Goal: Information Seeking & Learning: Learn about a topic

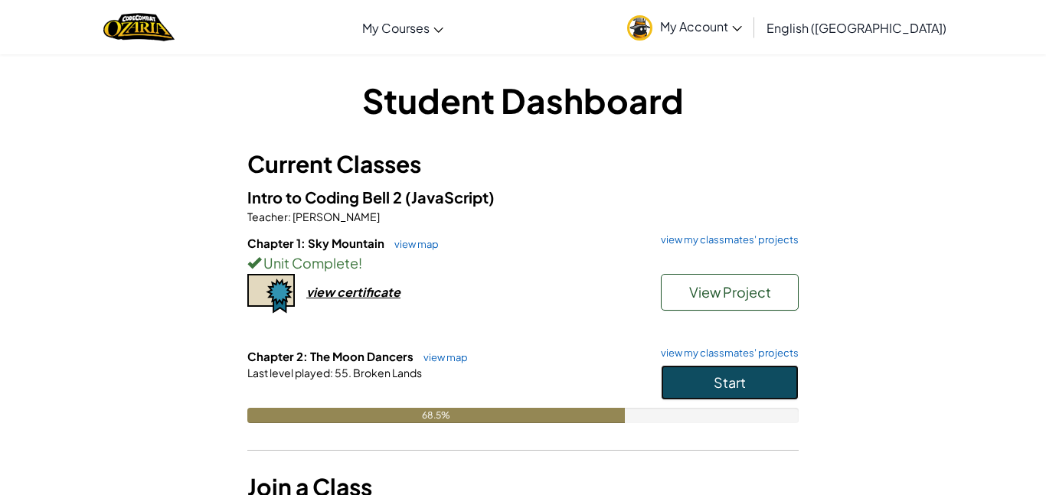
click at [708, 381] on button "Start" at bounding box center [730, 382] width 138 height 35
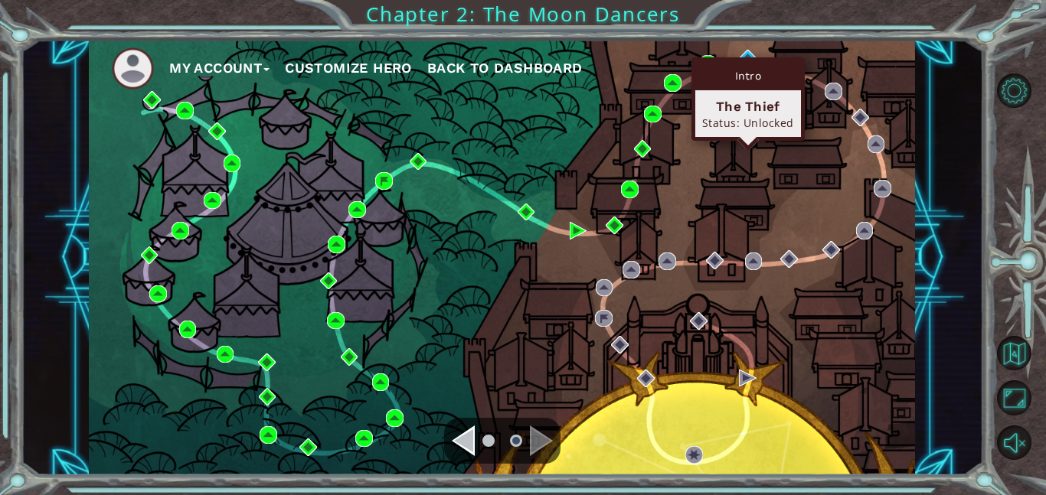
click at [748, 63] on div "Intro" at bounding box center [748, 75] width 106 height 29
click at [749, 61] on div "Intro" at bounding box center [748, 75] width 106 height 29
click at [750, 56] on img at bounding box center [748, 59] width 18 height 18
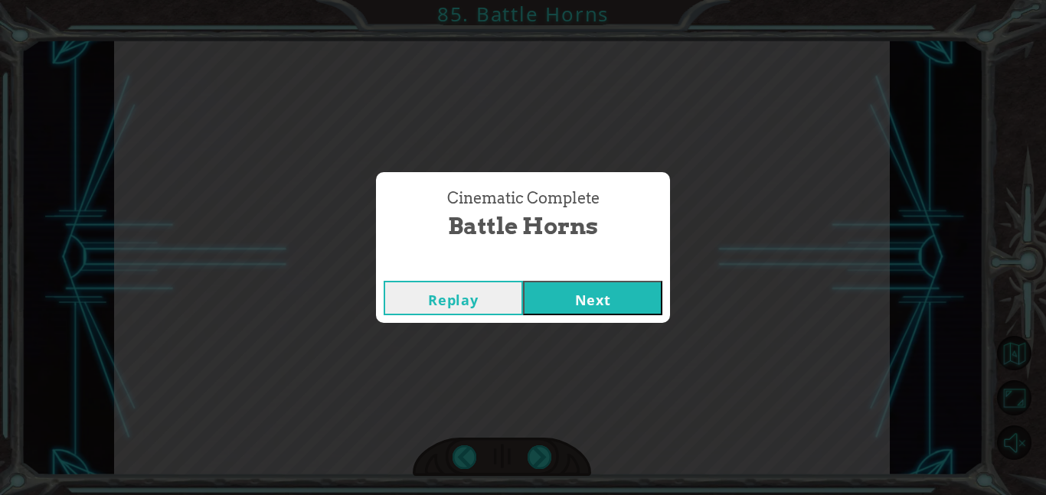
click at [605, 281] on button "Next" at bounding box center [592, 298] width 139 height 34
click at [629, 290] on button "Next" at bounding box center [592, 298] width 139 height 34
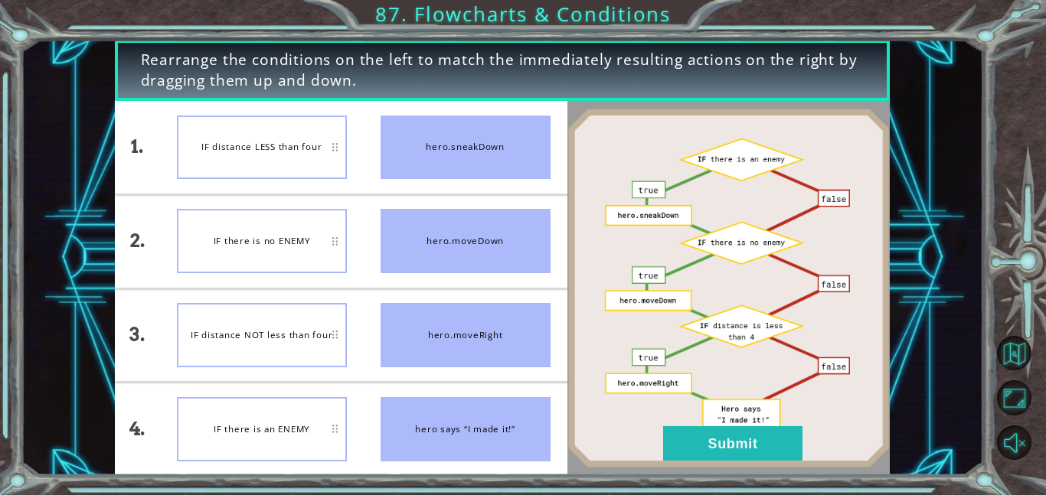
click at [442, 423] on div "hero says “I made it!”" at bounding box center [465, 429] width 170 height 64
click at [728, 446] on button "Submit" at bounding box center [732, 443] width 139 height 34
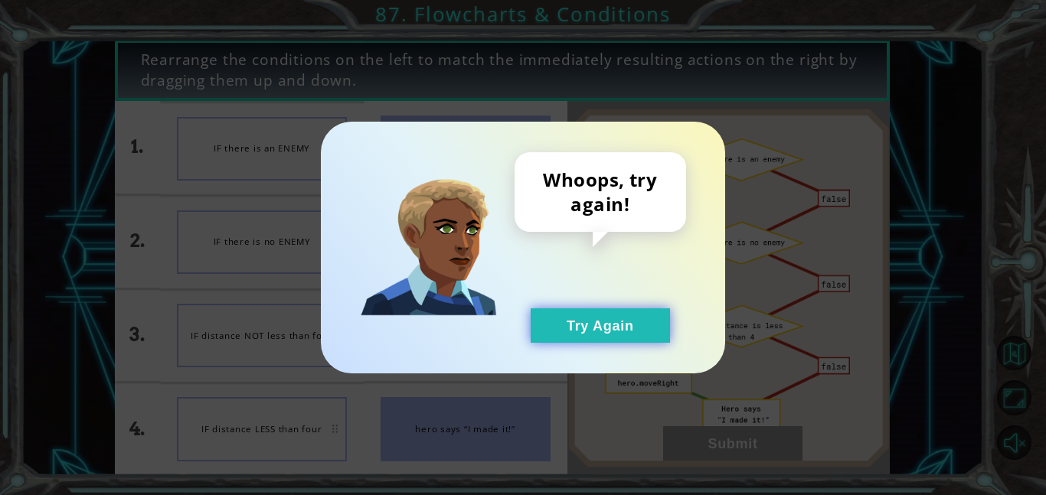
click at [596, 334] on button "Try Again" at bounding box center [599, 325] width 139 height 34
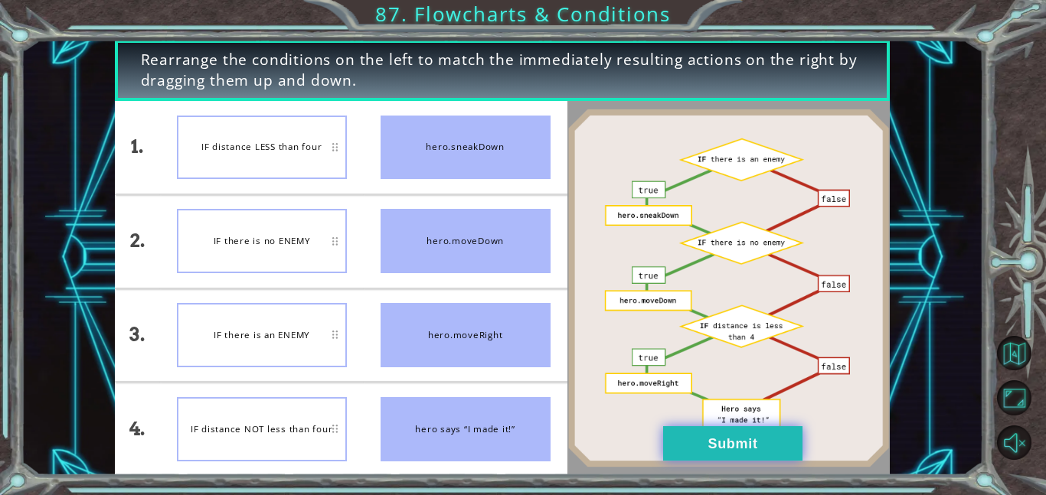
click at [713, 446] on button "Submit" at bounding box center [732, 443] width 139 height 34
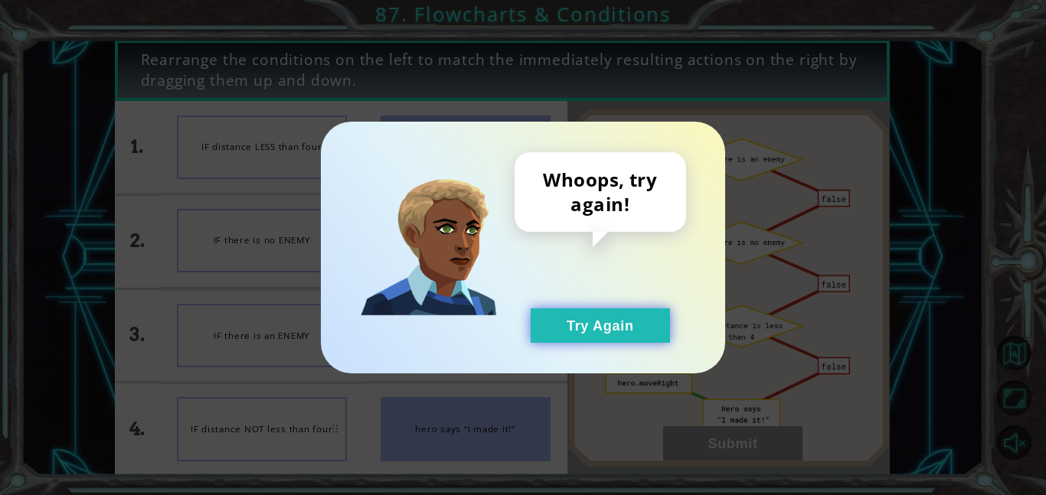
click at [583, 316] on button "Try Again" at bounding box center [599, 325] width 139 height 34
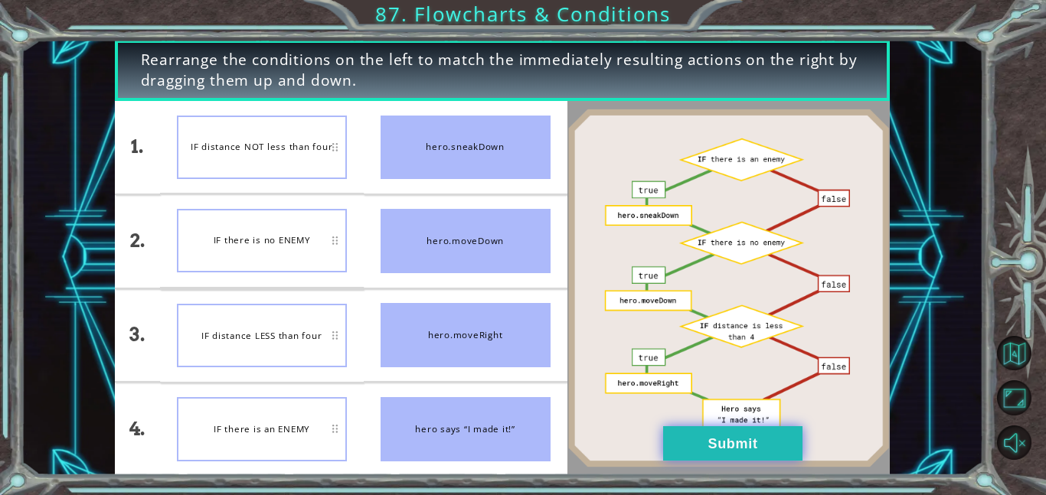
click at [680, 455] on button "Submit" at bounding box center [732, 443] width 139 height 34
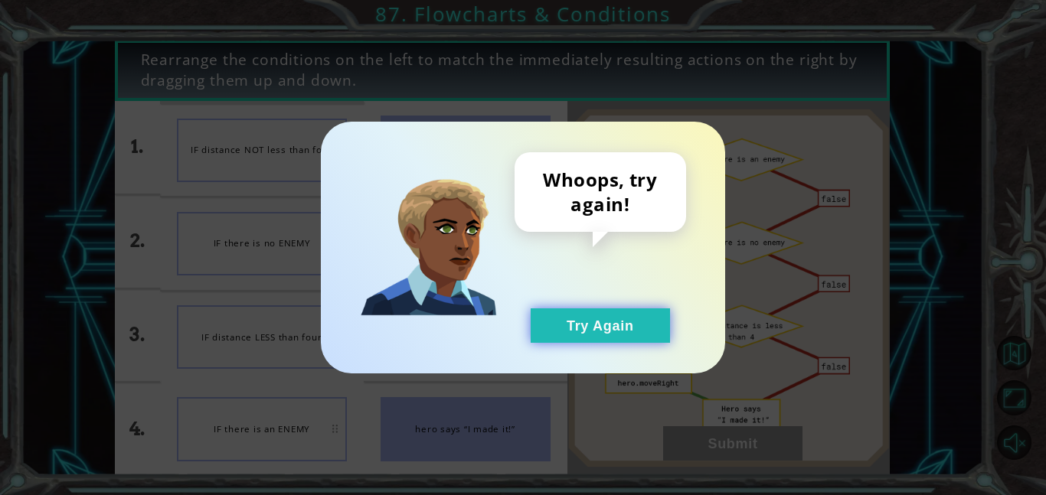
click at [595, 325] on button "Try Again" at bounding box center [599, 325] width 139 height 34
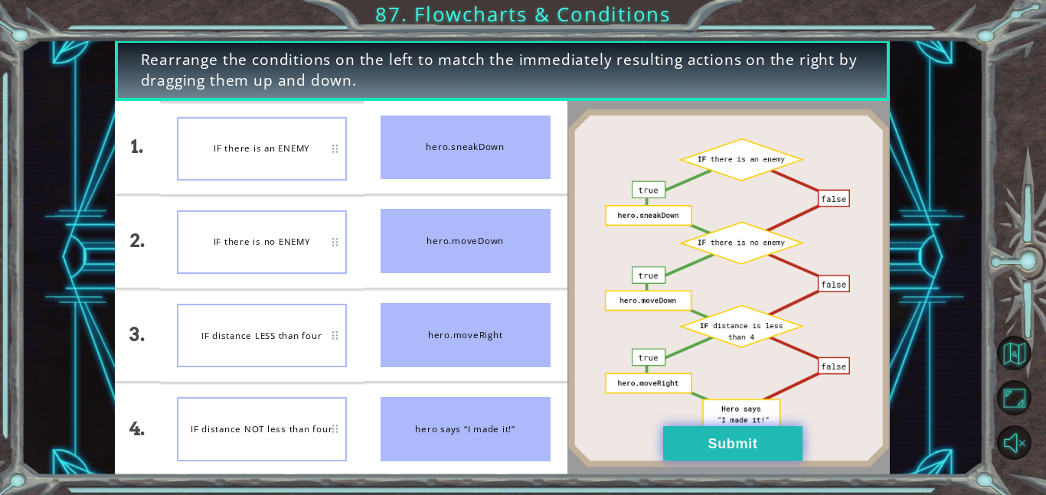
click at [764, 439] on button "Submit" at bounding box center [732, 443] width 139 height 34
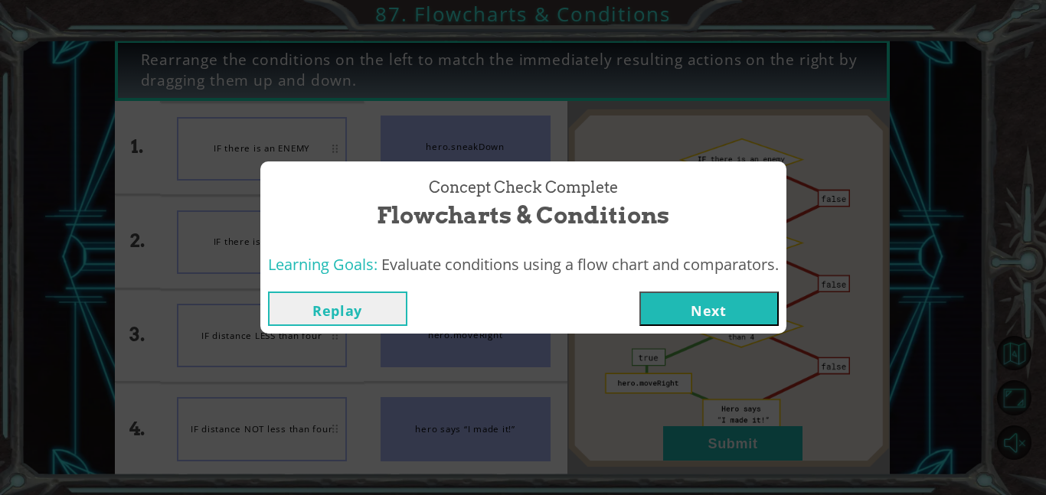
click at [672, 302] on button "Next" at bounding box center [708, 309] width 139 height 34
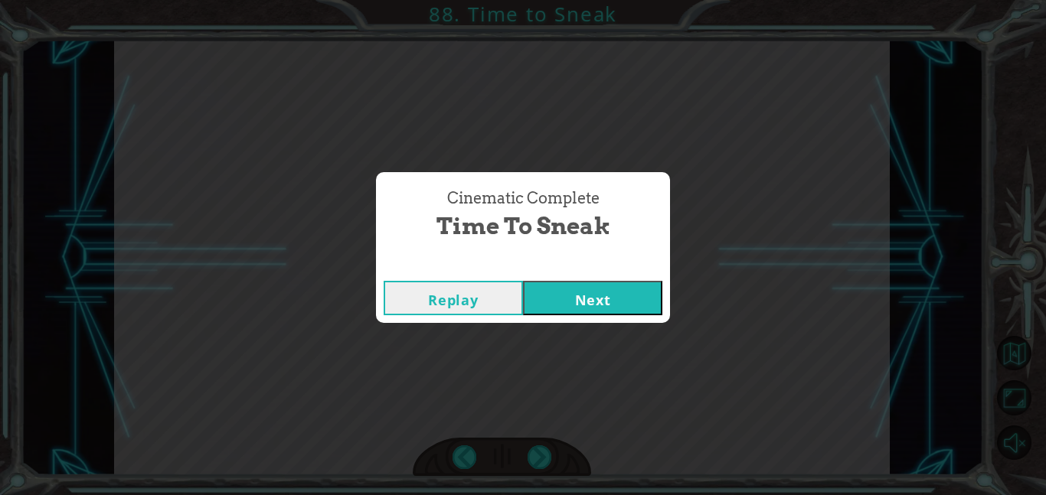
click at [605, 295] on button "Next" at bounding box center [592, 298] width 139 height 34
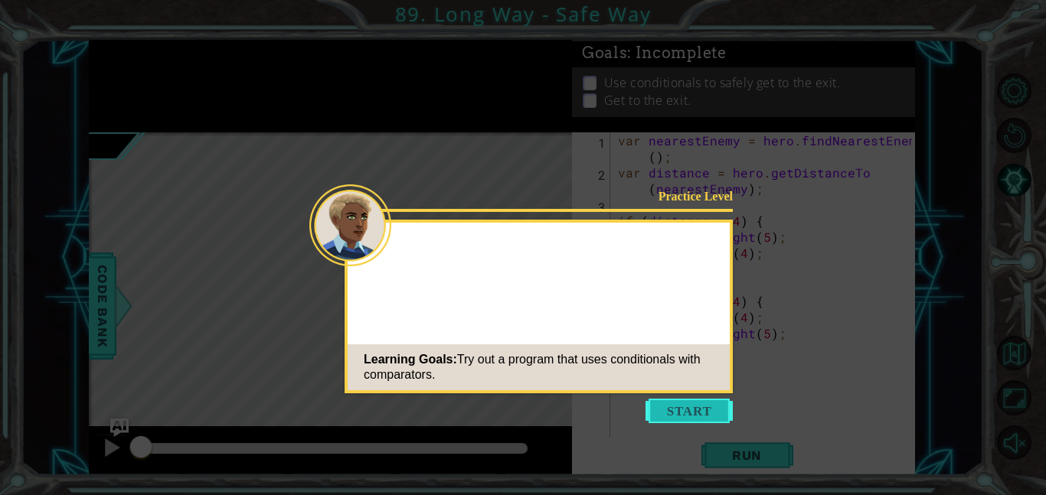
click at [670, 389] on div "Learning Goals: Try out a program that uses conditionals with comparators." at bounding box center [538, 367] width 382 height 46
click at [683, 414] on button "Start" at bounding box center [688, 411] width 87 height 24
click at [703, 421] on icon at bounding box center [523, 247] width 1046 height 495
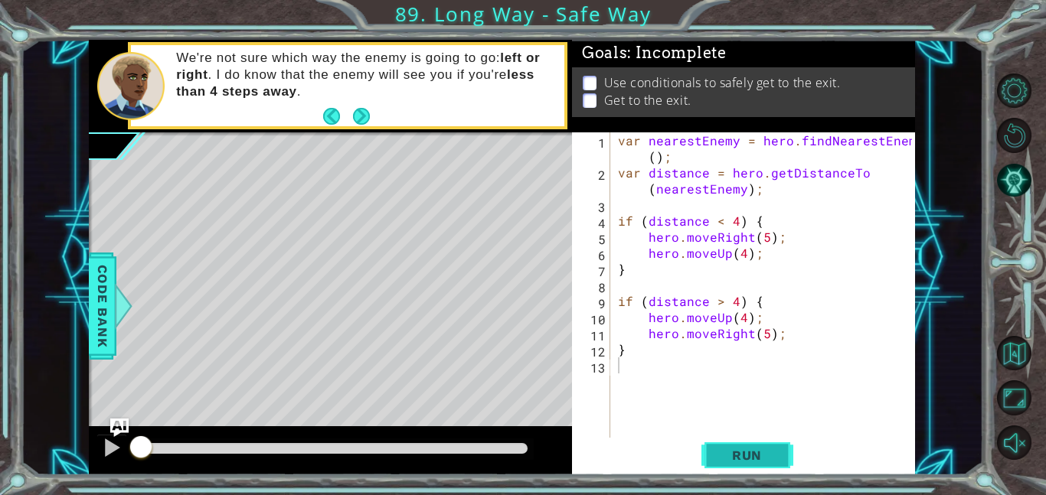
click at [743, 455] on span "Run" at bounding box center [746, 455] width 60 height 15
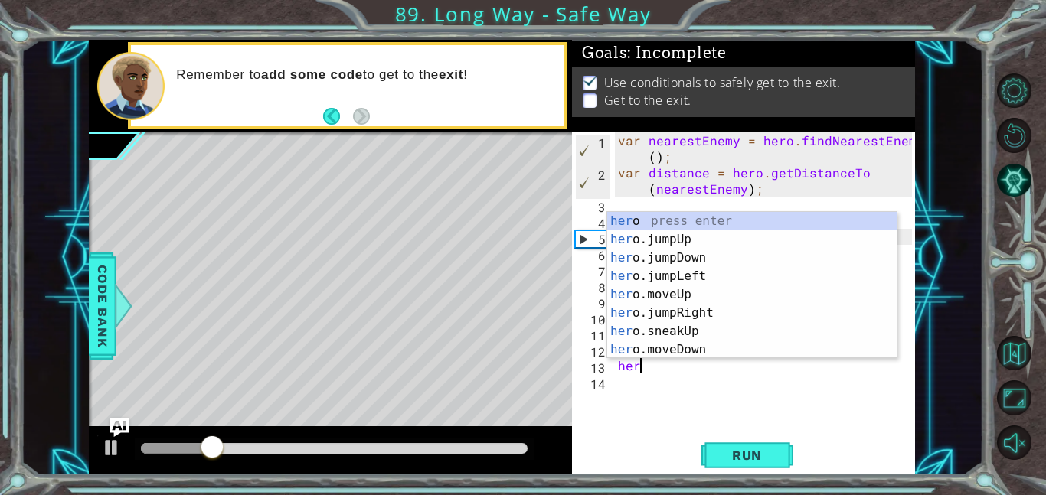
scroll to position [0, 1]
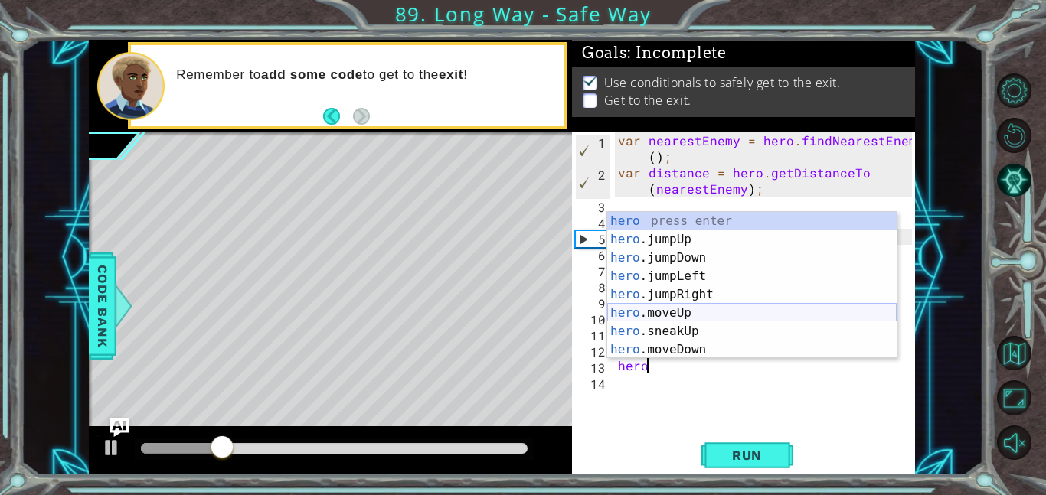
click at [702, 309] on div "hero press enter hero .jumpUp press enter hero .jumpDown press enter hero .jump…" at bounding box center [751, 304] width 289 height 184
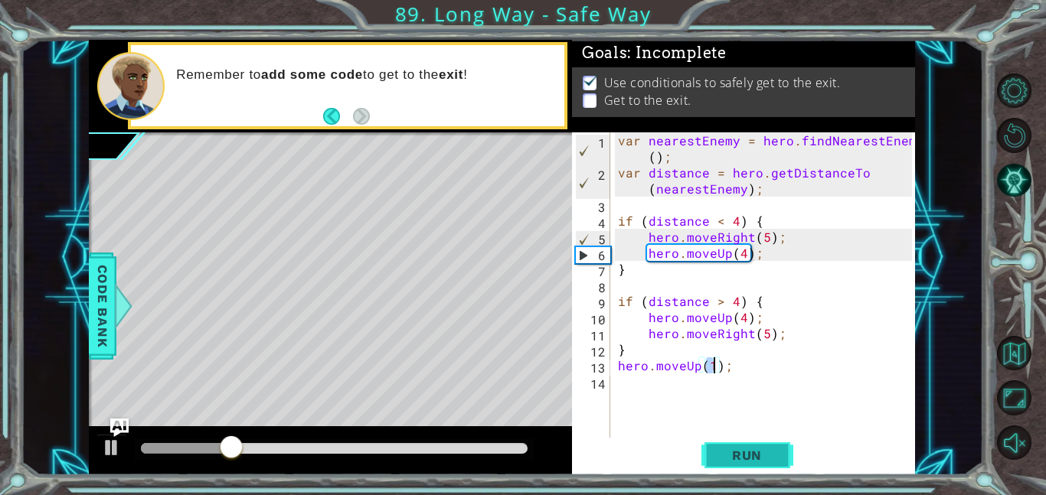
type textarea "hero.moveUp(1);"
click at [744, 453] on span "Run" at bounding box center [746, 455] width 60 height 15
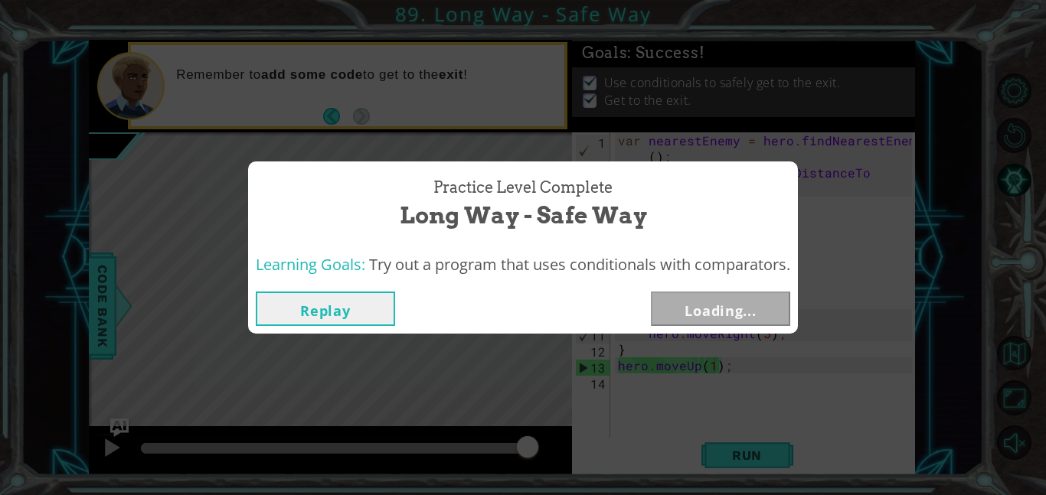
drag, startPoint x: 283, startPoint y: 449, endPoint x: 640, endPoint y: 478, distance: 357.9
click at [640, 478] on body "1 ההההההההההההההההההההההההההההההההההההההההההההההההההההההההההההההההההההההההההההה…" at bounding box center [523, 247] width 1046 height 495
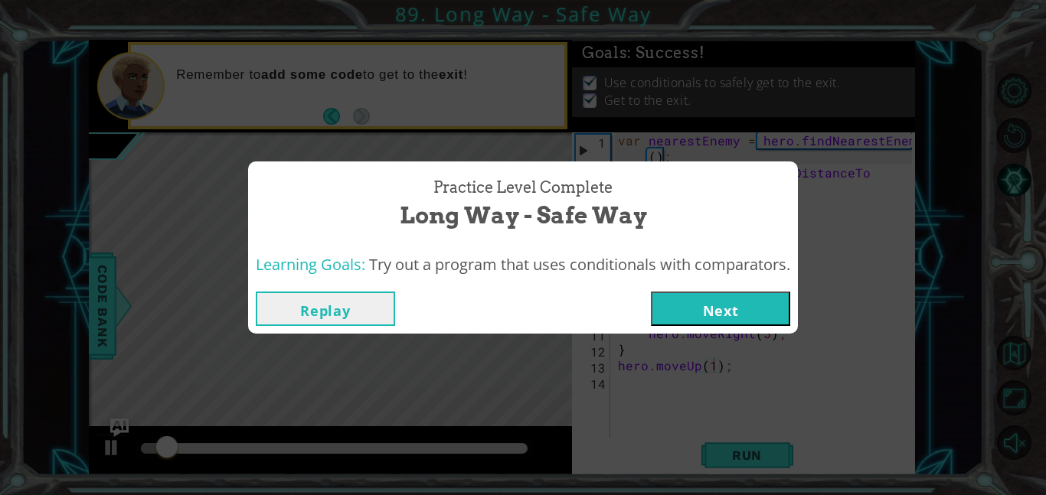
click at [742, 307] on button "Next" at bounding box center [720, 309] width 139 height 34
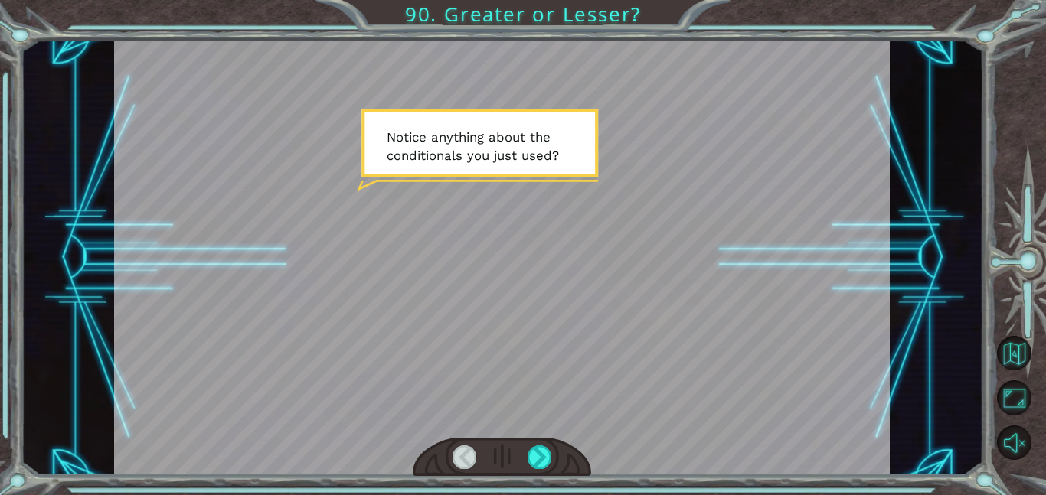
click at [520, 460] on div at bounding box center [502, 457] width 178 height 39
click at [533, 460] on div at bounding box center [539, 457] width 24 height 24
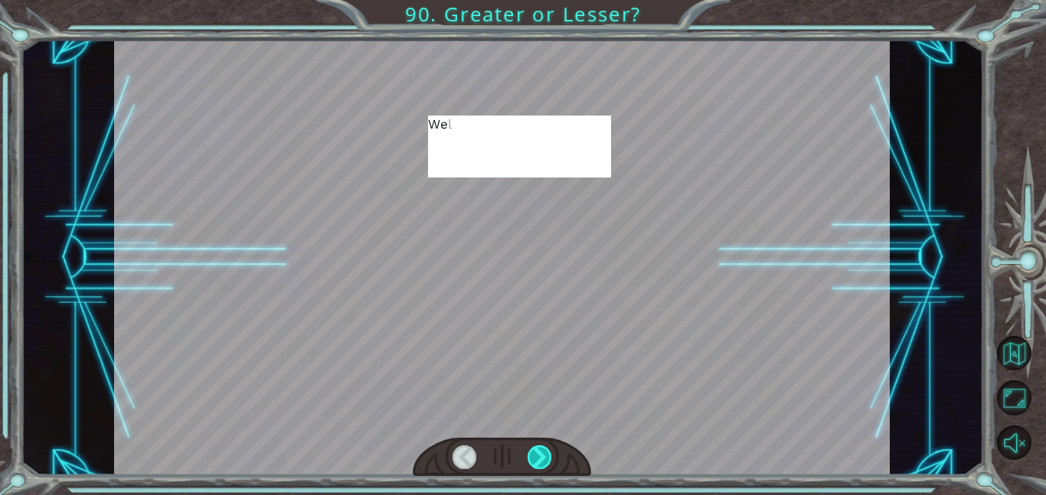
click at [533, 460] on div at bounding box center [539, 457] width 24 height 24
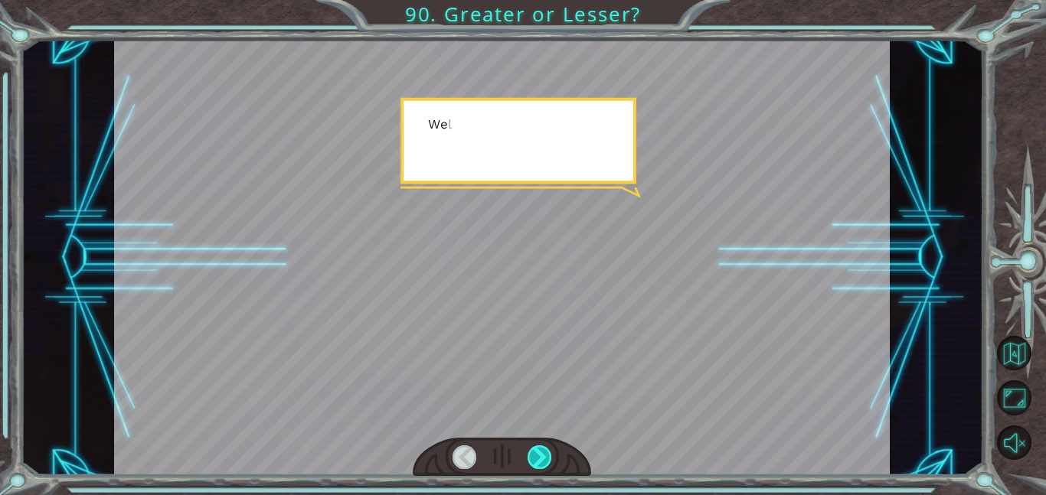
click at [533, 460] on div at bounding box center [539, 457] width 24 height 24
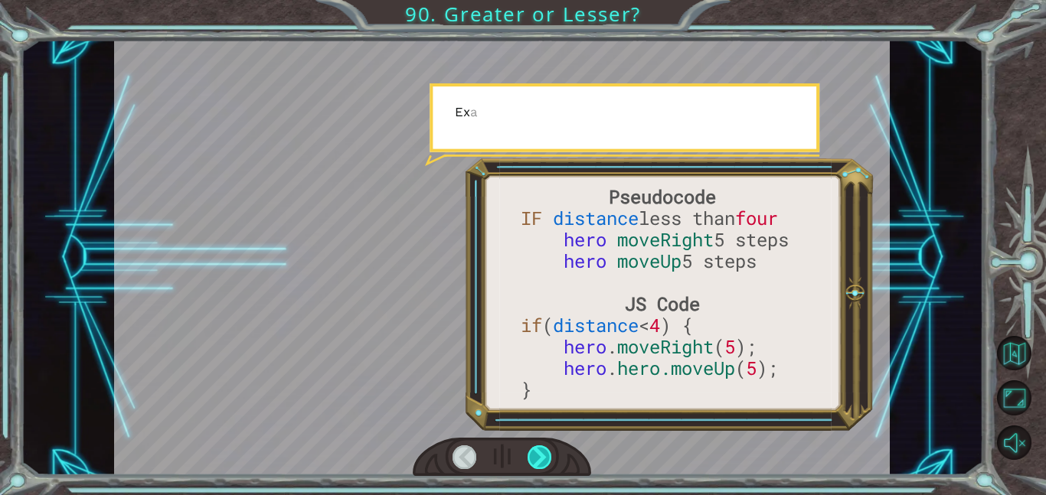
click at [533, 460] on div at bounding box center [539, 457] width 24 height 24
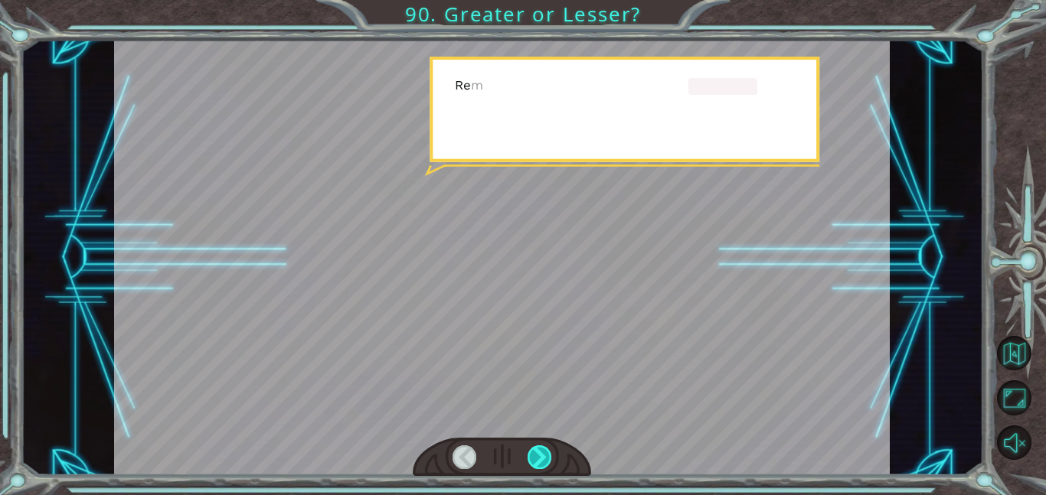
click at [533, 460] on div at bounding box center [539, 457] width 24 height 24
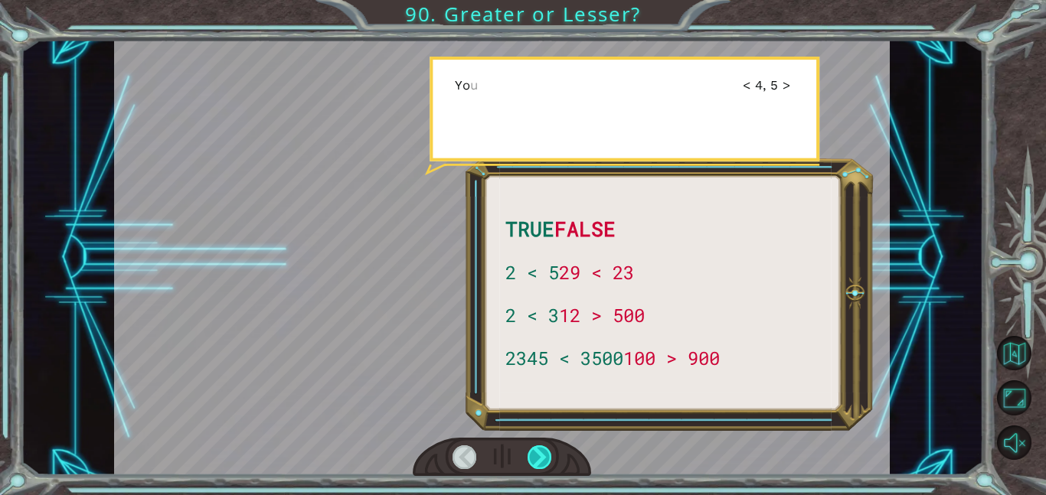
click at [533, 460] on div at bounding box center [539, 457] width 24 height 24
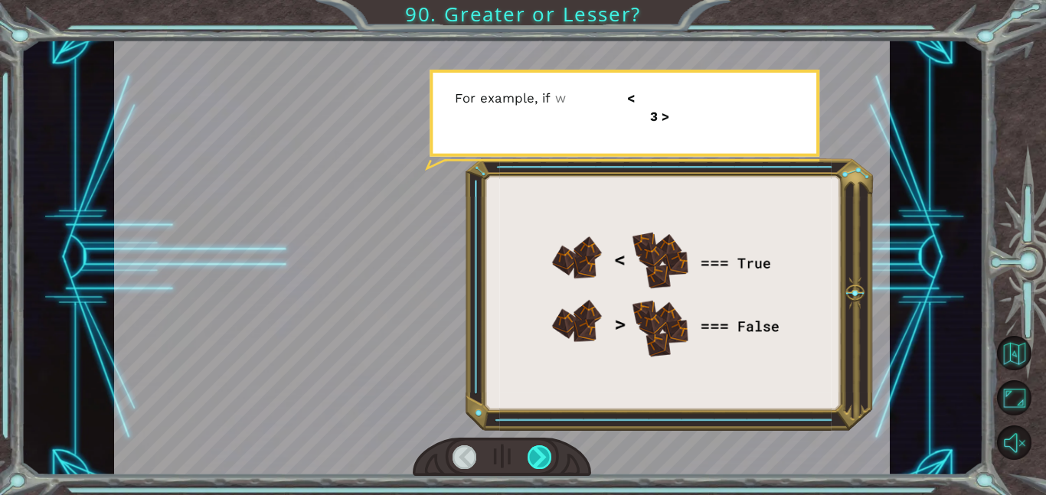
click at [533, 460] on div at bounding box center [539, 457] width 24 height 24
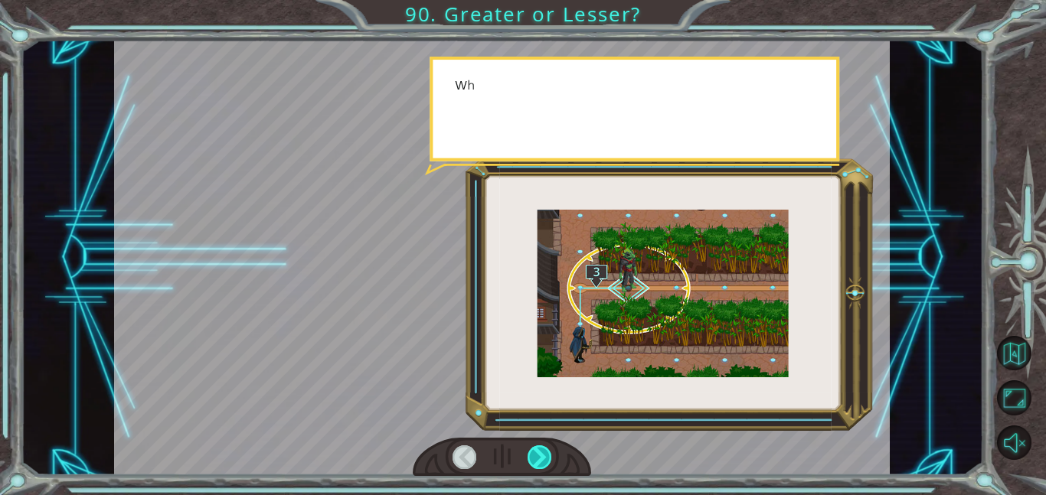
click at [533, 460] on div at bounding box center [539, 457] width 24 height 24
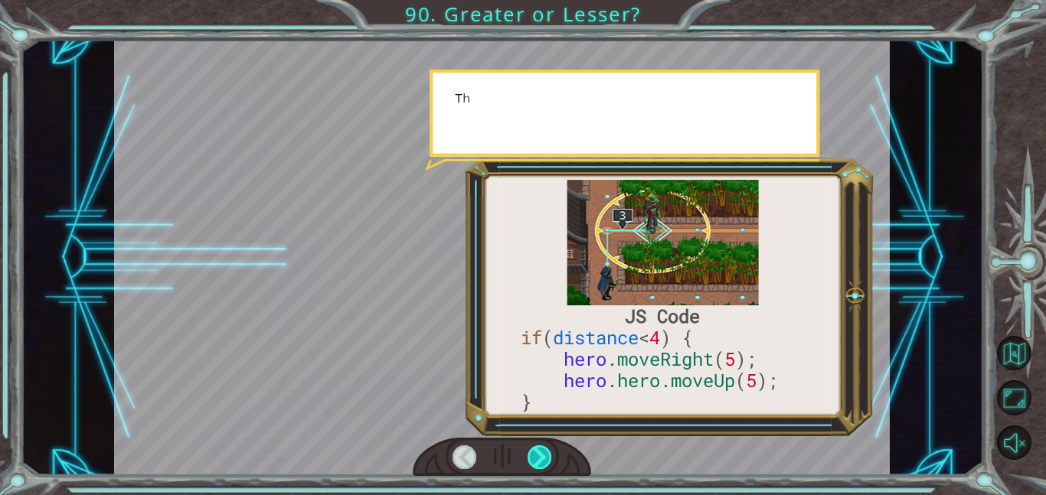
click at [533, 460] on div at bounding box center [539, 457] width 24 height 24
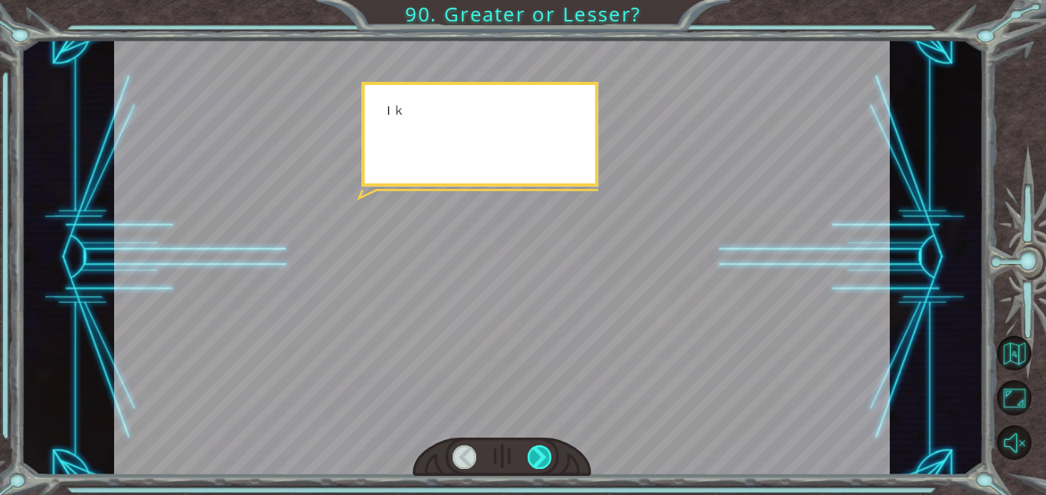
click at [533, 460] on div at bounding box center [539, 457] width 24 height 24
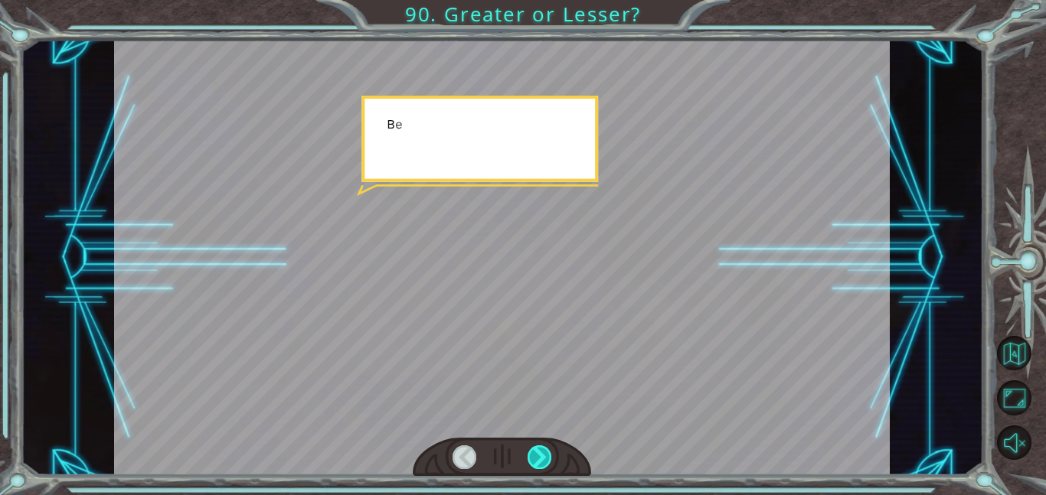
click at [533, 460] on div at bounding box center [539, 457] width 24 height 24
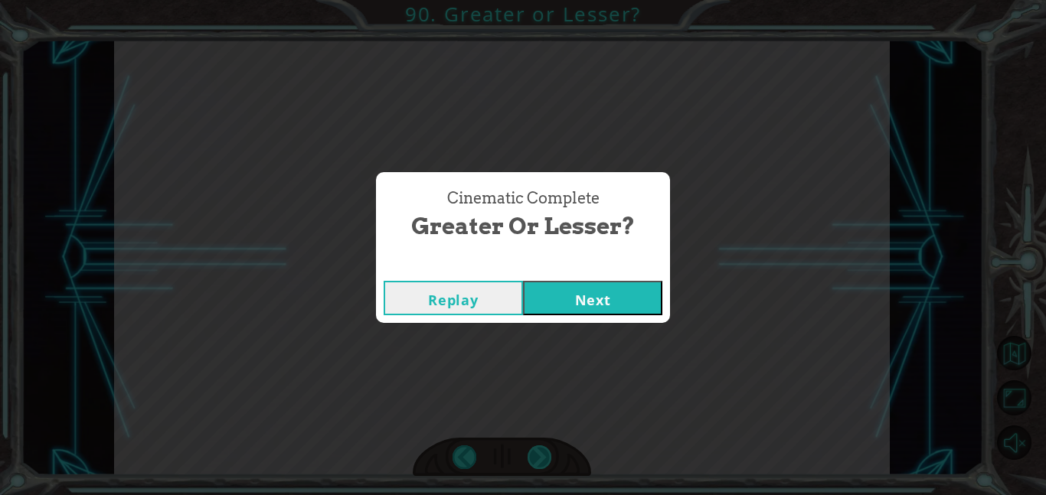
click at [533, 460] on div "Cinematic Complete Greater or Lesser? Replay Next" at bounding box center [523, 247] width 1046 height 495
click at [568, 308] on button "Next" at bounding box center [592, 298] width 139 height 34
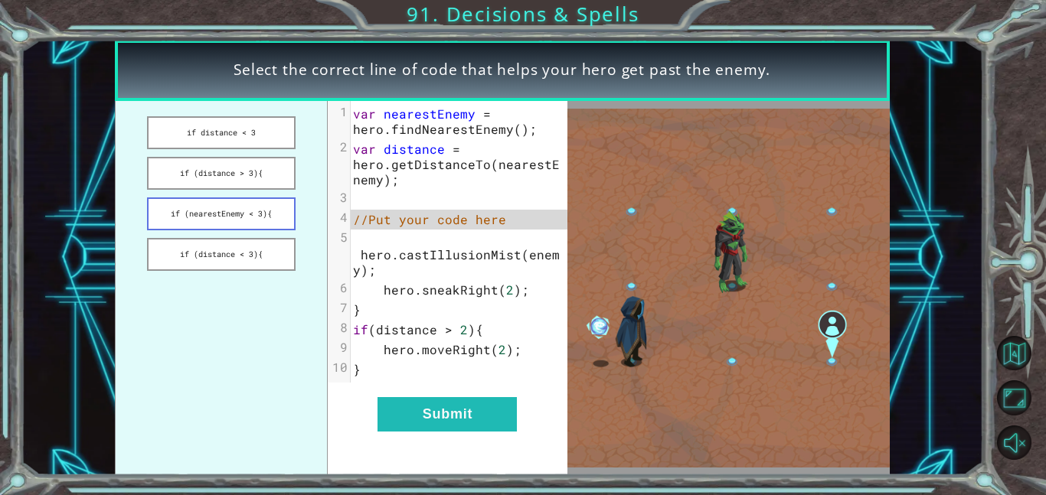
click at [249, 216] on button "if (nearestEnemy < 3){" at bounding box center [221, 213] width 148 height 33
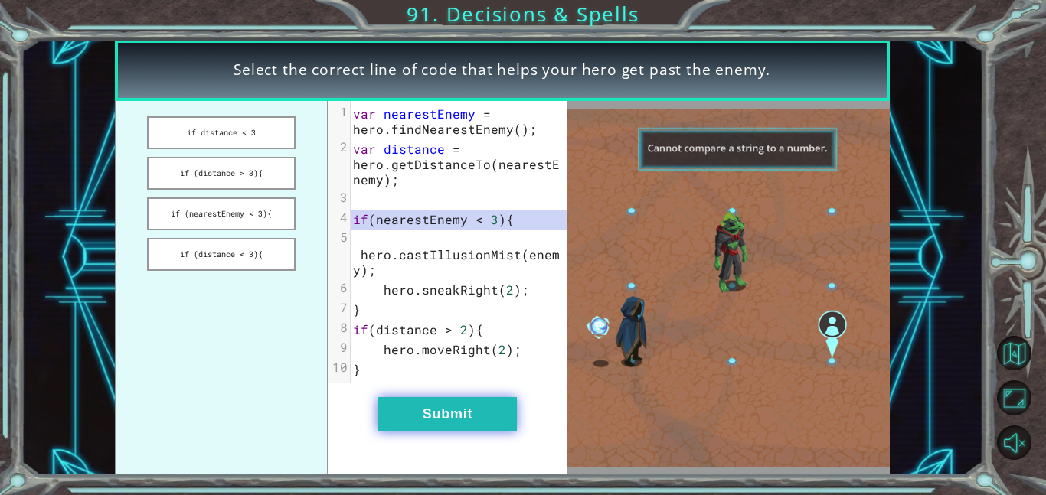
click at [408, 416] on button "Submit" at bounding box center [446, 414] width 139 height 34
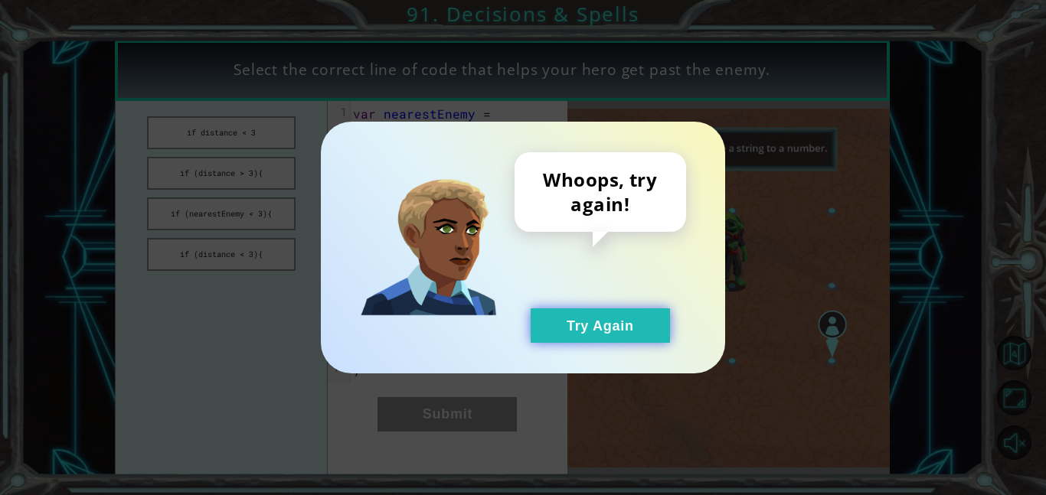
click at [602, 327] on button "Try Again" at bounding box center [599, 325] width 139 height 34
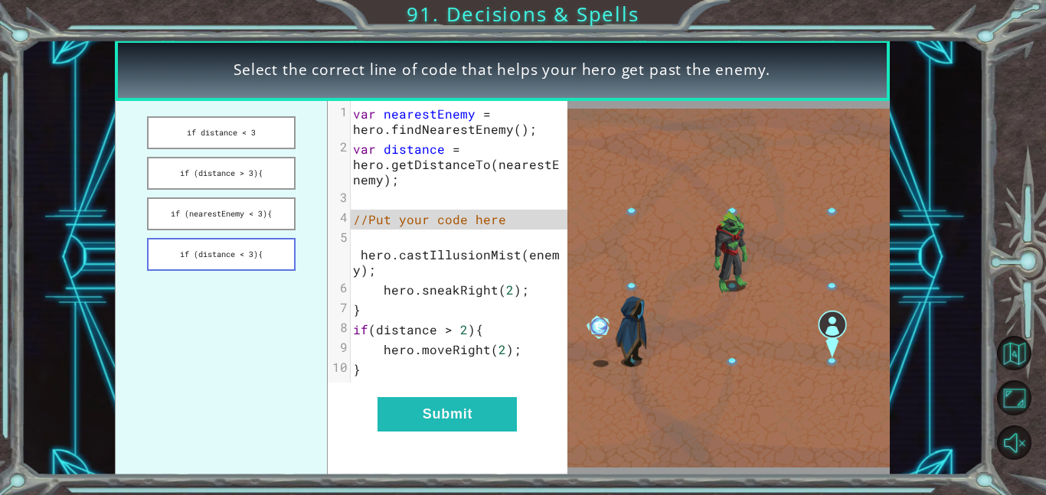
click at [272, 263] on button "if (distance < 3){" at bounding box center [221, 254] width 148 height 33
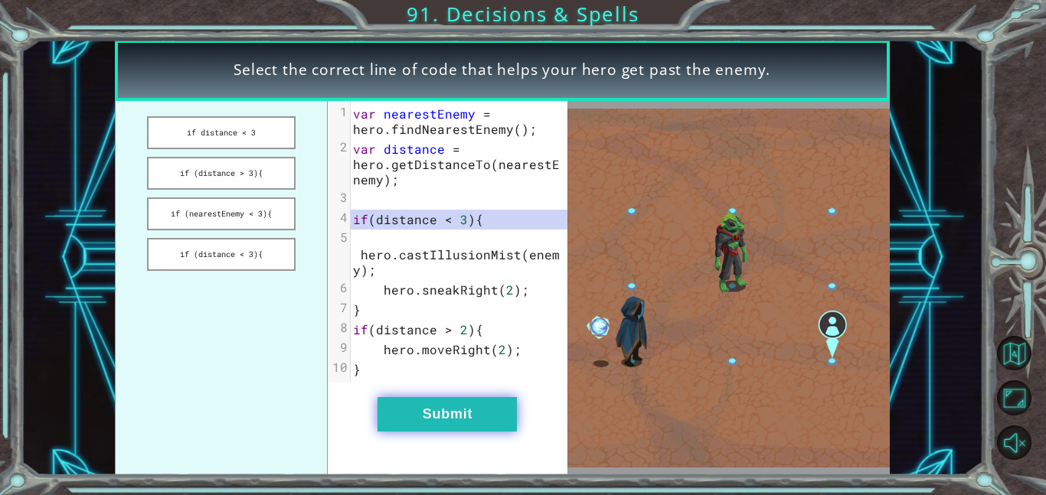
click at [475, 425] on button "Submit" at bounding box center [446, 414] width 139 height 34
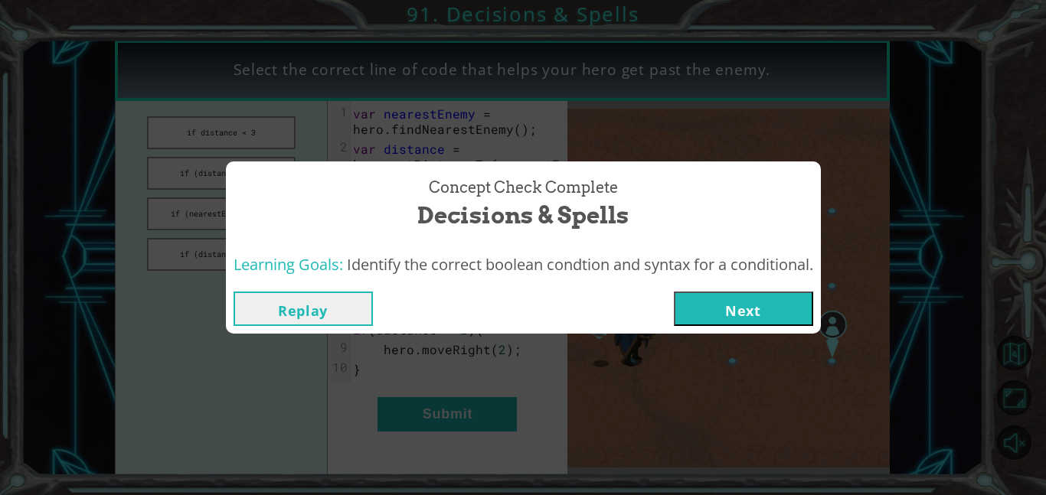
click at [725, 317] on button "Next" at bounding box center [743, 309] width 139 height 34
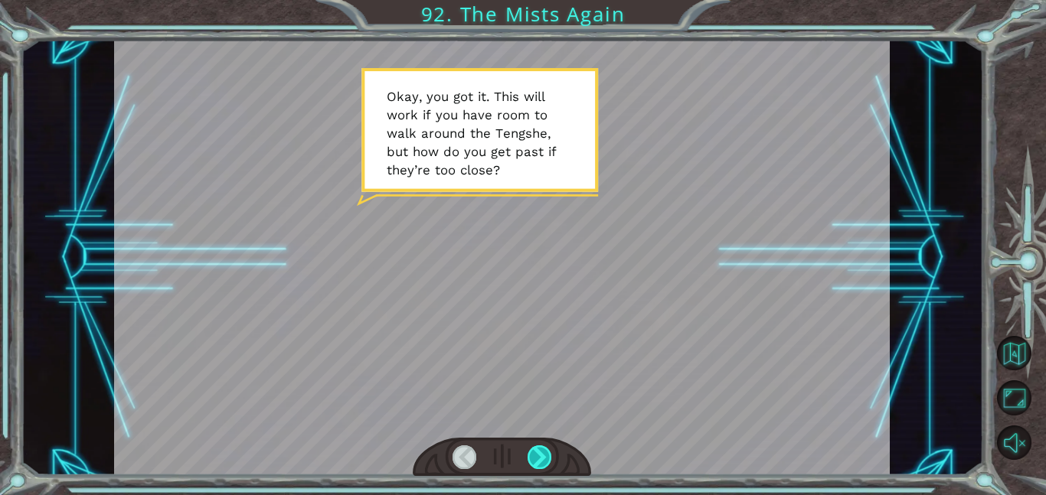
click at [541, 452] on div at bounding box center [539, 457] width 24 height 24
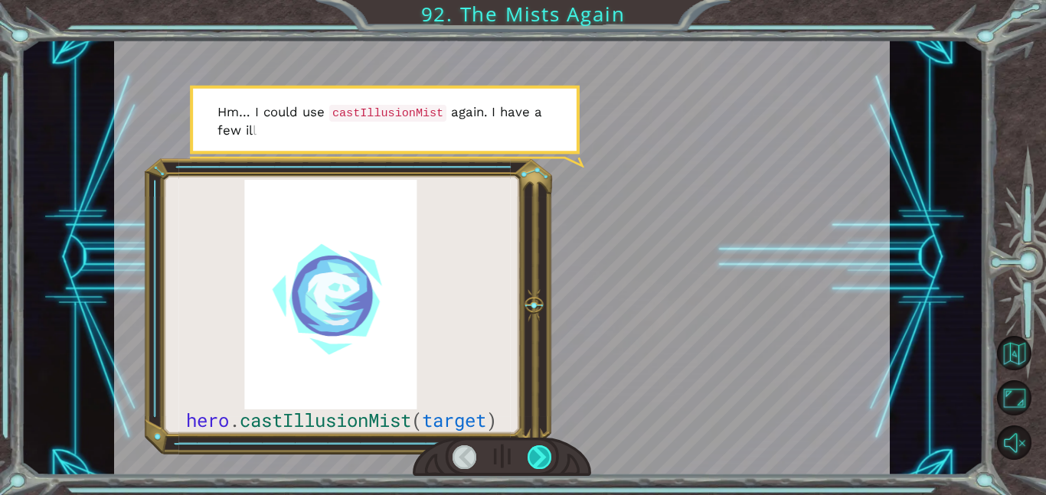
click at [541, 452] on div at bounding box center [539, 457] width 24 height 24
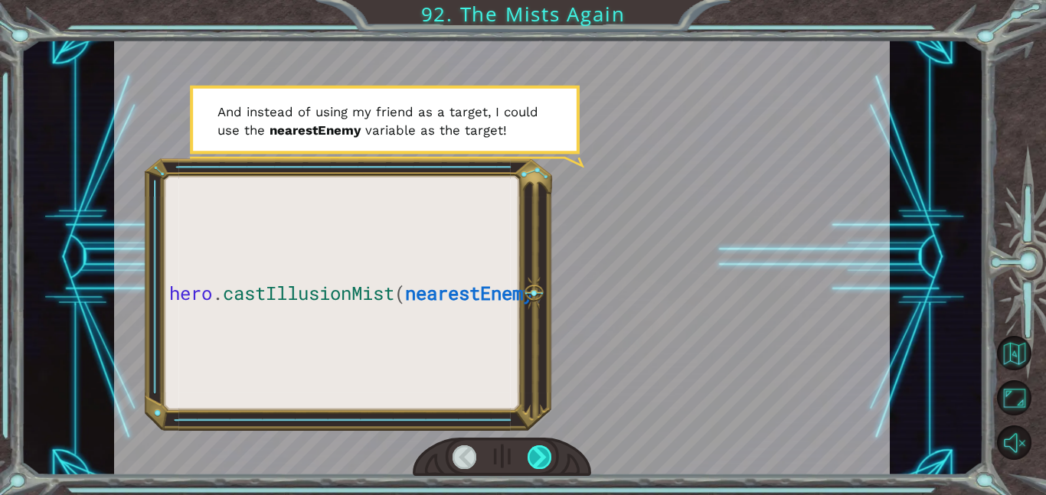
click at [541, 452] on div at bounding box center [539, 457] width 24 height 24
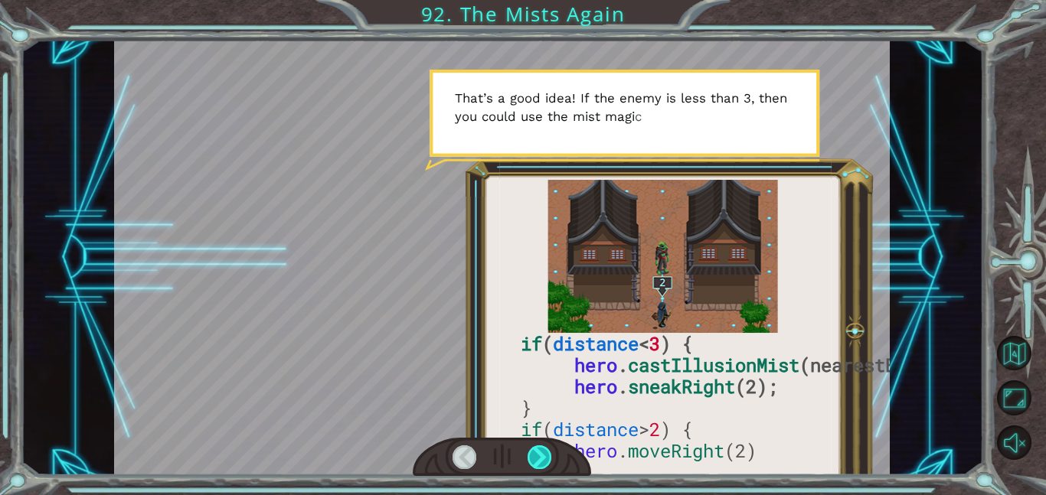
click at [541, 455] on div at bounding box center [539, 457] width 24 height 24
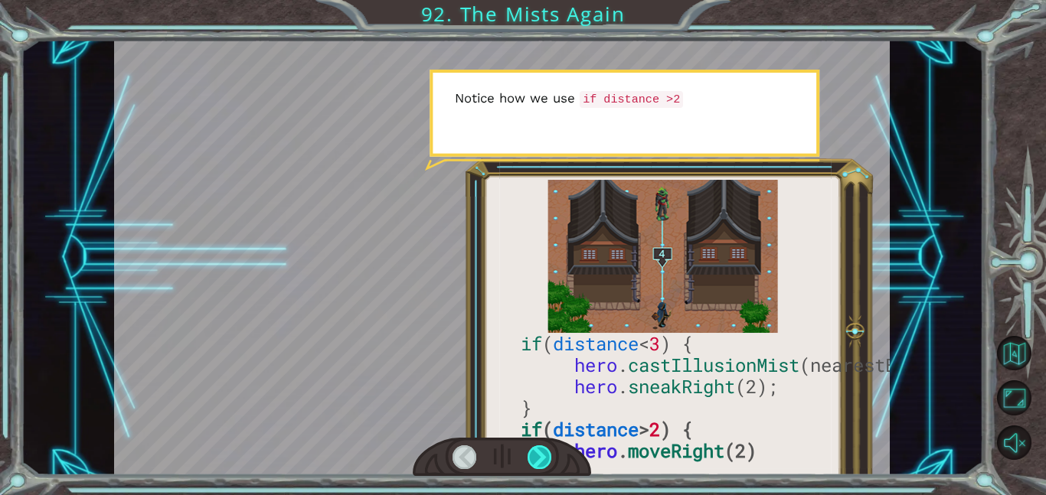
click at [541, 455] on div at bounding box center [539, 457] width 24 height 24
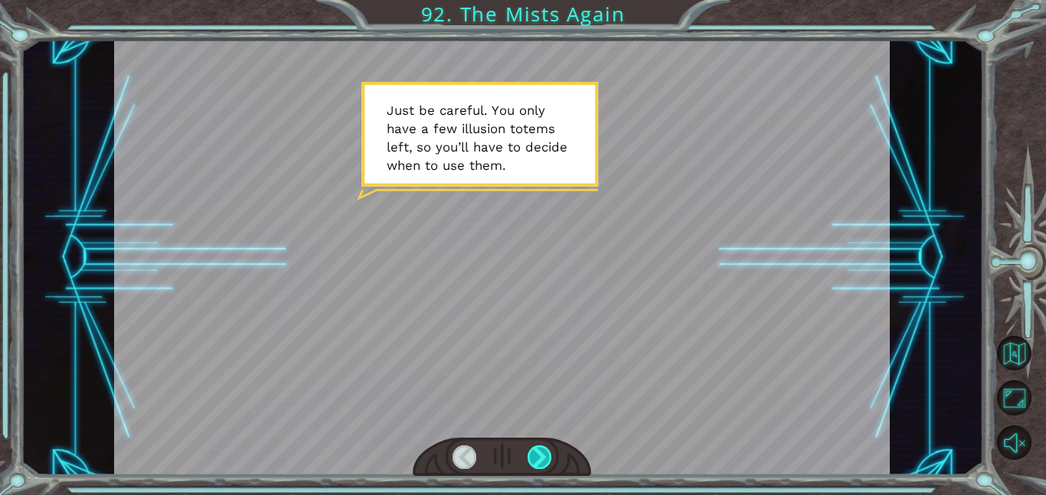
click at [541, 455] on div at bounding box center [539, 457] width 24 height 24
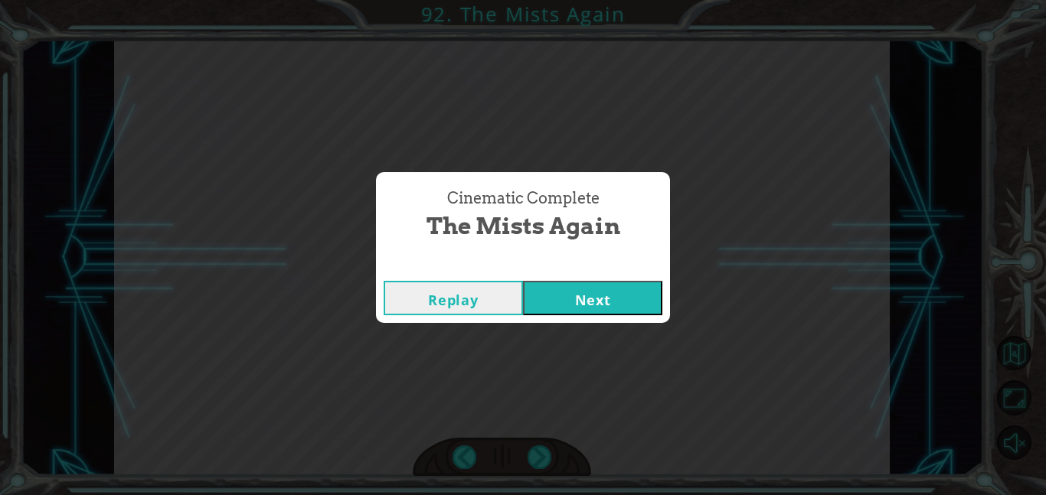
click at [582, 287] on button "Next" at bounding box center [592, 298] width 139 height 34
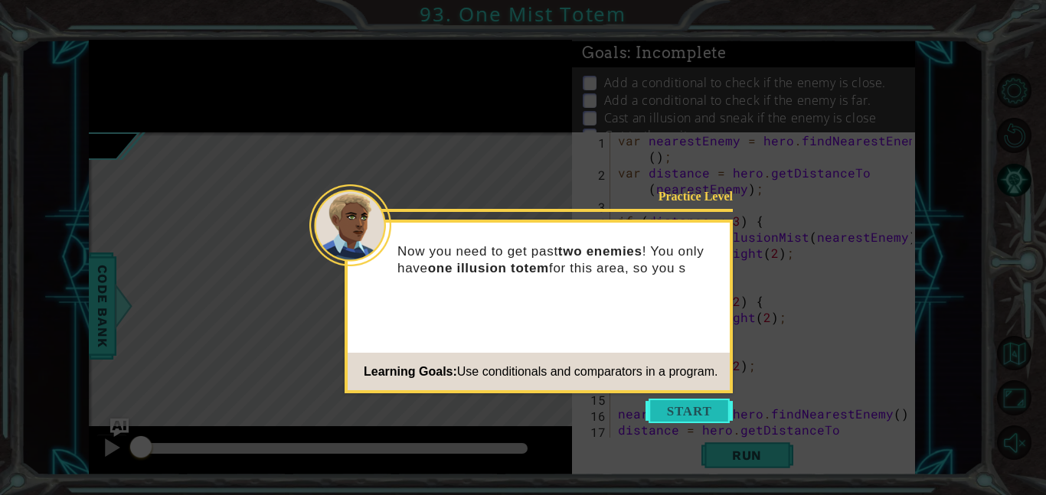
click at [661, 401] on button "Start" at bounding box center [688, 411] width 87 height 24
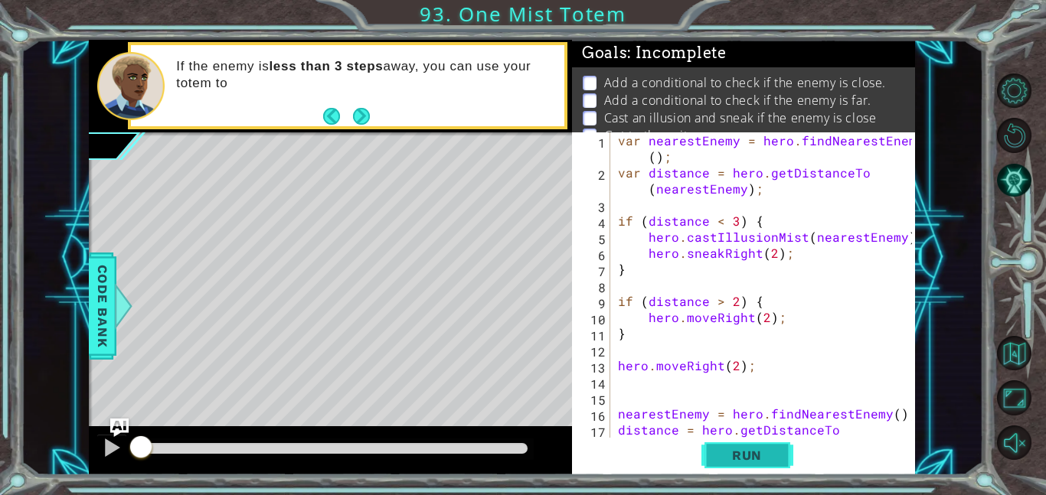
click at [716, 460] on span "Run" at bounding box center [746, 455] width 60 height 15
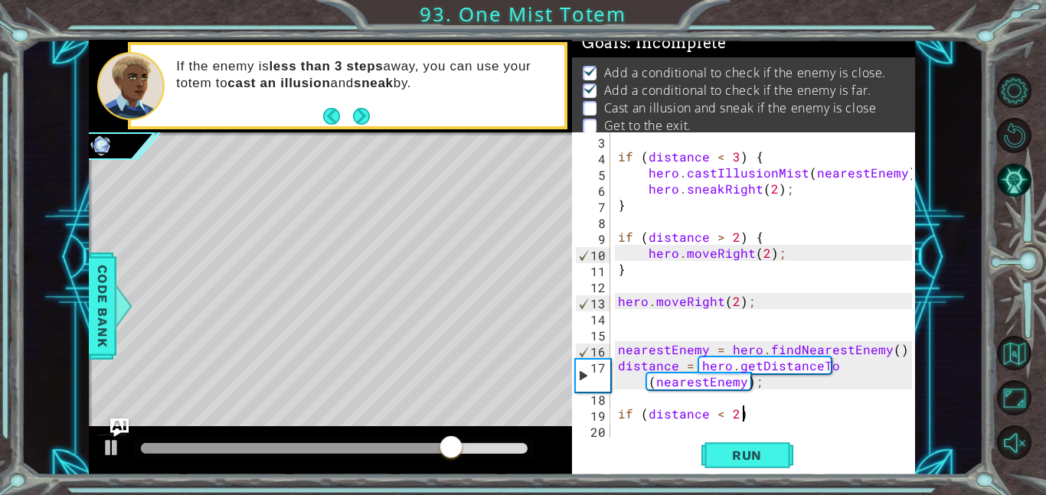
scroll to position [0, 7]
type textarea "if (distance < 2) {"
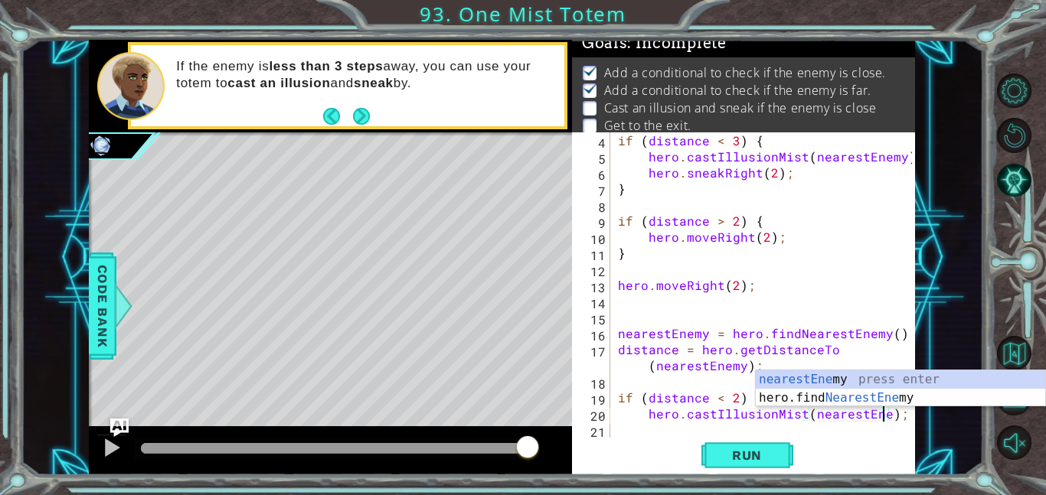
scroll to position [0, 17]
type textarea "hero.castIllusionMist(nearestEnemy);"
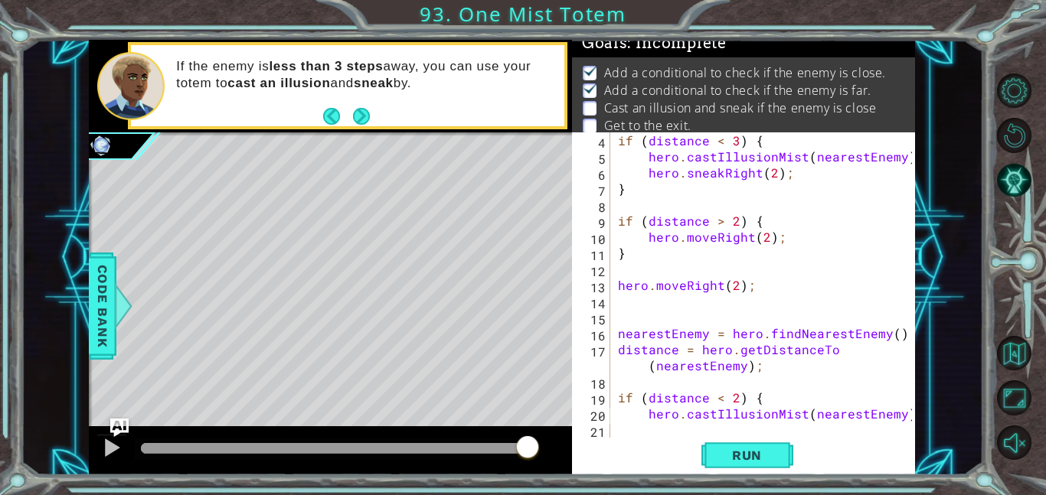
scroll to position [0, 0]
type textarea "}"
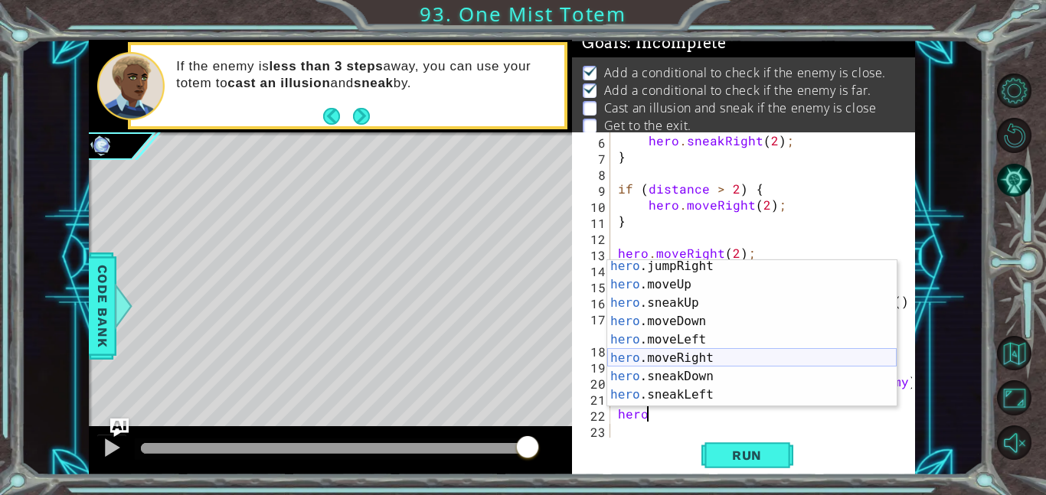
scroll to position [79, 0]
click at [723, 357] on div "hero .jumpRight press enter hero .moveUp press enter hero .sneakUp press enter …" at bounding box center [751, 347] width 289 height 184
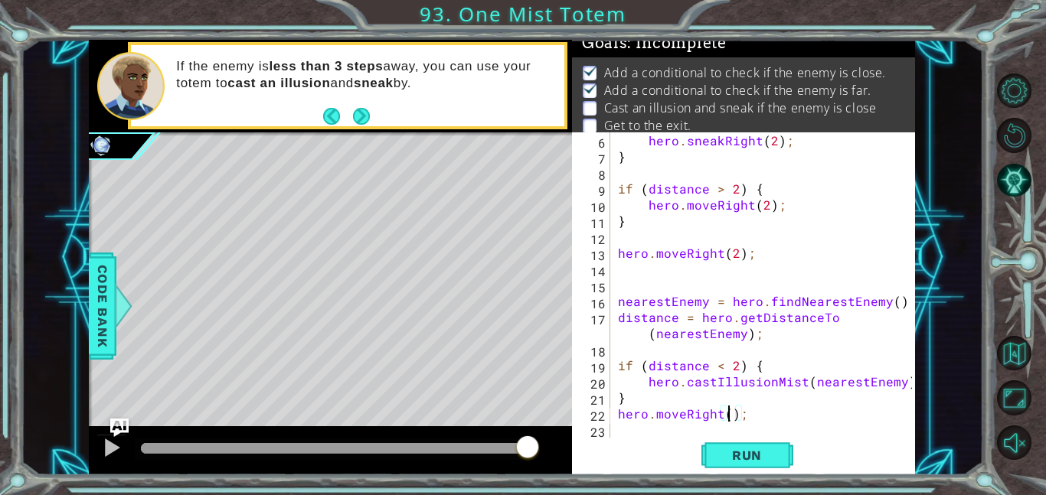
scroll to position [0, 7]
click at [747, 465] on button "Run" at bounding box center [747, 455] width 92 height 34
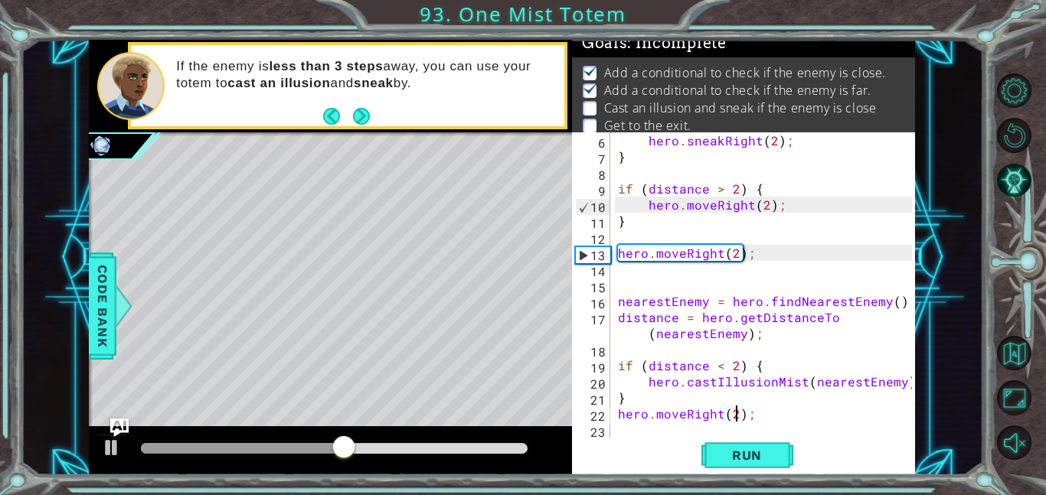
click at [686, 416] on div "hero . sneakRight ( 2 ) ; } if ( distance > 2 ) { hero . moveRight ( 2 ) ; } he…" at bounding box center [767, 301] width 305 height 338
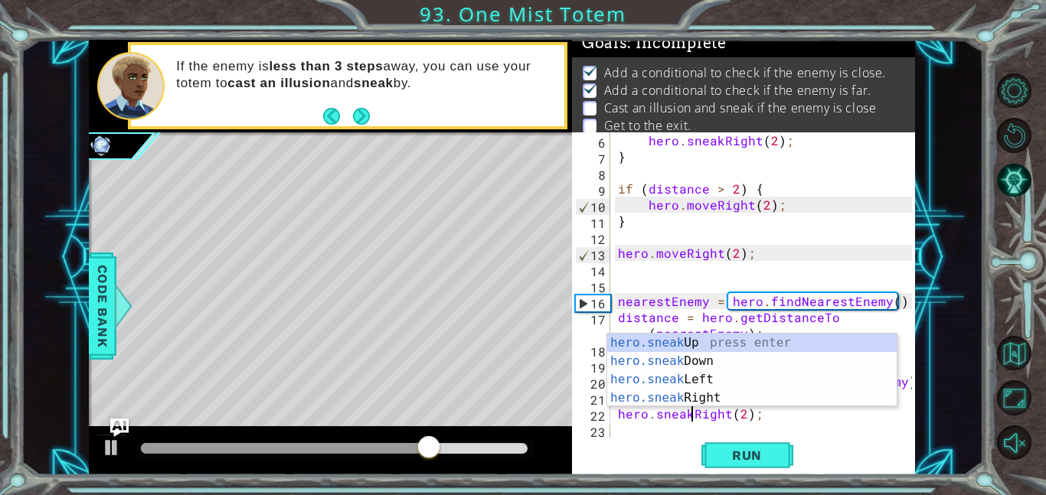
scroll to position [0, 5]
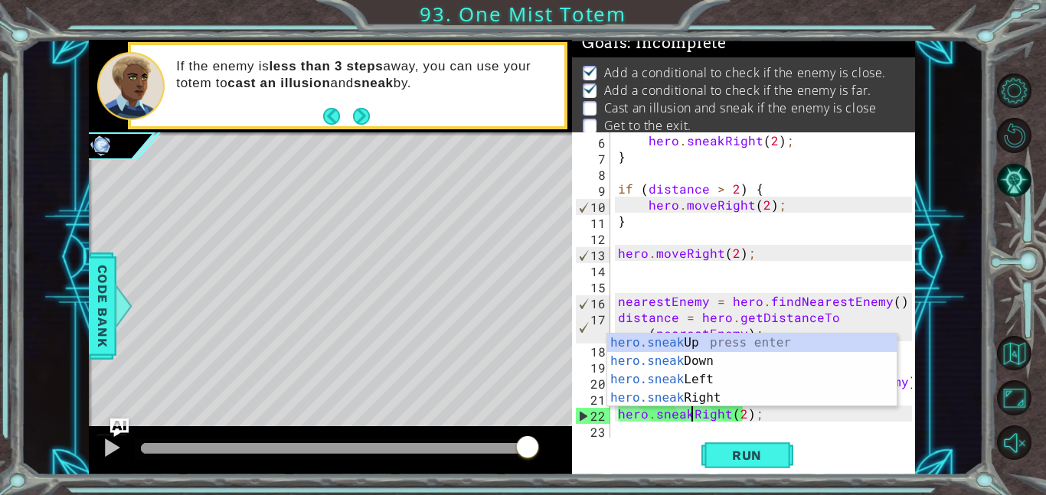
click at [669, 419] on div "hero . sneakRight ( 2 ) ; } if ( distance > 2 ) { hero . moveRight ( 2 ) ; } he…" at bounding box center [767, 301] width 305 height 338
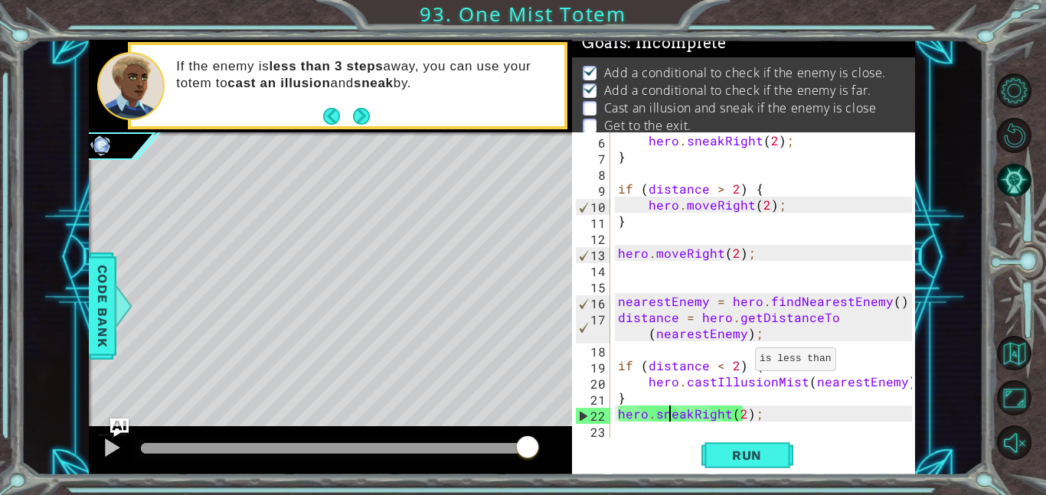
click at [736, 363] on div "hero . sneakRight ( 2 ) ; } if ( distance > 2 ) { hero . moveRight ( 2 ) ; } he…" at bounding box center [767, 301] width 305 height 338
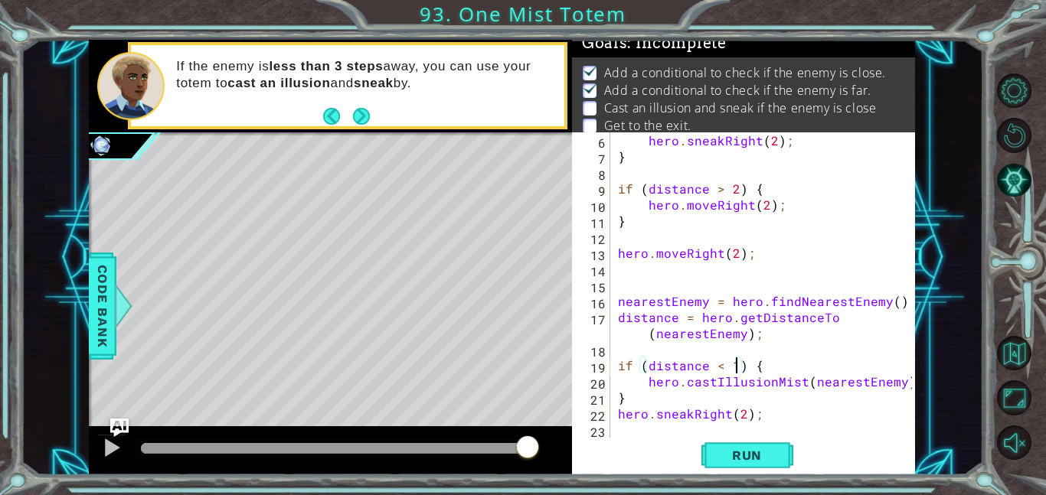
scroll to position [0, 7]
type textarea "if (distance < 1) {"
click at [726, 452] on span "Run" at bounding box center [746, 455] width 60 height 15
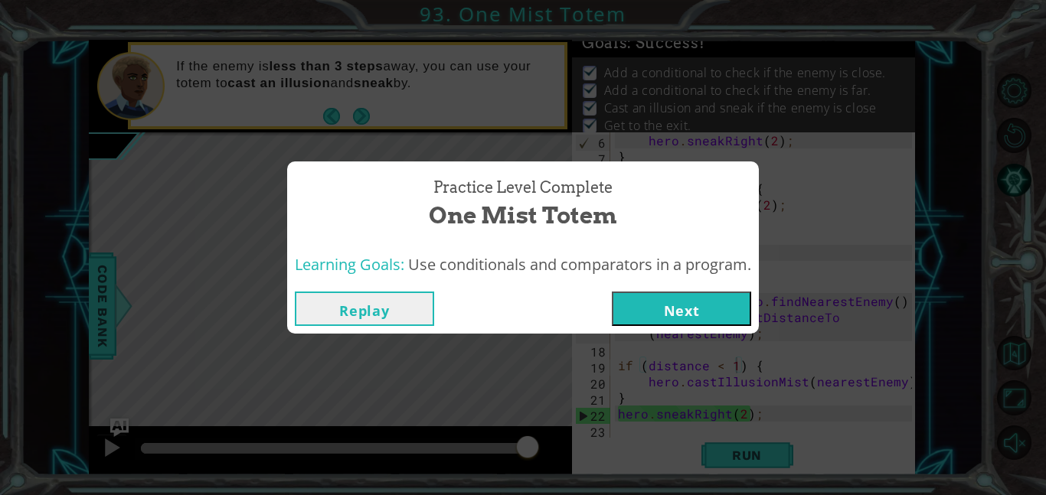
click at [638, 307] on button "Next" at bounding box center [681, 309] width 139 height 34
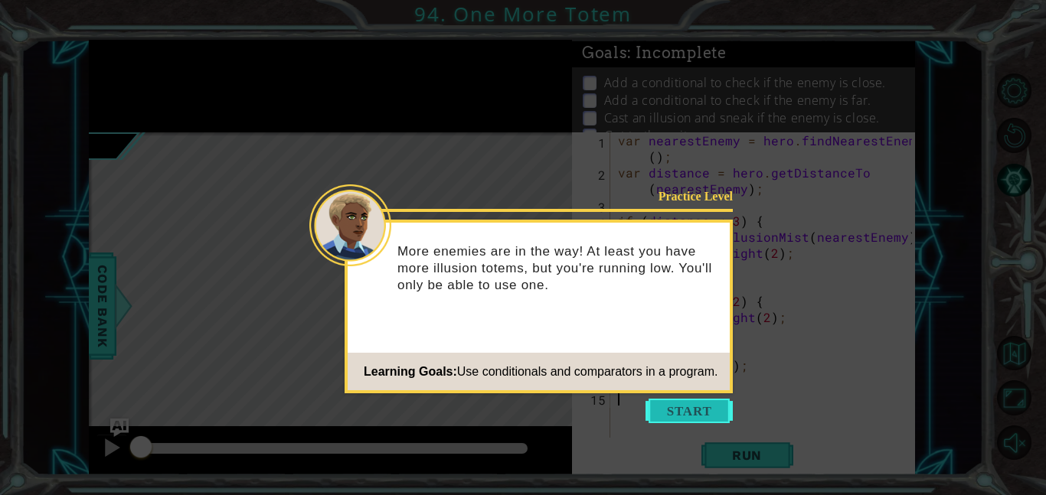
click at [680, 408] on button "Start" at bounding box center [688, 411] width 87 height 24
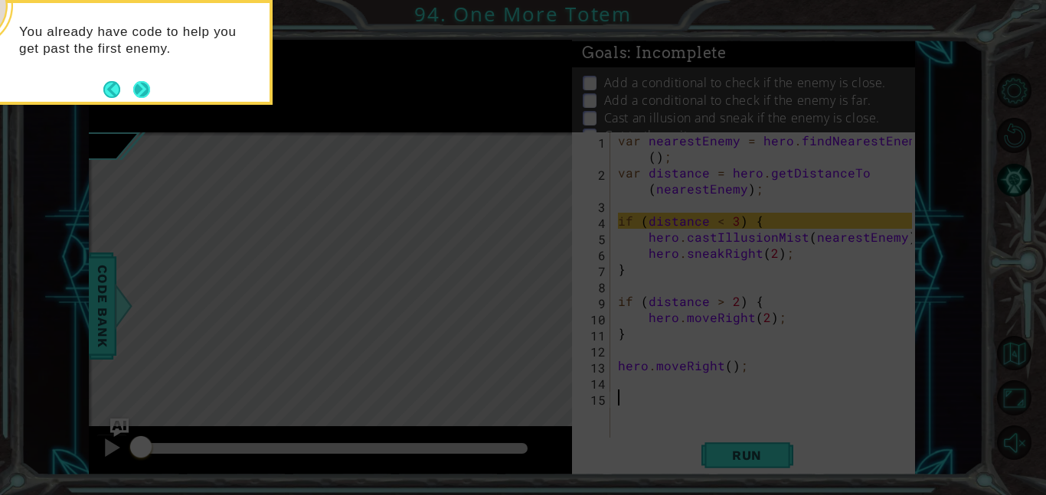
click at [148, 81] on button "Next" at bounding box center [141, 89] width 17 height 17
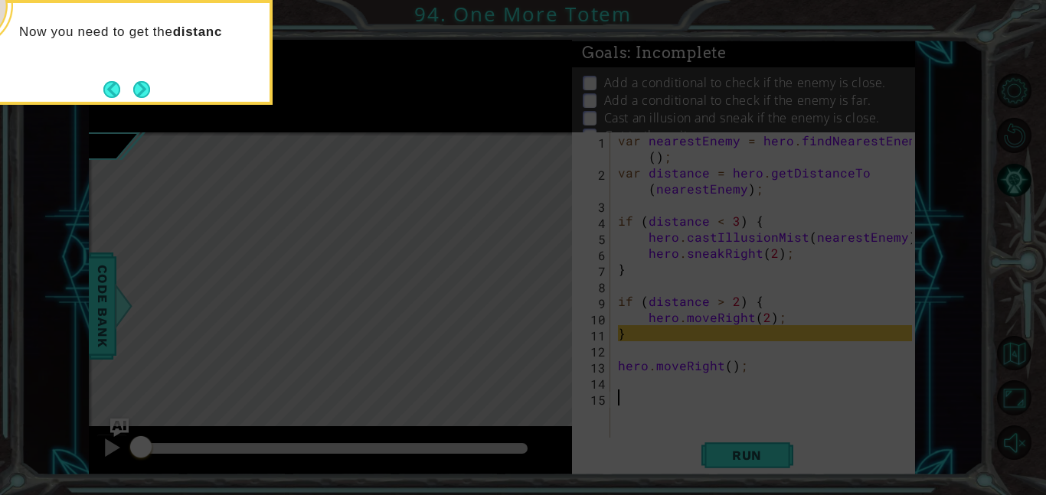
click at [148, 81] on button "Next" at bounding box center [141, 89] width 17 height 17
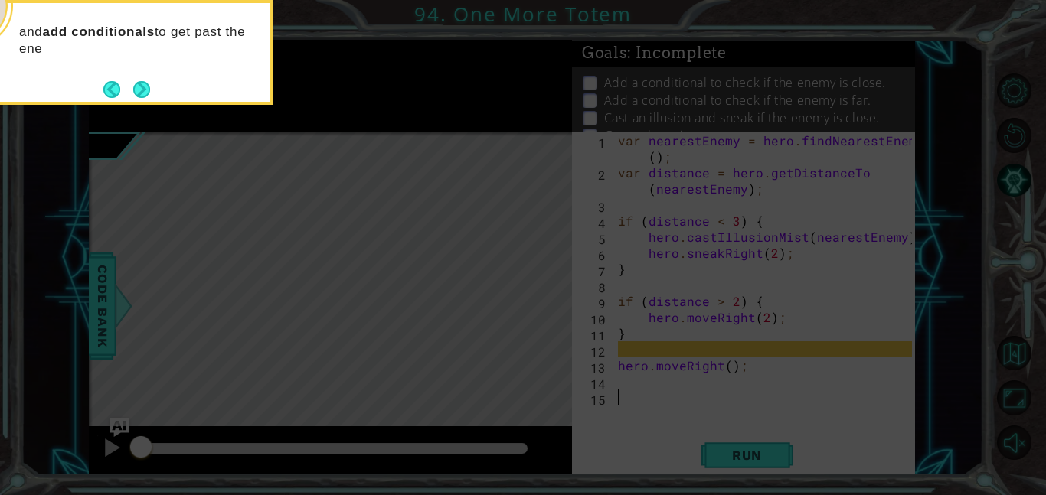
click at [148, 81] on button "Next" at bounding box center [141, 89] width 17 height 17
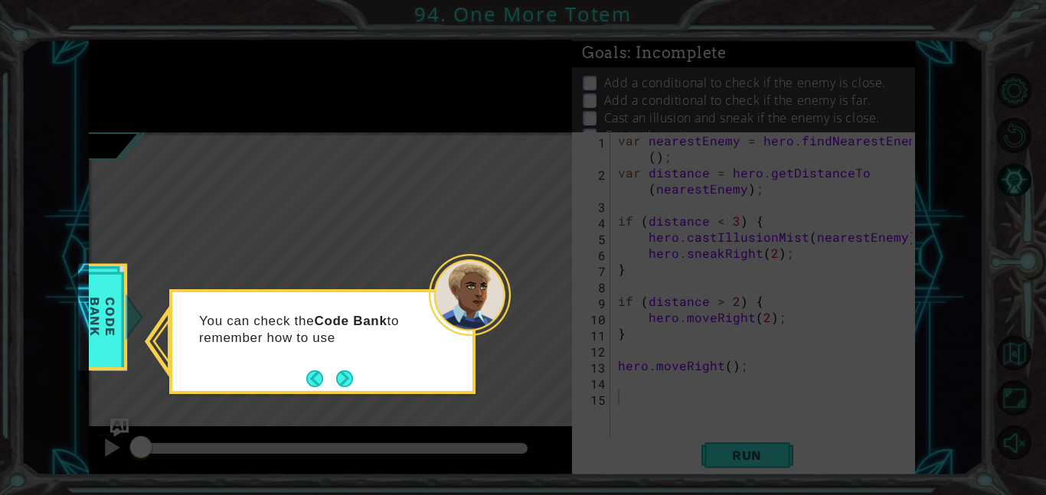
click at [358, 372] on div "You can check the Code Bank to remember how to use" at bounding box center [322, 336] width 300 height 77
click at [350, 374] on button "Next" at bounding box center [344, 378] width 17 height 17
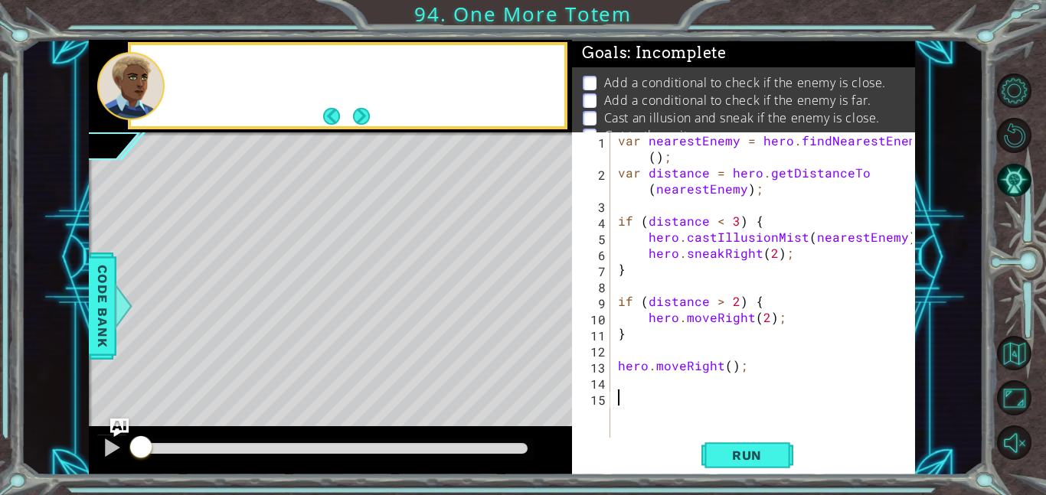
click at [350, 374] on div "Level Map" at bounding box center [442, 357] width 707 height 451
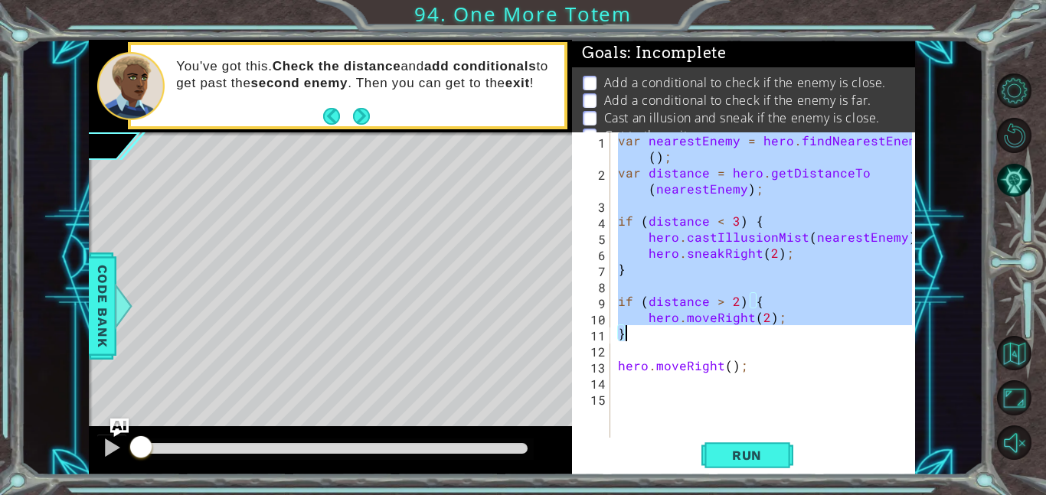
drag, startPoint x: 617, startPoint y: 139, endPoint x: 775, endPoint y: 334, distance: 252.0
click at [775, 334] on div "var nearestEnemy = hero . findNearestEnemy ( ) ; var distance = hero . getDista…" at bounding box center [767, 309] width 305 height 354
type textarea "hero.moveRight(2); }"
click at [638, 407] on div "var nearestEnemy = hero . findNearestEnemy ( ) ; var distance = hero . getDista…" at bounding box center [767, 309] width 305 height 354
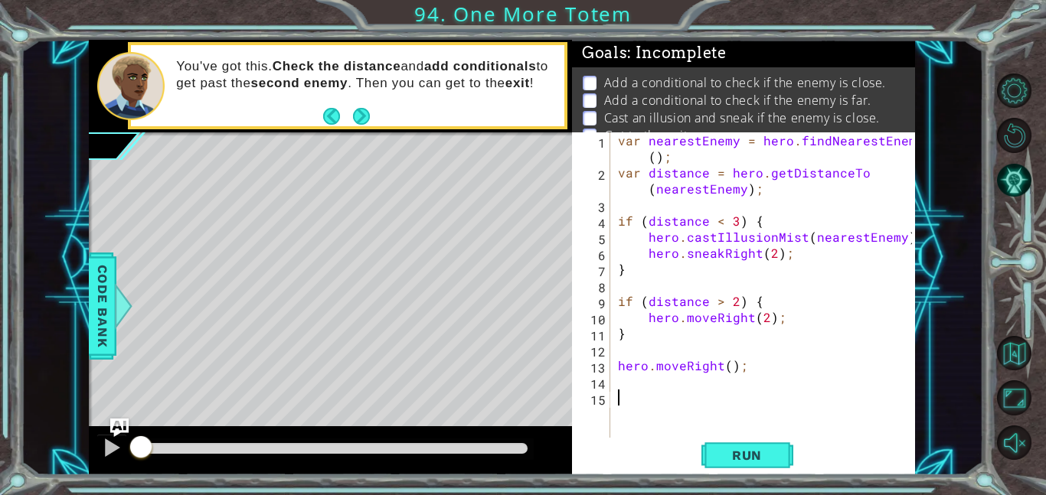
paste textarea "}"
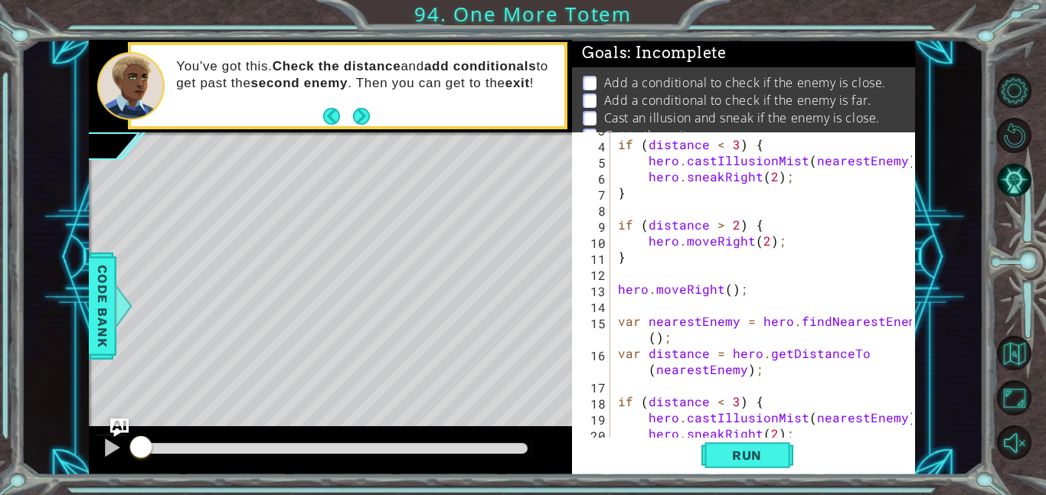
scroll to position [73, 0]
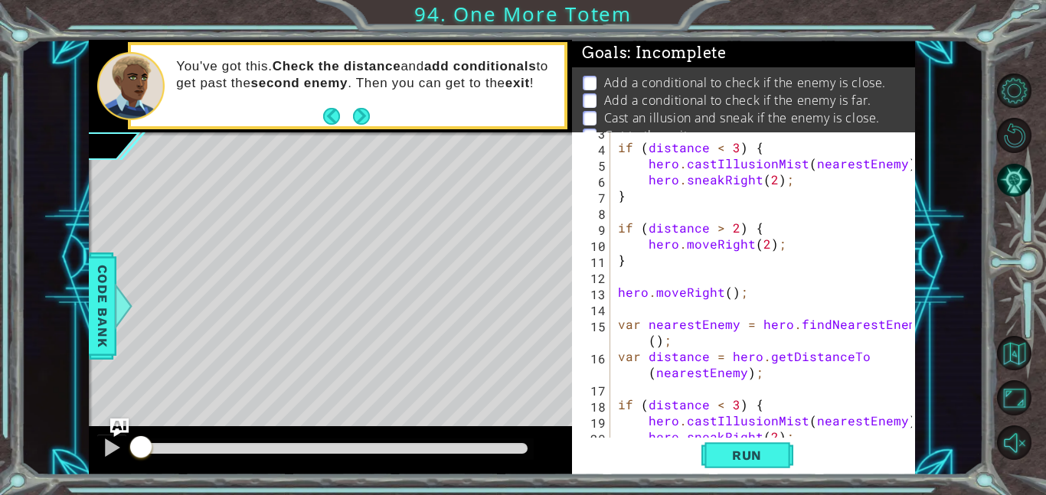
click at [641, 325] on div "if ( distance < 3 ) { hero . castIllusionMist ( nearestEnemy ) ; hero . sneakRi…" at bounding box center [767, 292] width 305 height 338
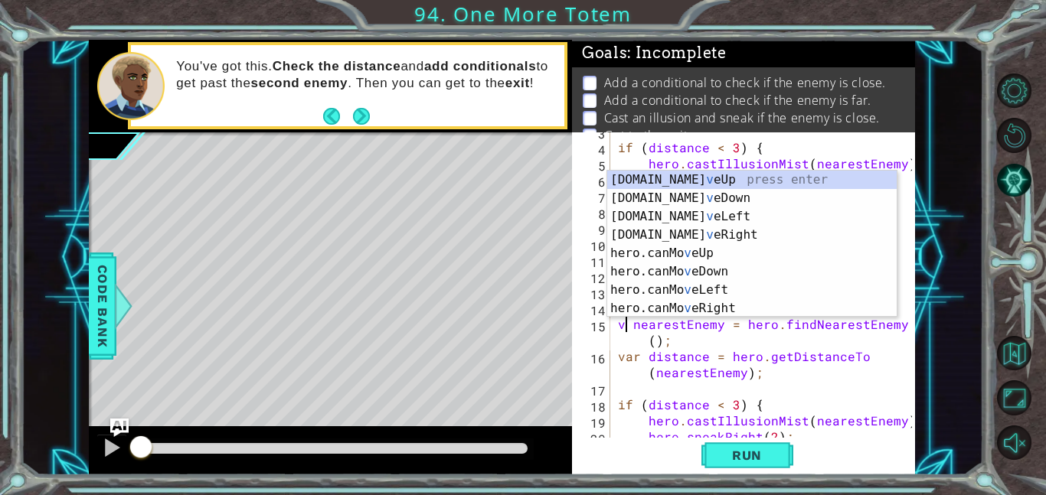
type textarea "nearestEnemy = hero.findNearestEnemy();"
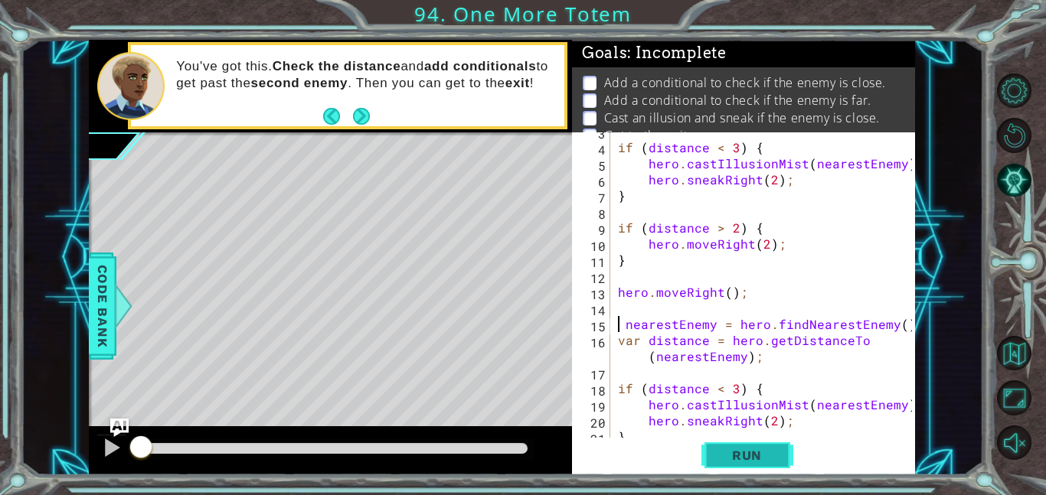
click at [752, 458] on span "Run" at bounding box center [746, 455] width 60 height 15
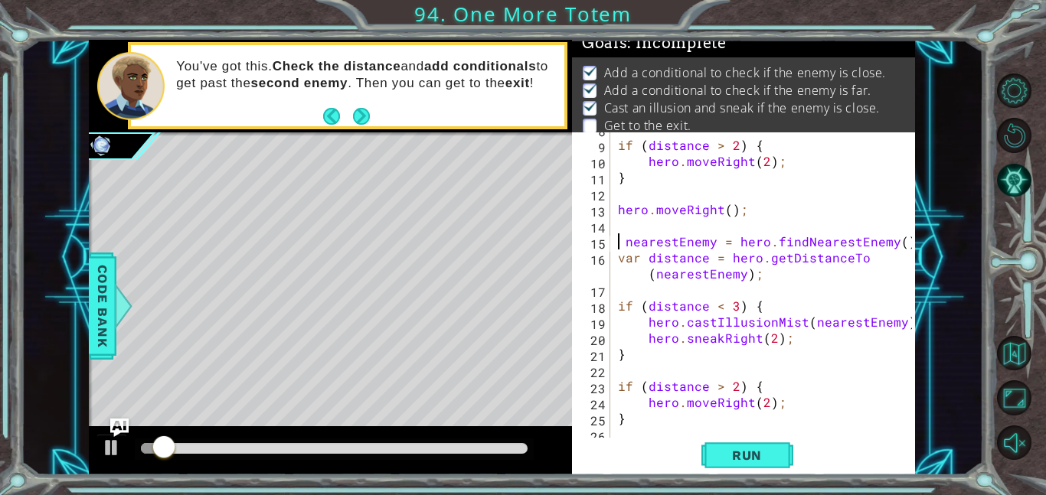
scroll to position [161, 0]
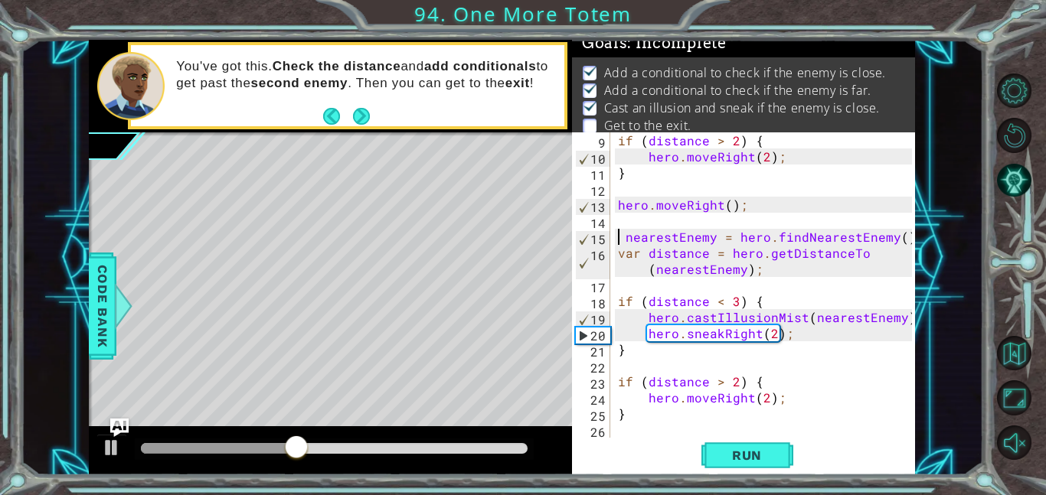
click at [640, 436] on div "if ( distance > 2 ) { hero . moveRight ( 2 ) ; } hero . moveRight ( ) ; nearest…" at bounding box center [767, 301] width 305 height 338
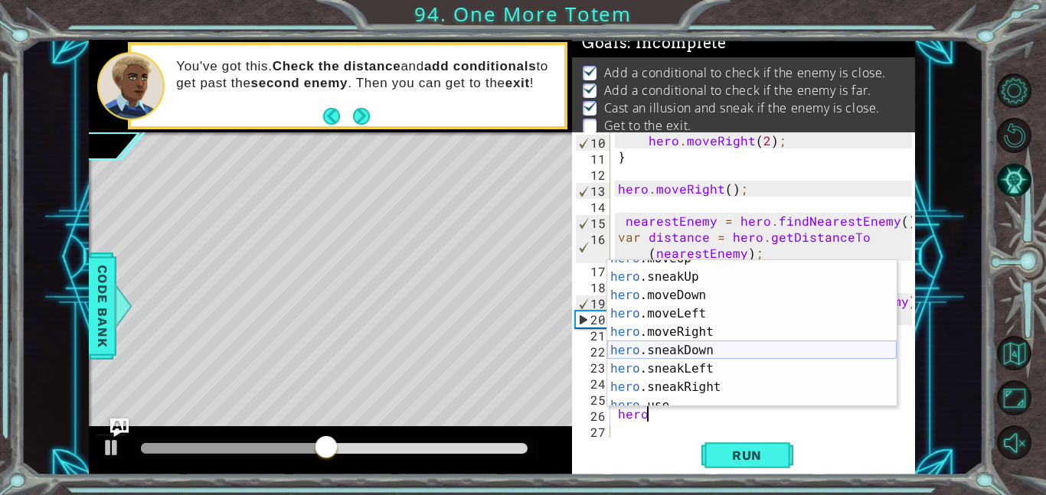
scroll to position [103, 0]
click at [689, 335] on div "hero .moveUp press enter hero .sneakUp press enter hero .moveDown press enter h…" at bounding box center [751, 342] width 289 height 184
type textarea "hero.moveRight(1);"
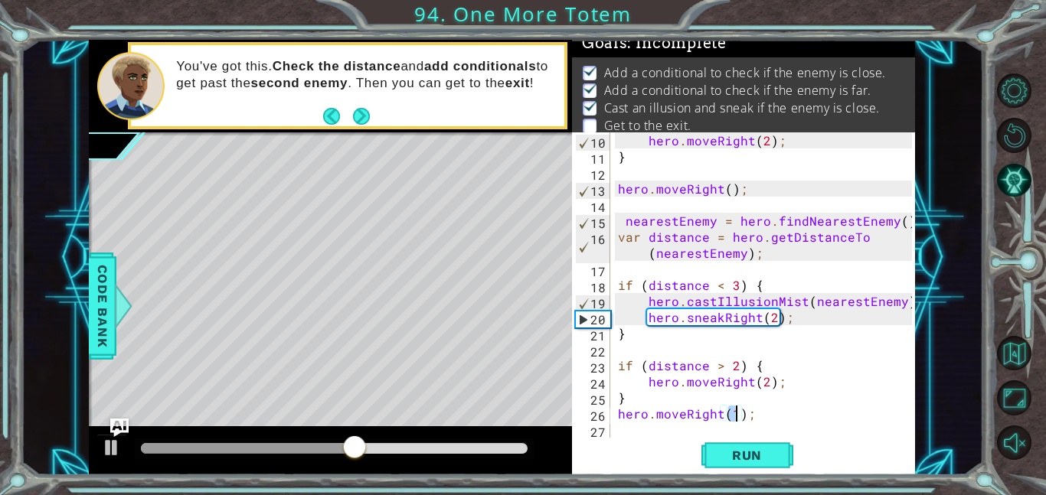
click at [789, 418] on div "hero . moveRight ( 2 ) ; } hero . moveRight ( ) ; nearestEnemy = hero . findNea…" at bounding box center [767, 301] width 305 height 338
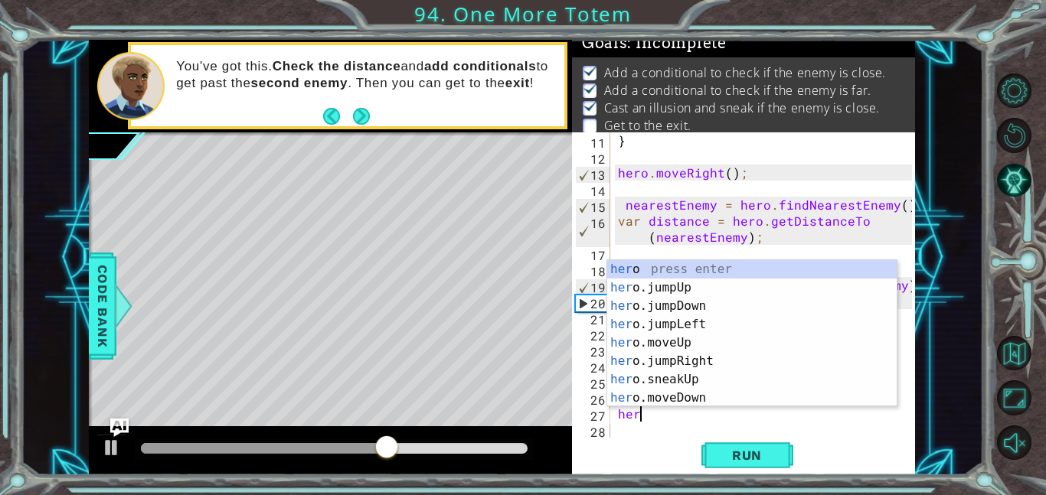
scroll to position [0, 1]
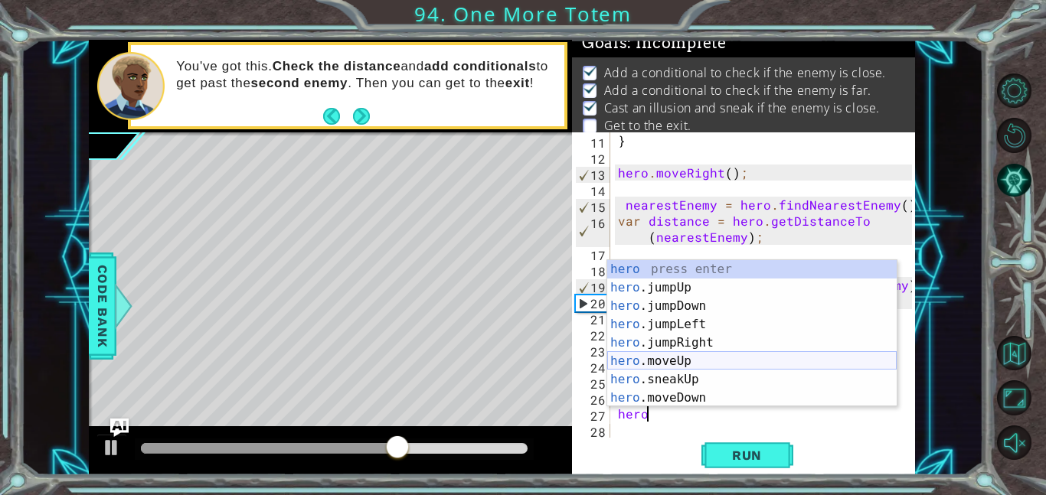
click at [749, 362] on div "hero press enter hero .jumpUp press enter hero .jumpDown press enter hero .jump…" at bounding box center [751, 352] width 289 height 184
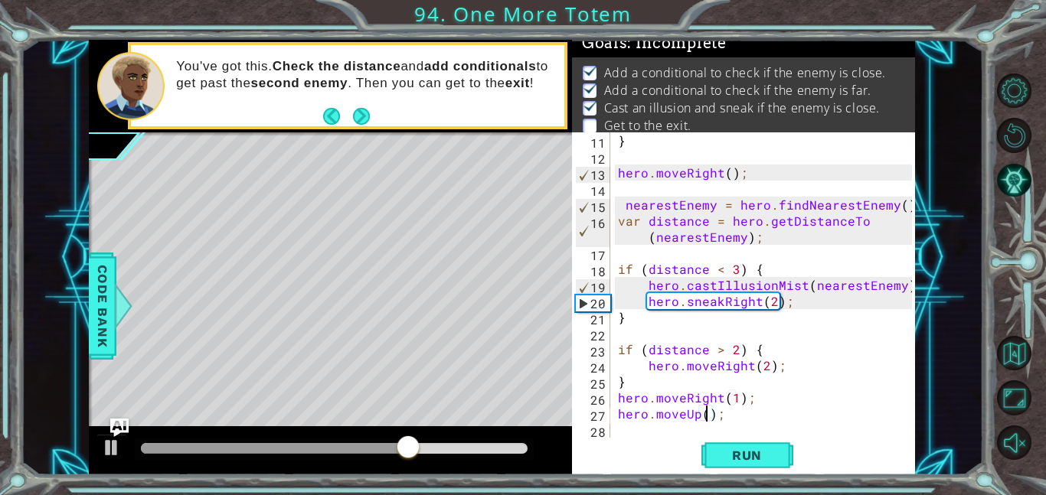
type textarea "hero.moveUp(1);"
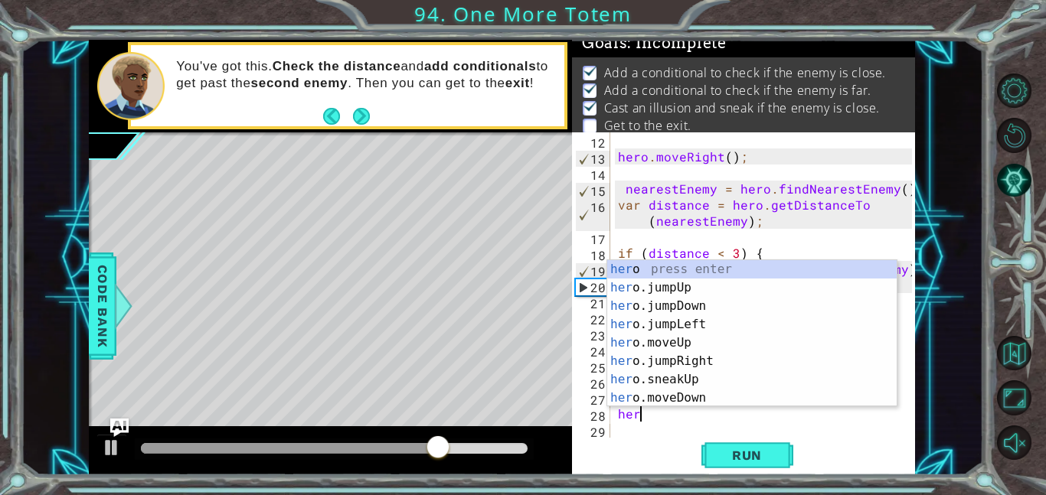
type textarea "hero"
click at [710, 285] on div "hero press enter hero .jumpUp press enter hero .jumpDown press enter hero .jump…" at bounding box center [751, 352] width 289 height 184
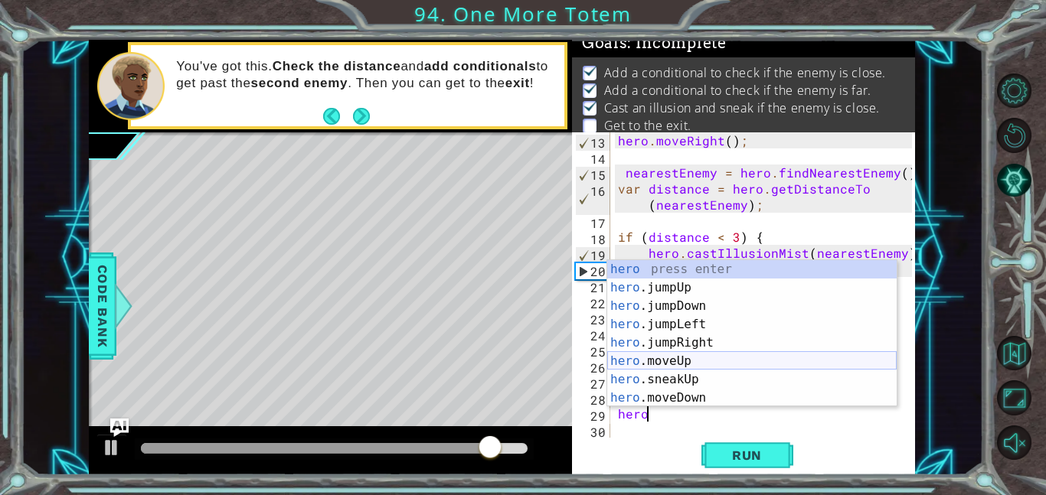
click at [695, 358] on div "hero press enter hero .jumpUp press enter hero .jumpDown press enter hero .jump…" at bounding box center [751, 352] width 289 height 184
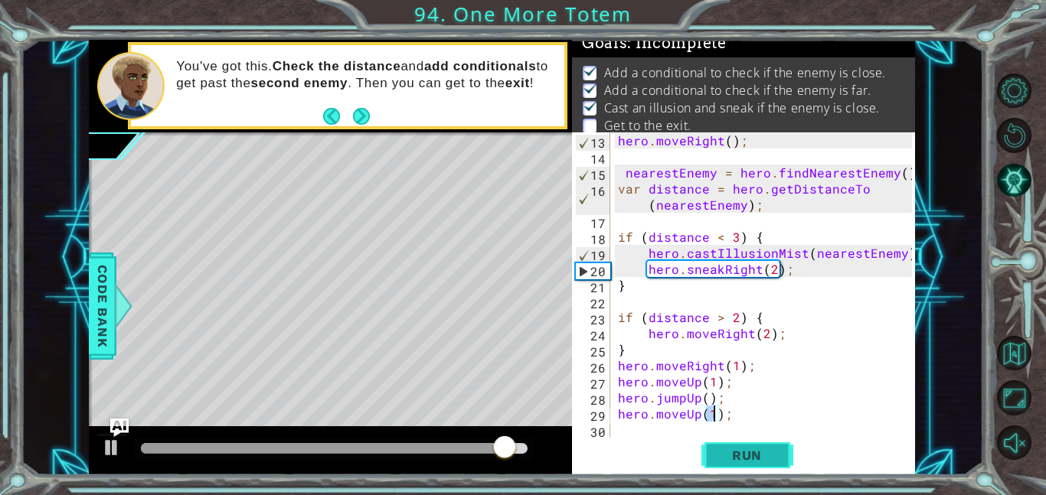
type textarea "hero.moveUp(1);"
click at [734, 449] on span "Run" at bounding box center [746, 455] width 60 height 15
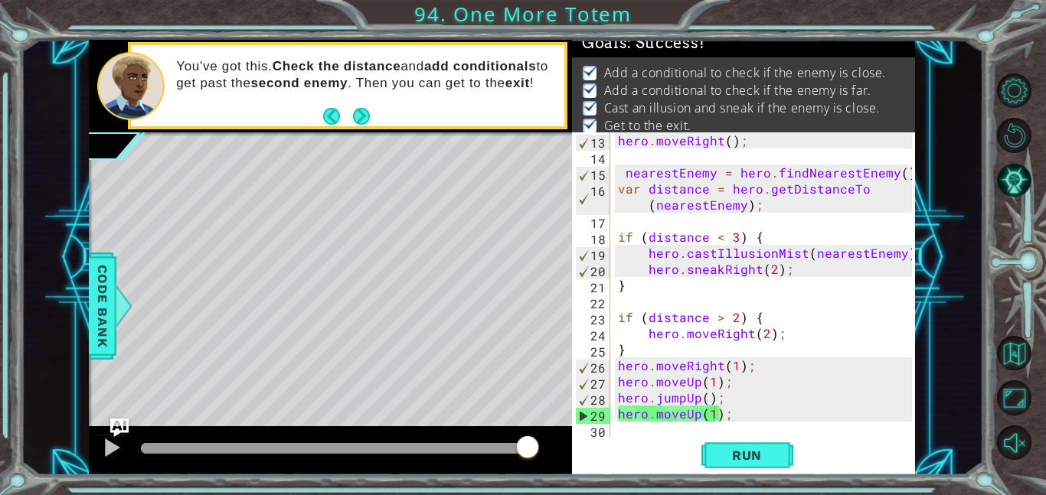
drag, startPoint x: 190, startPoint y: 445, endPoint x: 602, endPoint y: 461, distance: 412.1
click at [602, 461] on body "1 ההההההההההההההההההההההההההההההההההההההההההההההההההההההההההההההההההההההההההההה…" at bounding box center [523, 247] width 1046 height 495
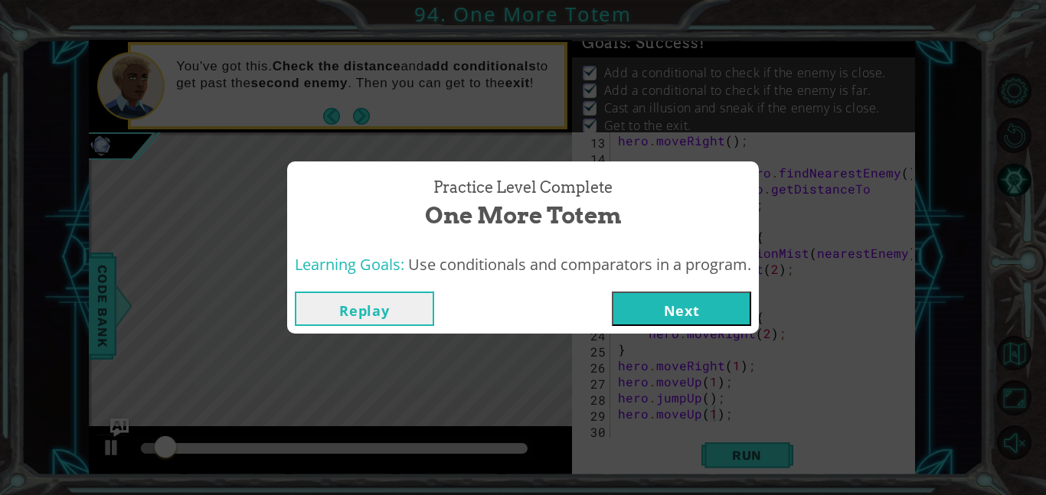
click at [654, 307] on button "Next" at bounding box center [681, 309] width 139 height 34
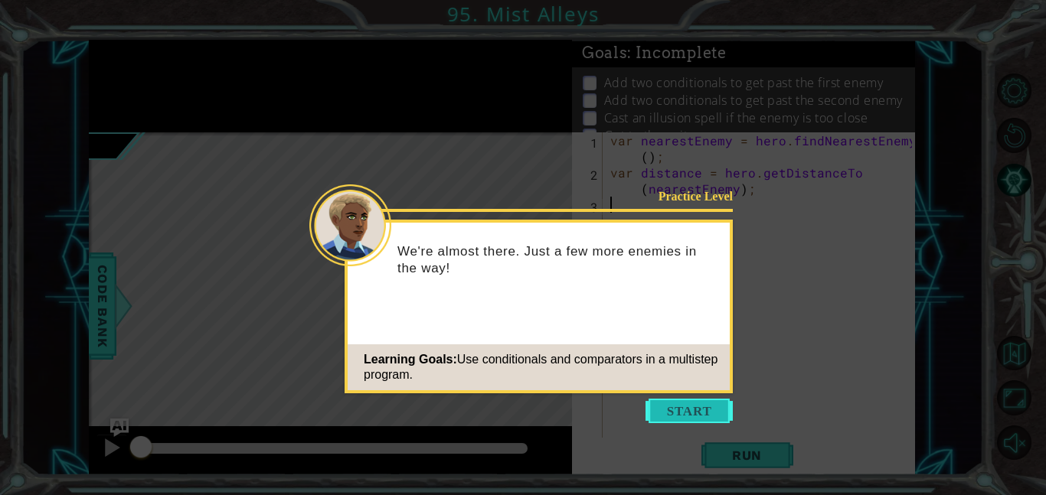
click at [698, 405] on button "Start" at bounding box center [688, 411] width 87 height 24
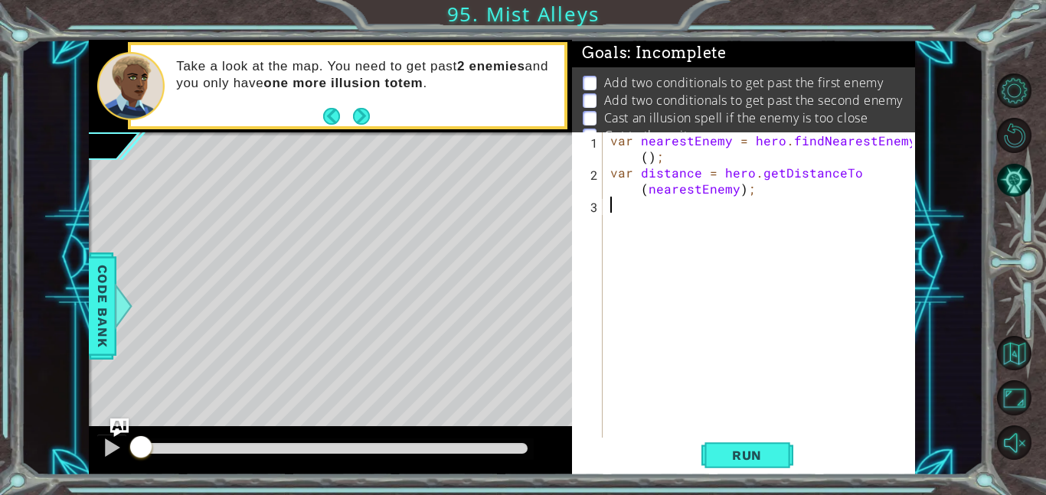
click at [654, 210] on div "var nearestEnemy = hero . findNearestEnemy ( ) ; var distance = hero . getDista…" at bounding box center [763, 309] width 312 height 354
type textarea "if (distance < 2) {"
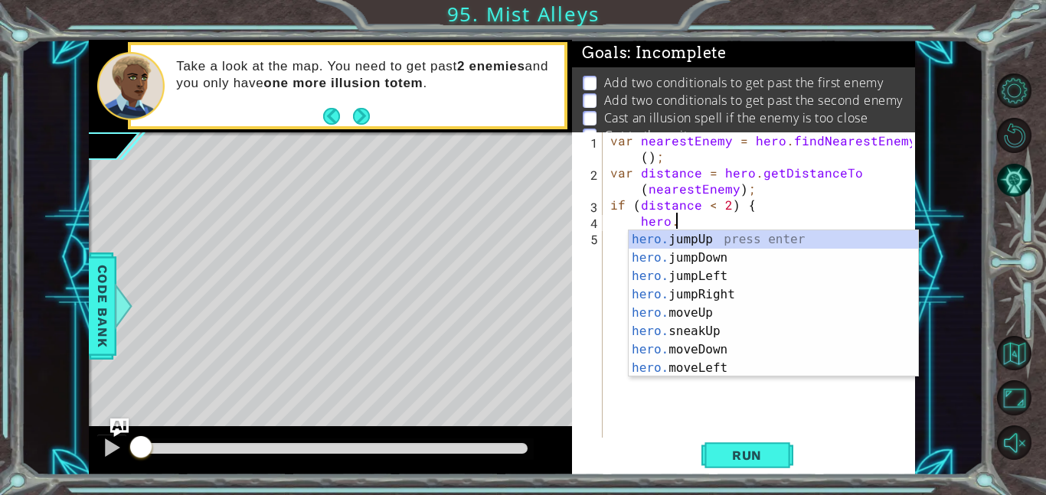
scroll to position [0, 4]
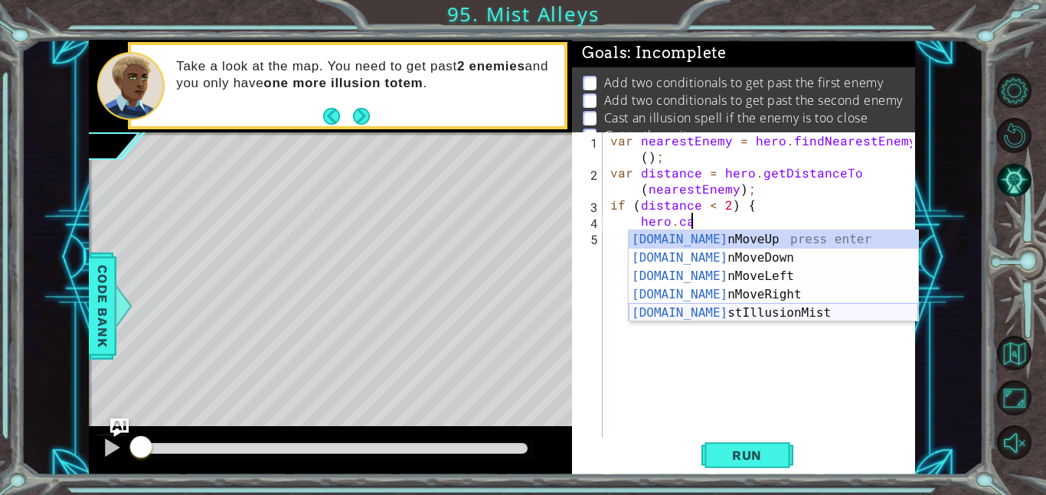
click at [675, 311] on div "[DOMAIN_NAME] nMoveUp press enter [DOMAIN_NAME] nMoveDown press enter [DOMAIN_N…" at bounding box center [772, 294] width 289 height 129
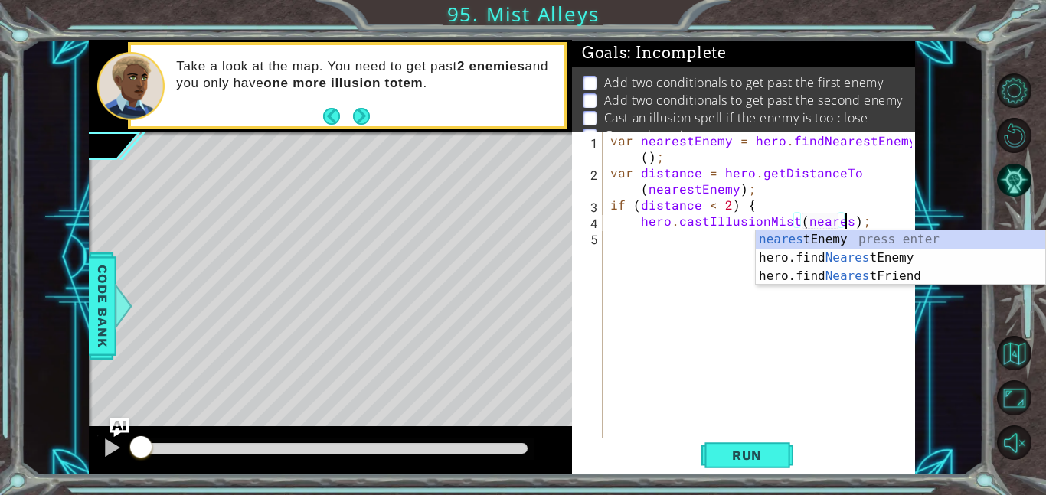
scroll to position [0, 15]
click at [814, 259] on div "nearest Enemy press enter hero.find Nearest Enemy press enter hero.find Nearest…" at bounding box center [899, 276] width 289 height 92
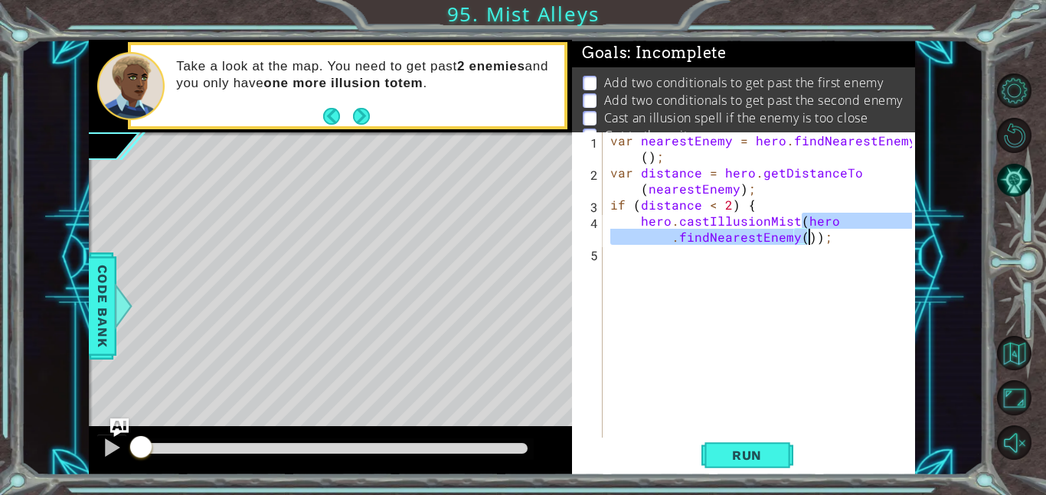
drag, startPoint x: 800, startPoint y: 215, endPoint x: 807, endPoint y: 234, distance: 20.3
click at [807, 234] on div "var nearestEnemy = hero . findNearestEnemy ( ) ; var distance = hero . getDista…" at bounding box center [763, 309] width 312 height 354
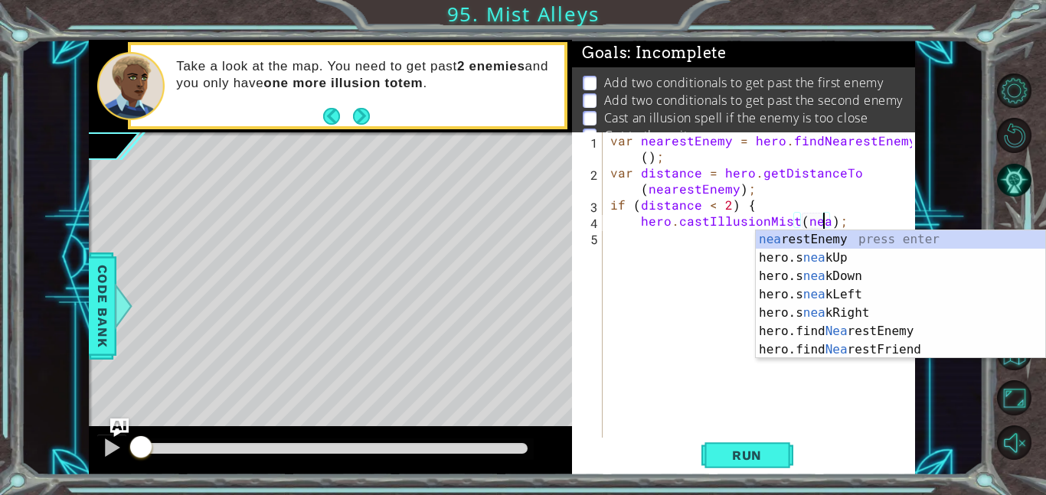
scroll to position [0, 14]
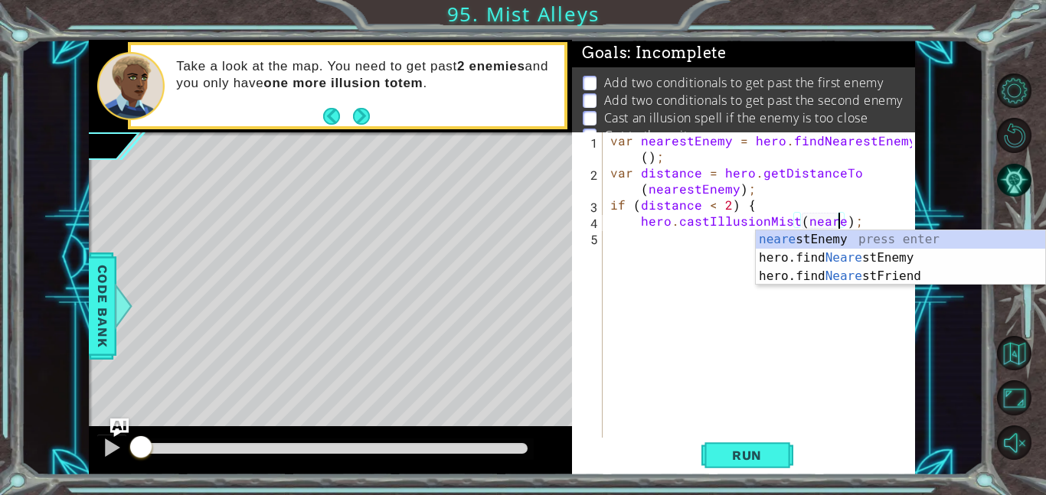
type textarea "hero.castIllusionMist(nearestEnemy);"
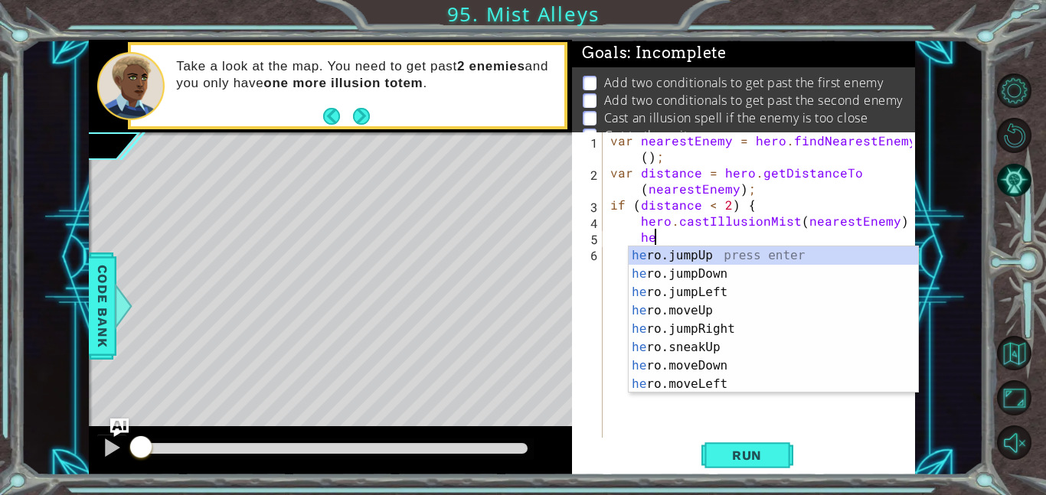
scroll to position [0, 2]
click at [798, 346] on div "hero .jumpUp press enter hero .jumpDown press enter hero .jumpLeft press enter …" at bounding box center [772, 338] width 289 height 184
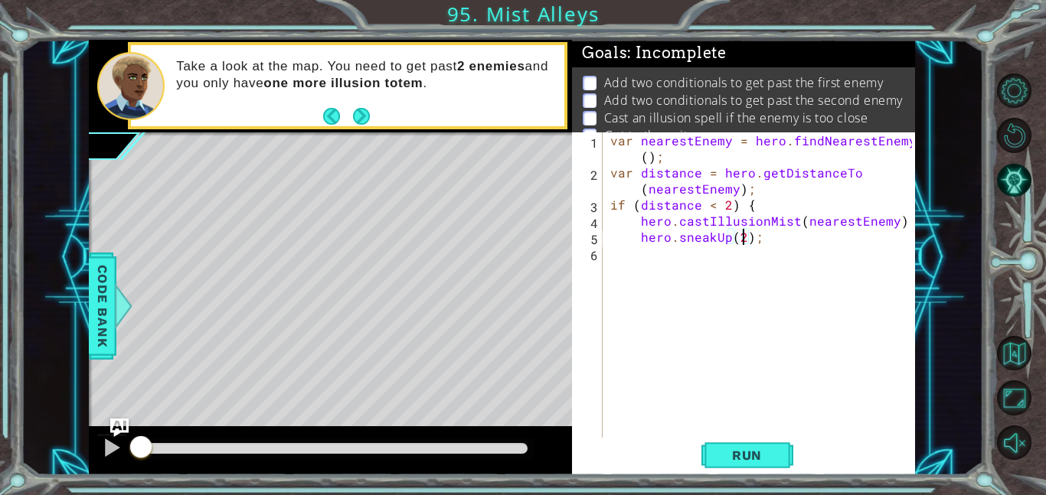
scroll to position [0, 8]
click at [740, 451] on span "Run" at bounding box center [746, 455] width 60 height 15
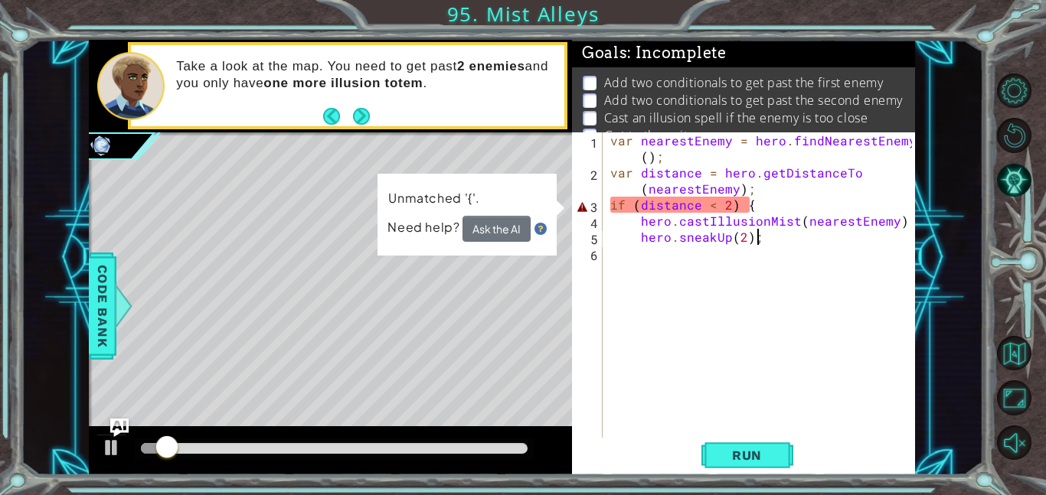
click at [746, 203] on div "var nearestEnemy = hero . findNearestEnemy ( ) ; var distance = hero . getDista…" at bounding box center [763, 309] width 312 height 354
click at [804, 239] on div "var nearestEnemy = hero . findNearestEnemy ( ) ; var distance = hero . getDista…" at bounding box center [763, 309] width 312 height 354
type textarea "hero.sneakUp(2);"
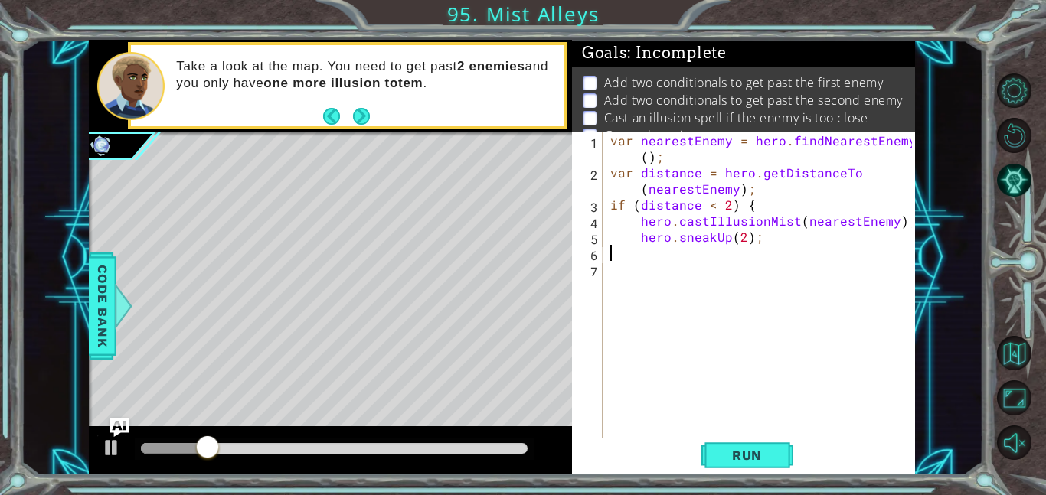
scroll to position [0, 0]
type textarea "}"
click at [736, 465] on button "Run" at bounding box center [747, 455] width 92 height 34
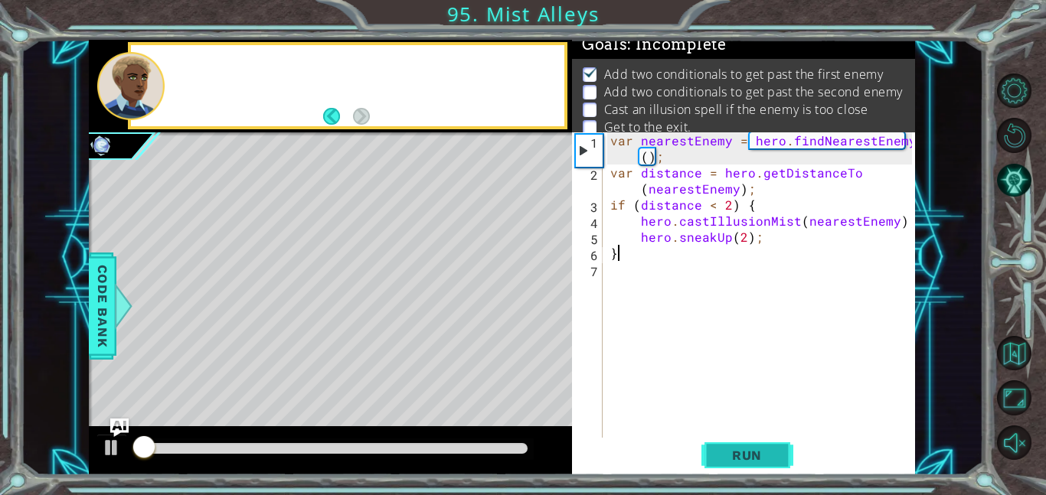
scroll to position [10, 0]
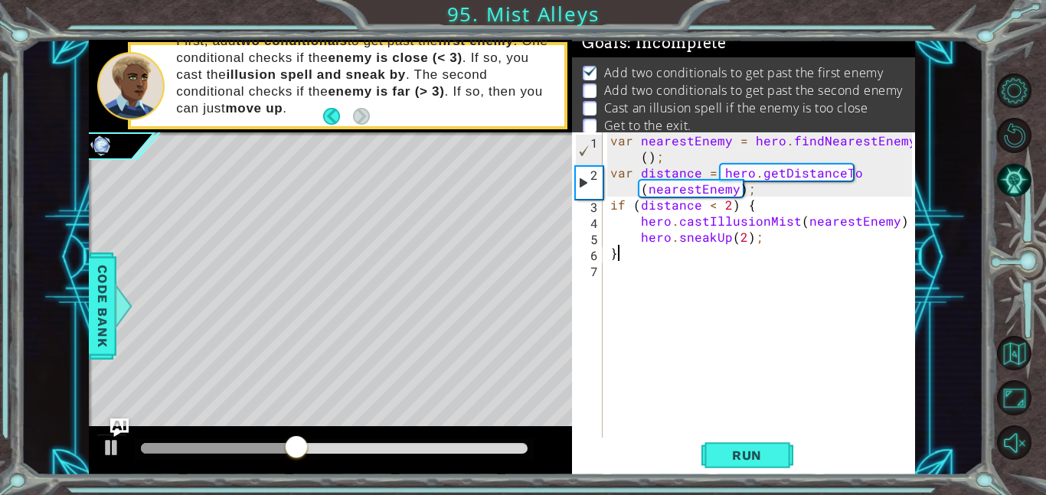
click at [693, 272] on div "var nearestEnemy = hero . findNearestEnemy ( ) ; var distance = hero . getDista…" at bounding box center [763, 309] width 312 height 354
type textarea "if (distance"
click at [728, 200] on div "var nearestEnemy = hero . findNearestEnemy ( ) ; var distance = hero . getDista…" at bounding box center [763, 309] width 312 height 354
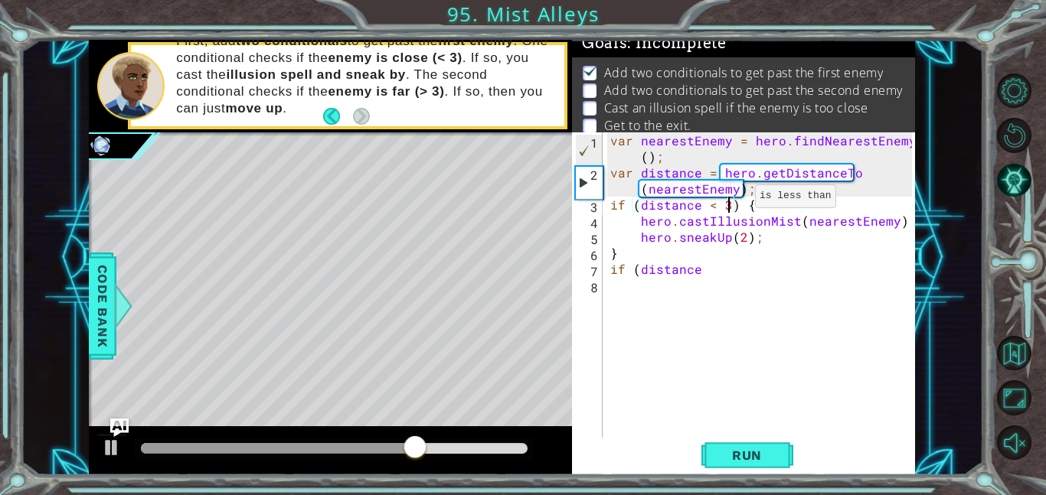
scroll to position [0, 7]
click at [729, 266] on div "var nearestEnemy = hero . findNearestEnemy ( ) ; var distance = hero . getDista…" at bounding box center [763, 309] width 312 height 354
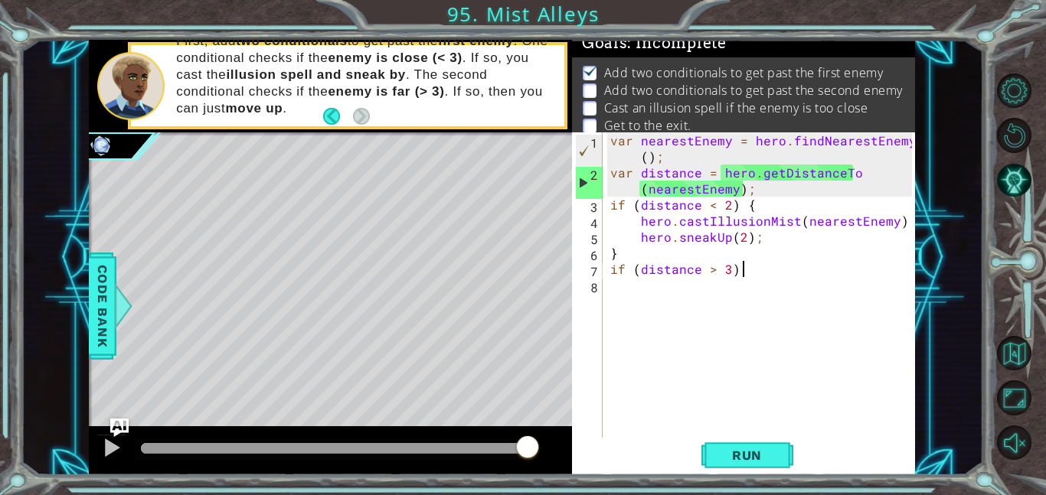
type textarea "if (distance > 3) {"
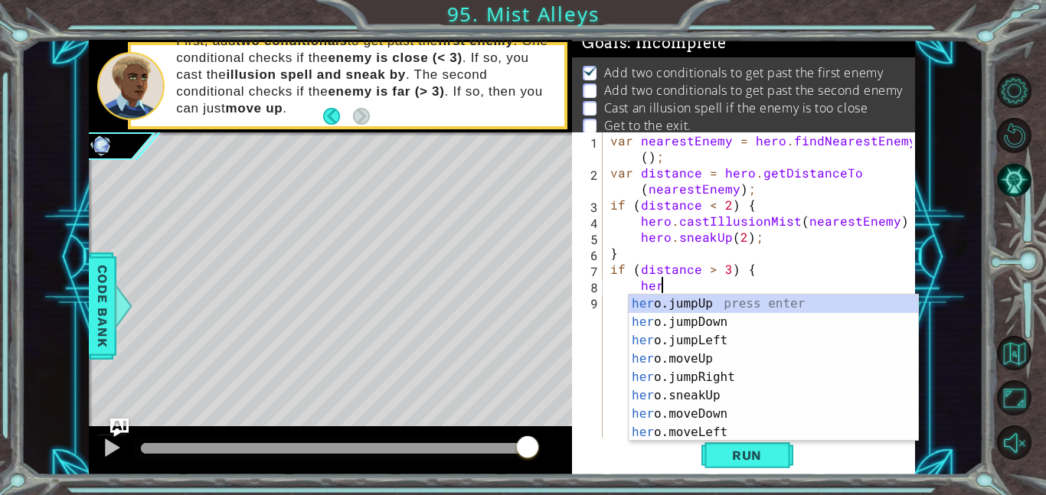
scroll to position [0, 2]
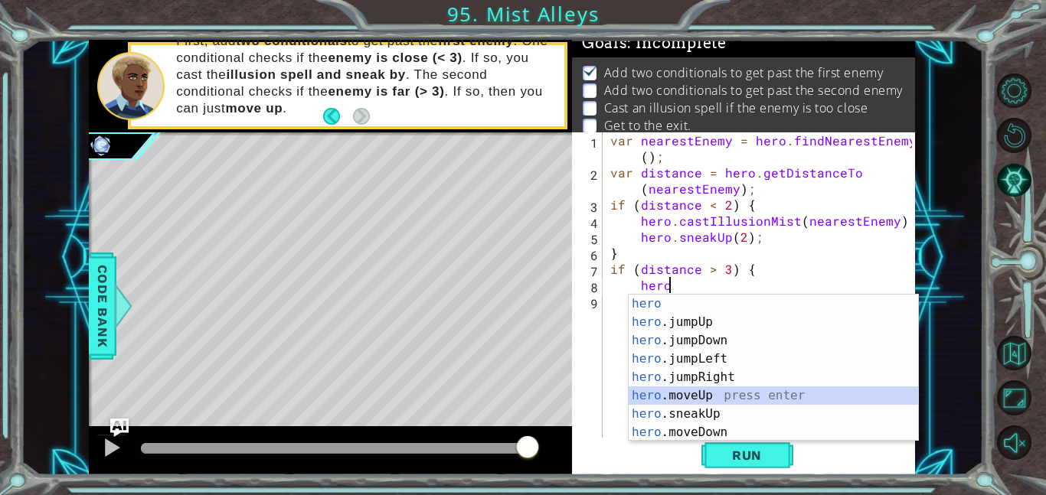
click at [706, 392] on div "hero press enter hero .jumpUp press enter hero .jumpDown press enter hero .jump…" at bounding box center [772, 387] width 289 height 184
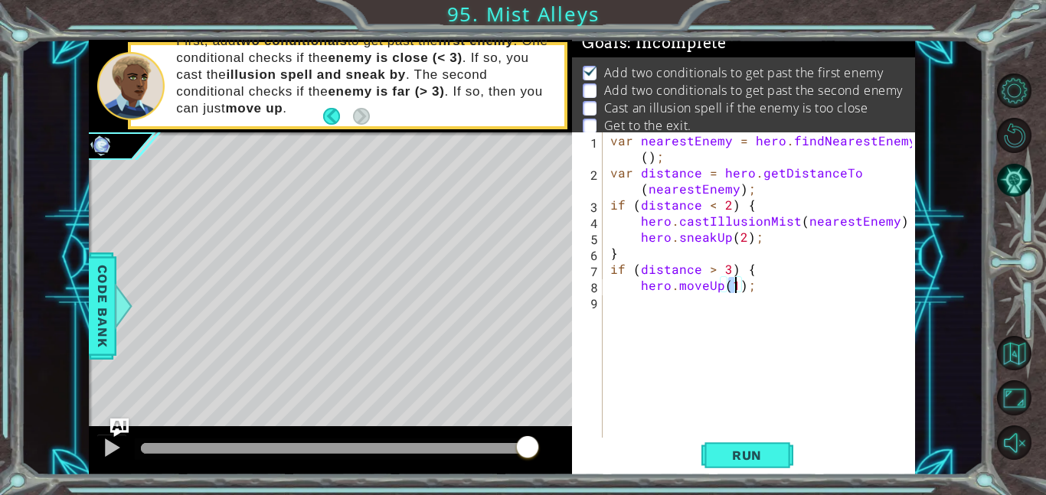
type textarea "hero.moveUp(2);"
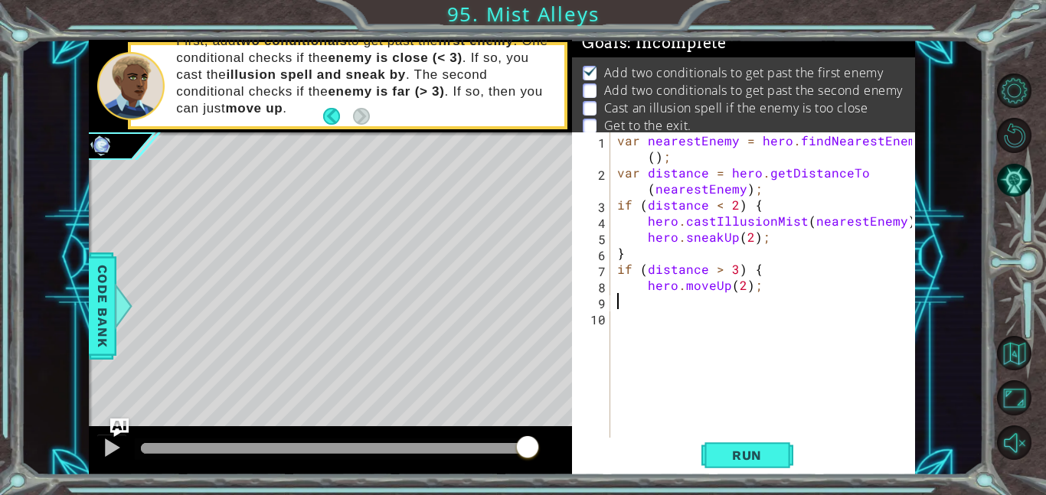
scroll to position [0, 0]
type textarea "}"
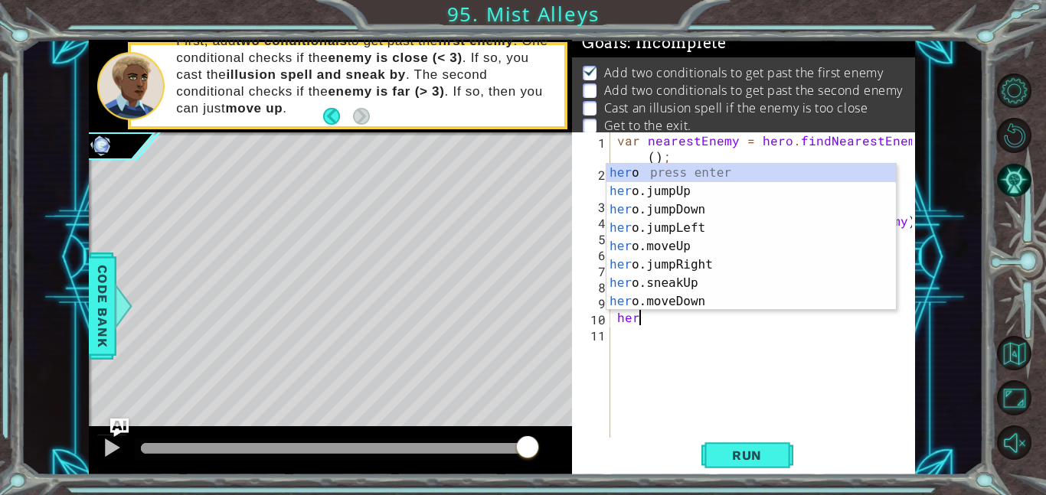
type textarea "hero"
click at [654, 197] on div "hero press enter hero .jumpUp press enter hero .jumpDown press enter hero .jump…" at bounding box center [750, 256] width 289 height 184
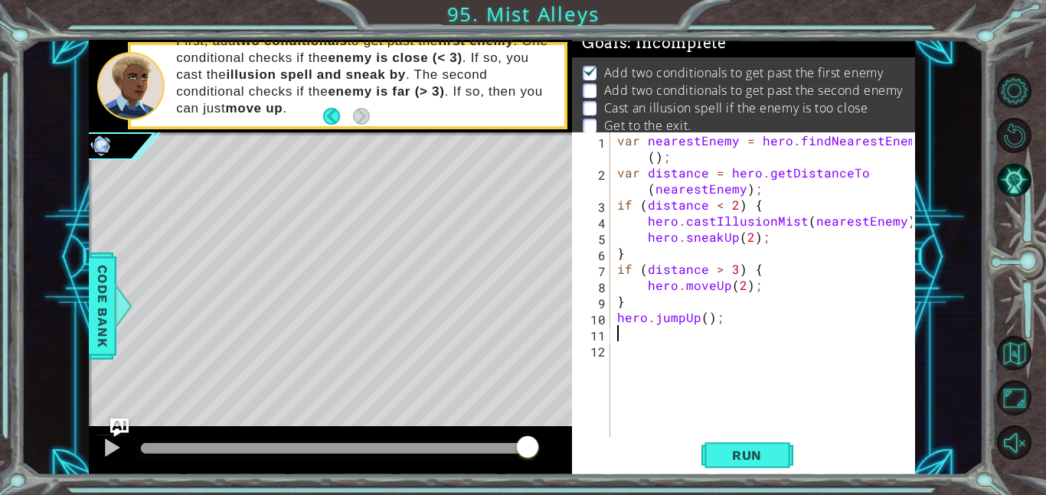
scroll to position [0, 0]
click at [734, 462] on span "Run" at bounding box center [746, 455] width 60 height 15
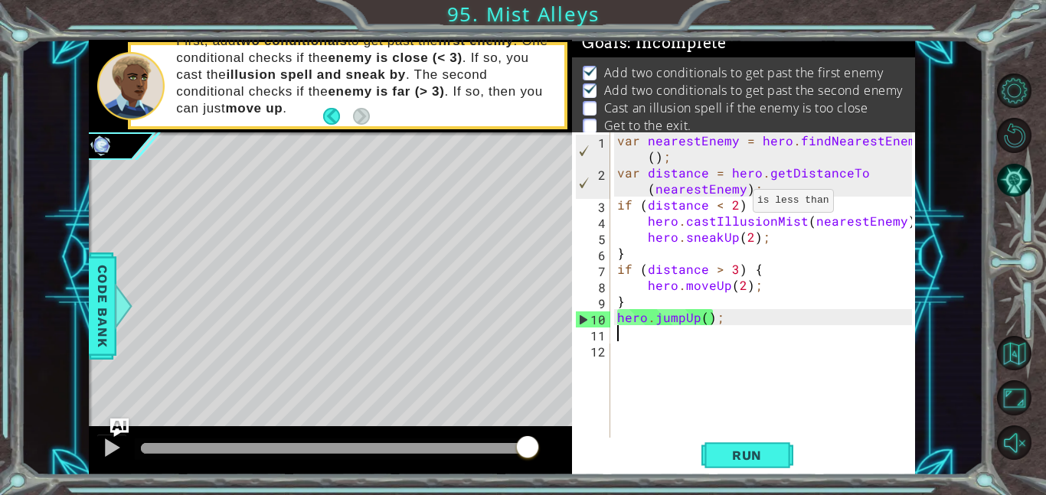
click at [732, 204] on div "var nearestEnemy = hero . findNearestEnemy ( ) ; var distance = hero . getDista…" at bounding box center [766, 309] width 305 height 354
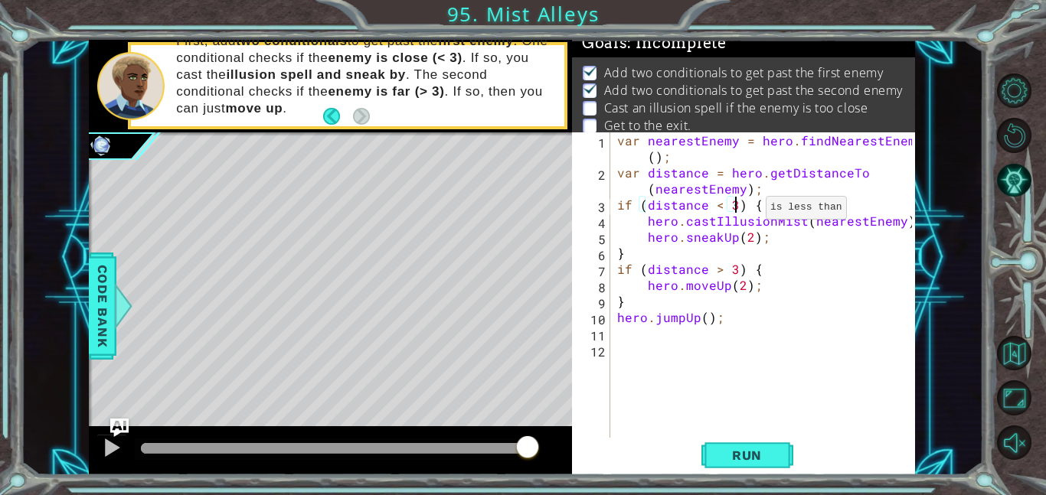
scroll to position [0, 7]
click at [736, 266] on div "var nearestEnemy = hero . findNearestEnemy ( ) ; var distance = hero . getDista…" at bounding box center [766, 309] width 305 height 354
click at [739, 446] on button "Run" at bounding box center [747, 455] width 92 height 34
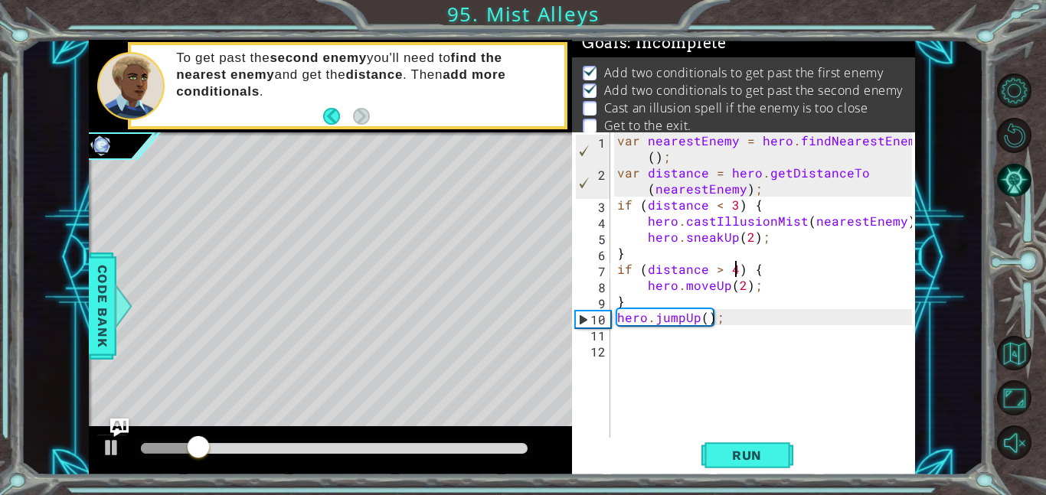
click at [618, 315] on div "var nearestEnemy = hero . findNearestEnemy ( ) ; var distance = hero . getDista…" at bounding box center [766, 309] width 305 height 354
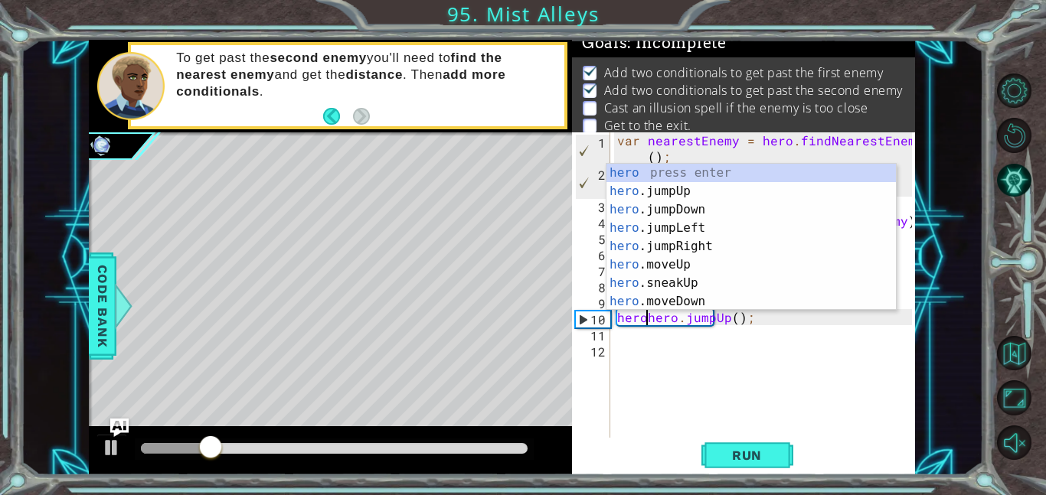
scroll to position [0, 2]
click at [644, 256] on div "hero press enter hero .jumpUp press enter hero .jumpDown press enter hero .jump…" at bounding box center [750, 256] width 289 height 184
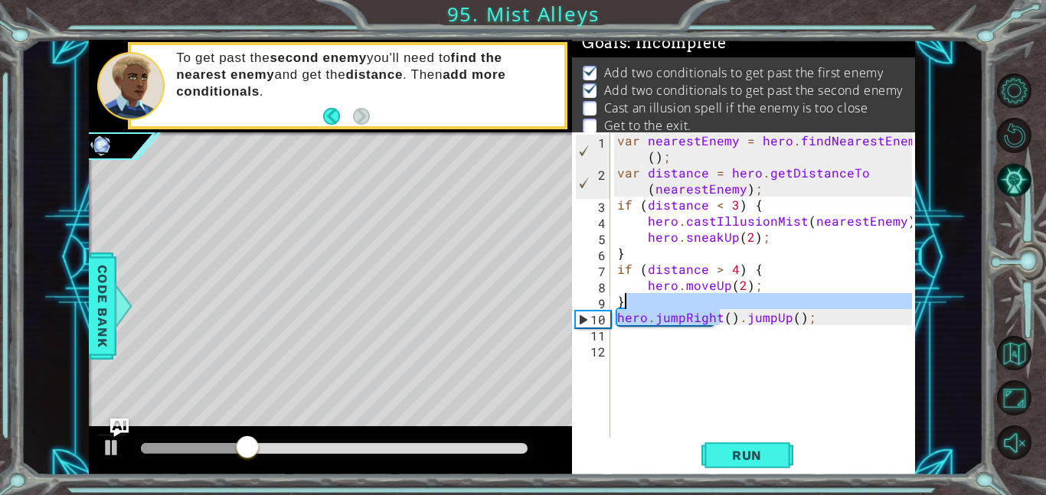
drag, startPoint x: 720, startPoint y: 318, endPoint x: 654, endPoint y: 309, distance: 67.1
click at [654, 309] on div "var nearestEnemy = hero . findNearestEnemy ( ) ; var distance = hero . getDista…" at bounding box center [766, 309] width 305 height 354
click at [655, 314] on div "var nearestEnemy = hero . findNearestEnemy ( ) ; var distance = hero . getDista…" at bounding box center [763, 284] width 298 height 305
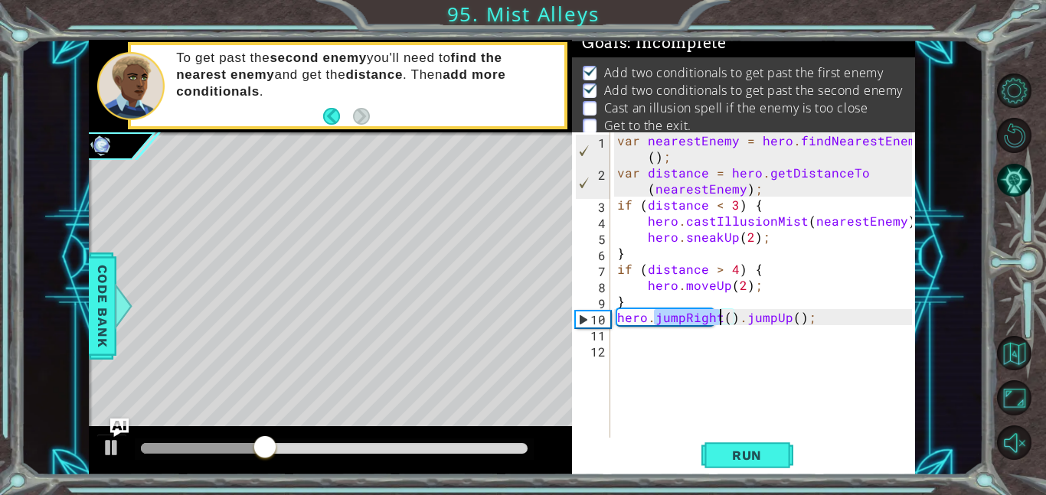
drag, startPoint x: 656, startPoint y: 317, endPoint x: 717, endPoint y: 317, distance: 61.2
click at [717, 317] on div "var nearestEnemy = hero . findNearestEnemy ( ) ; var distance = hero . getDista…" at bounding box center [766, 309] width 305 height 354
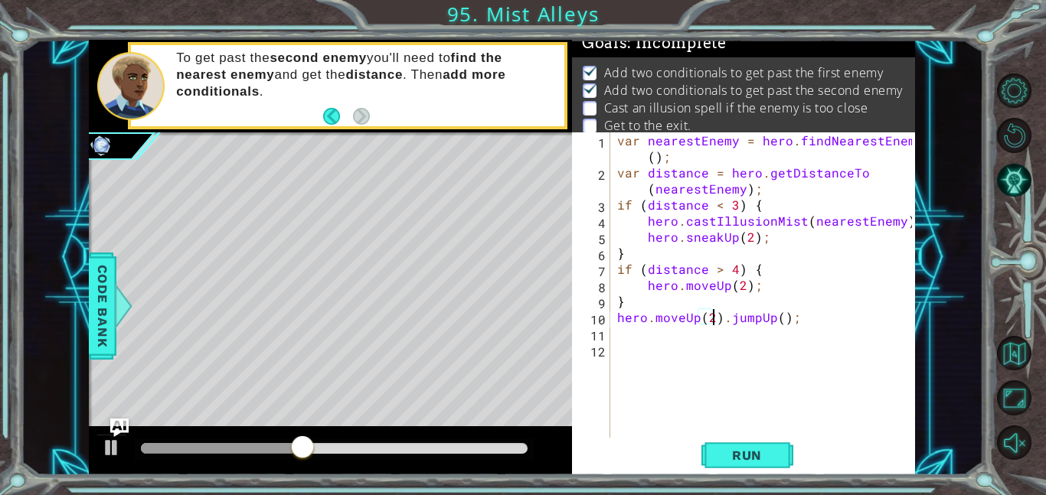
scroll to position [0, 5]
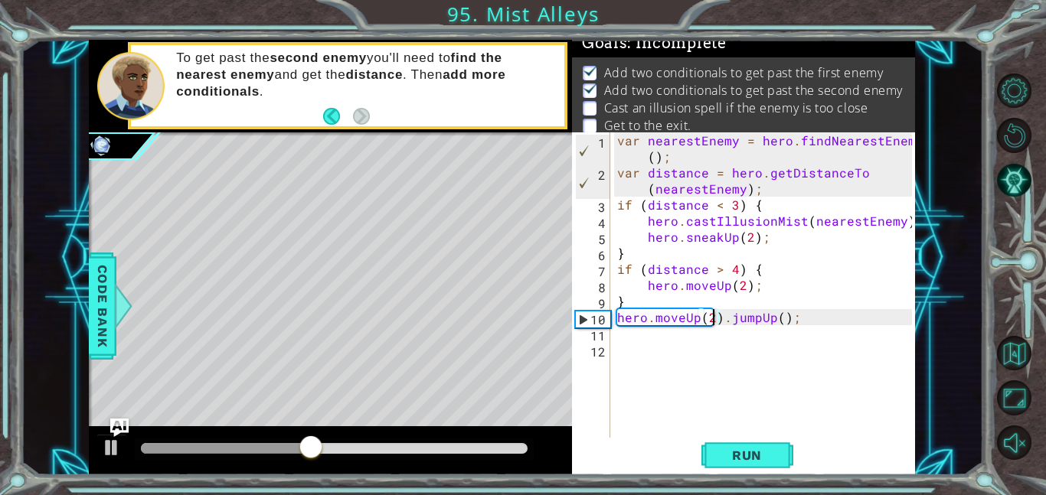
click at [719, 316] on div "var nearestEnemy = hero . findNearestEnemy ( ) ; var distance = hero . getDista…" at bounding box center [766, 309] width 305 height 354
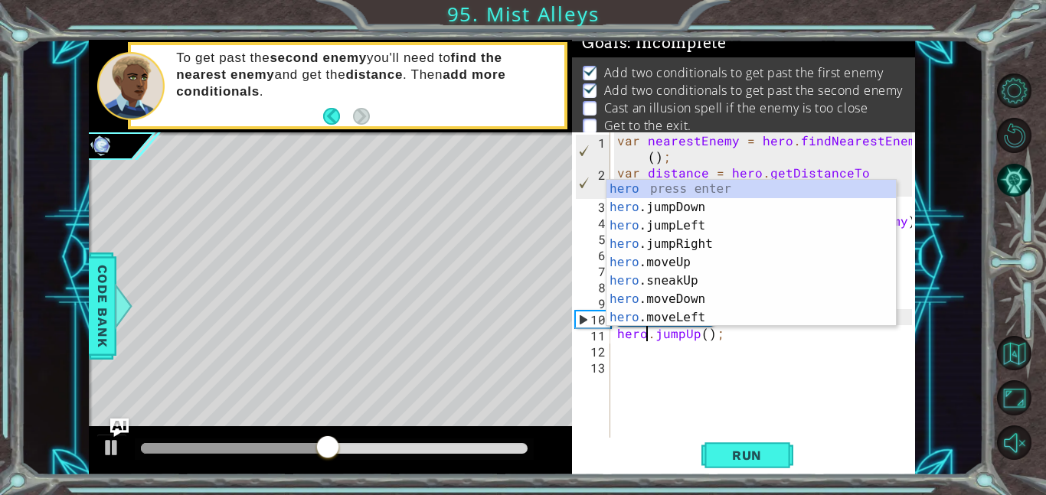
scroll to position [0, 2]
click at [730, 462] on span "Run" at bounding box center [746, 455] width 60 height 15
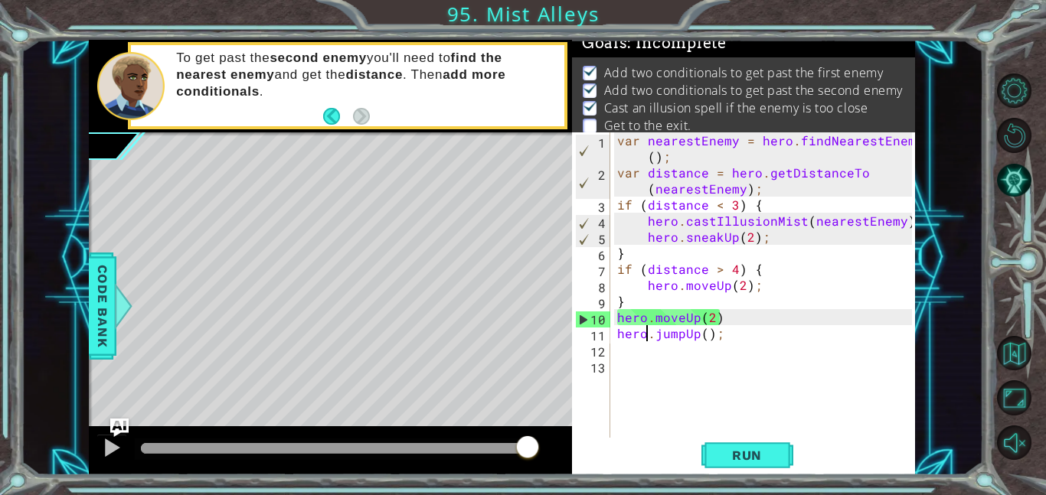
click at [723, 315] on div "var nearestEnemy = hero . findNearestEnemy ( ) ; var distance = hero . getDista…" at bounding box center [766, 309] width 305 height 354
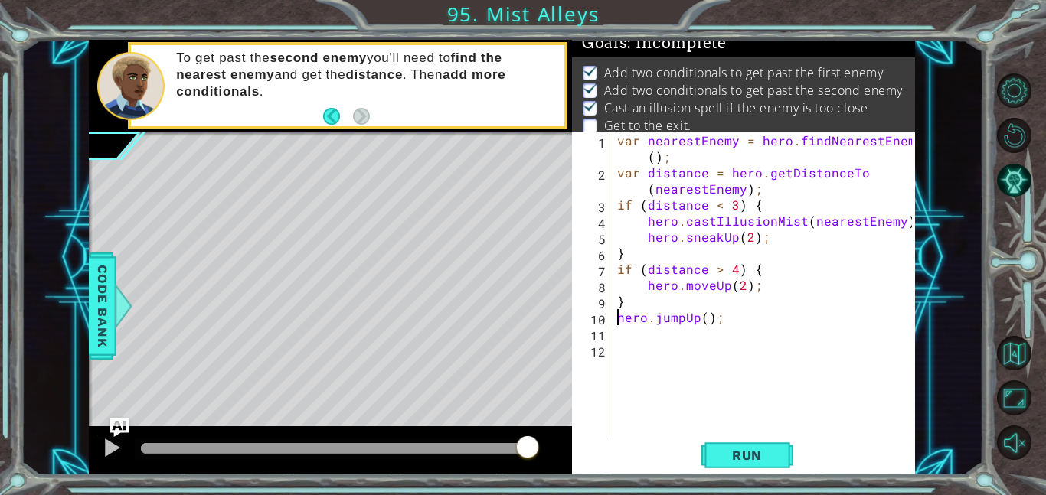
click at [747, 234] on div "var nearestEnemy = hero . findNearestEnemy ( ) ; var distance = hero . getDista…" at bounding box center [766, 309] width 305 height 354
click at [744, 458] on span "Run" at bounding box center [746, 455] width 60 height 15
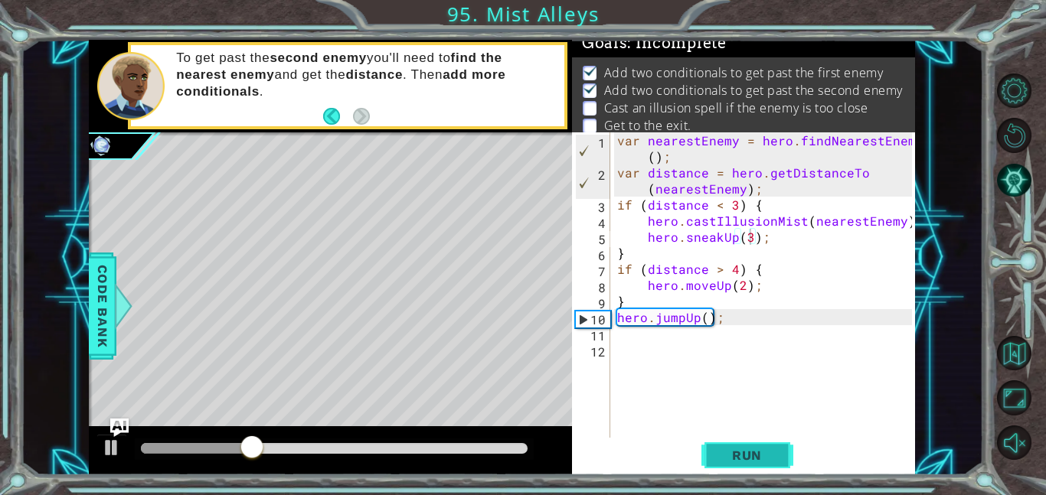
click at [716, 445] on button "Run" at bounding box center [747, 455] width 92 height 34
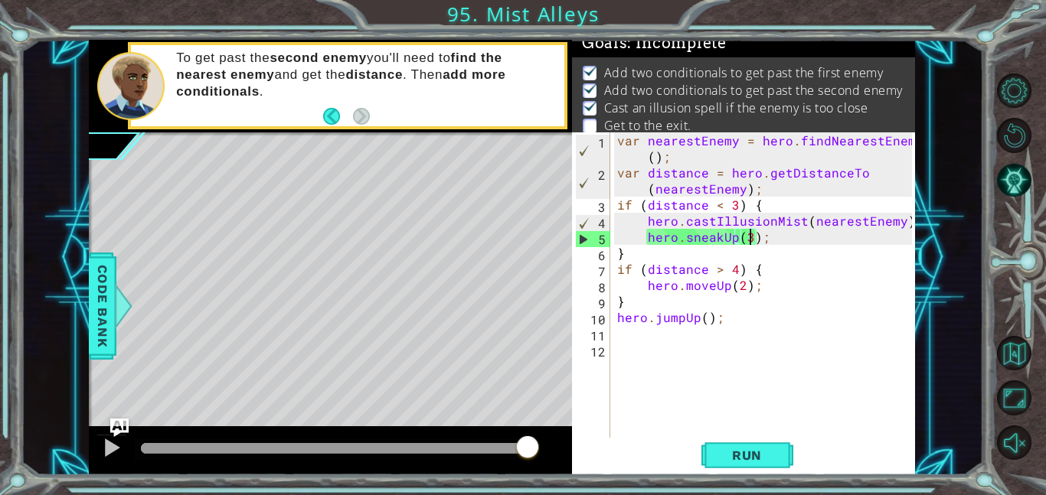
click at [749, 234] on div "var nearestEnemy = hero . findNearestEnemy ( ) ; var distance = hero . getDista…" at bounding box center [766, 309] width 305 height 354
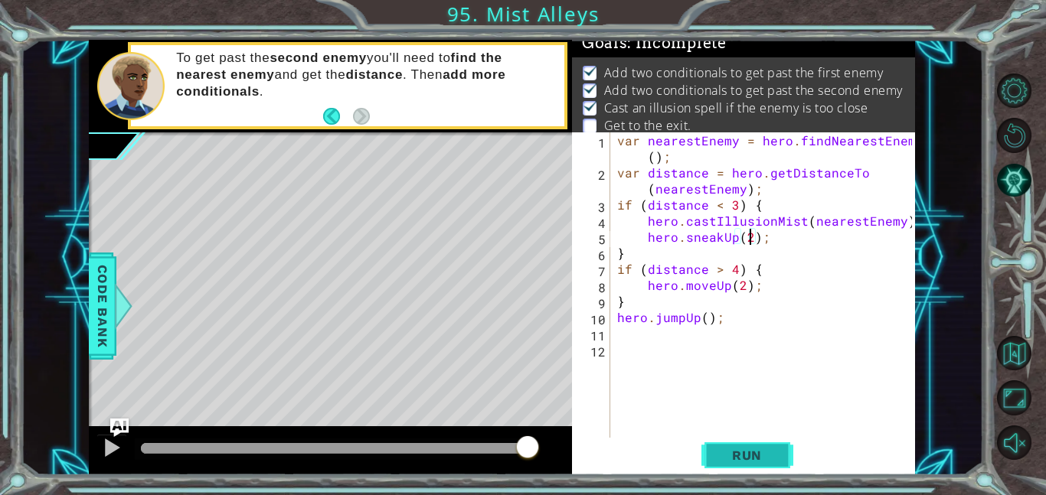
click at [729, 450] on span "Run" at bounding box center [746, 455] width 60 height 15
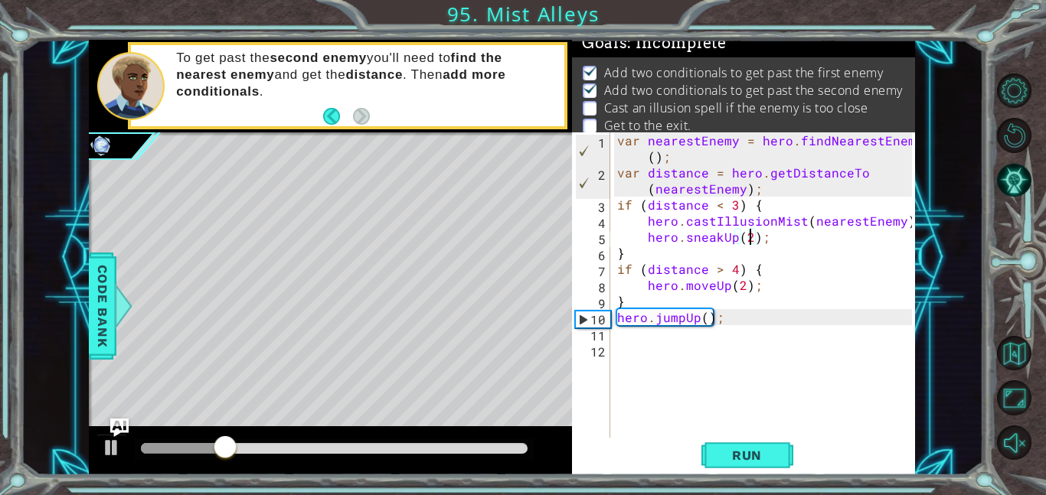
click at [733, 325] on div "var nearestEnemy = hero . findNearestEnemy ( ) ; var distance = hero . getDista…" at bounding box center [766, 309] width 305 height 354
type textarea "hero.jumpUp();"
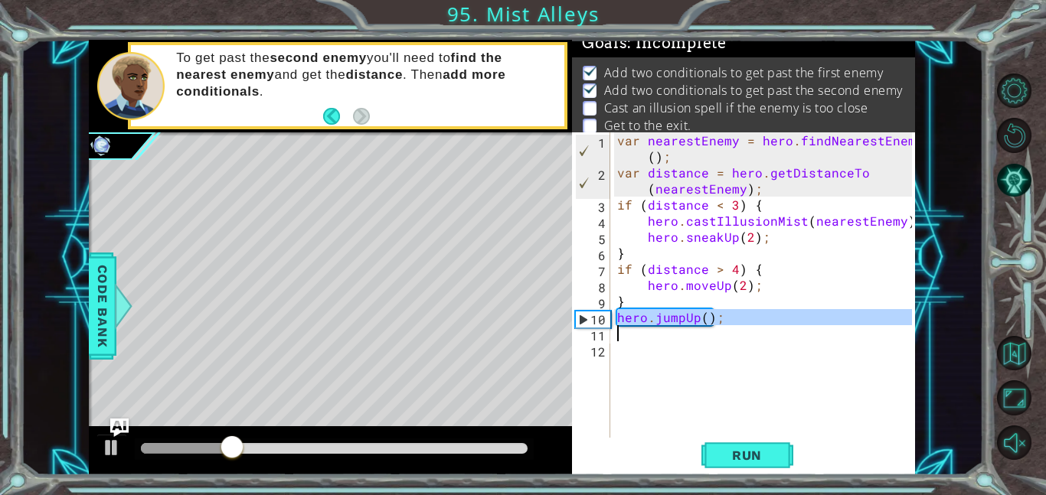
scroll to position [0, 0]
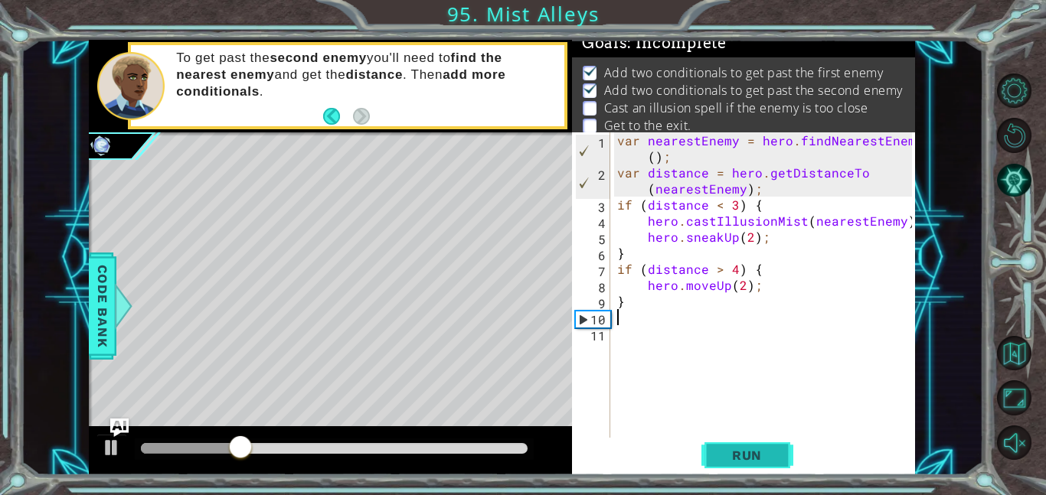
click at [749, 462] on span "Run" at bounding box center [746, 455] width 60 height 15
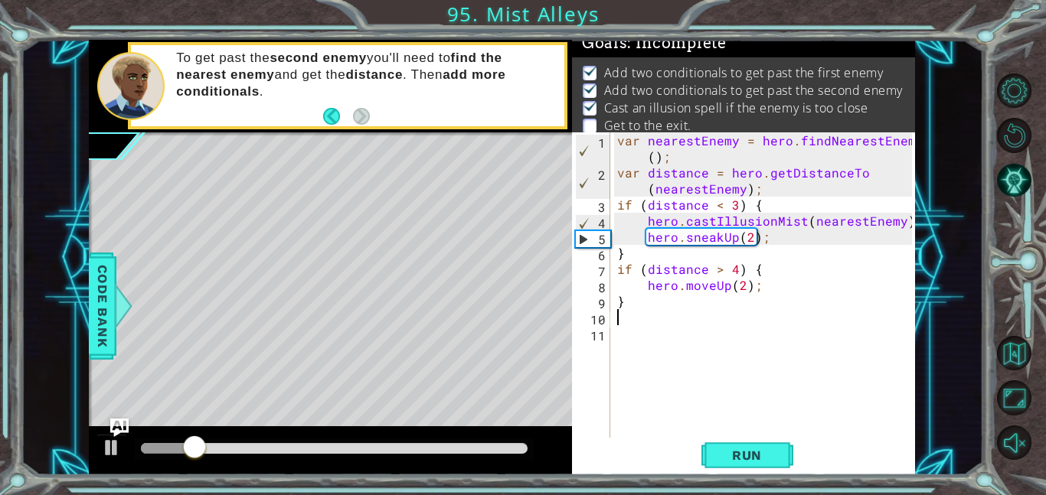
click at [770, 242] on div "var nearestEnemy = hero . findNearestEnemy ( ) ; var distance = hero . getDista…" at bounding box center [766, 309] width 305 height 354
type textarea "hero.sneakUp(2);"
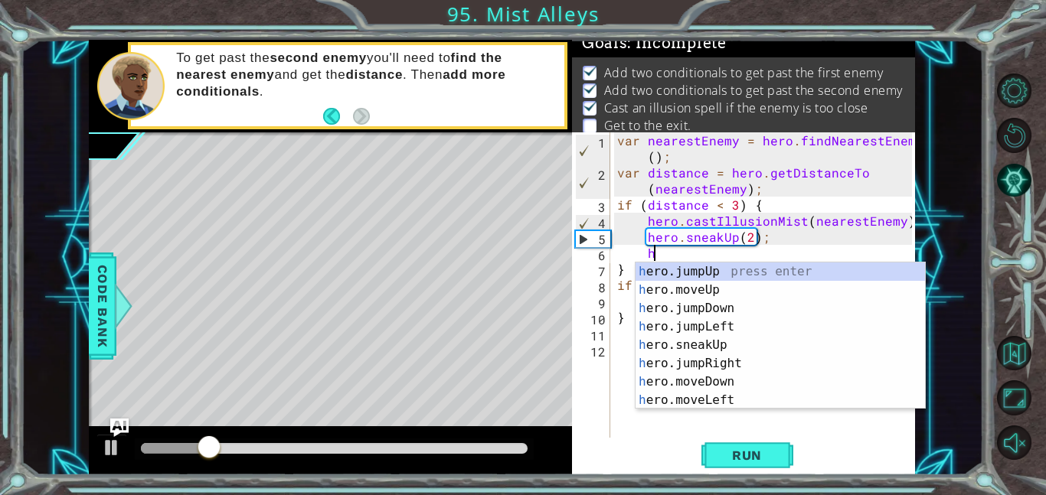
type textarea "hero"
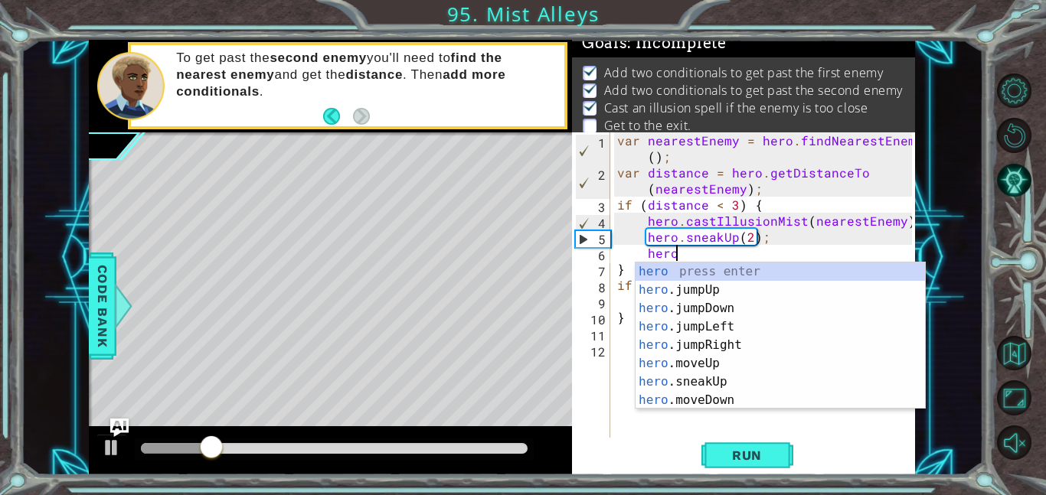
scroll to position [0, 2]
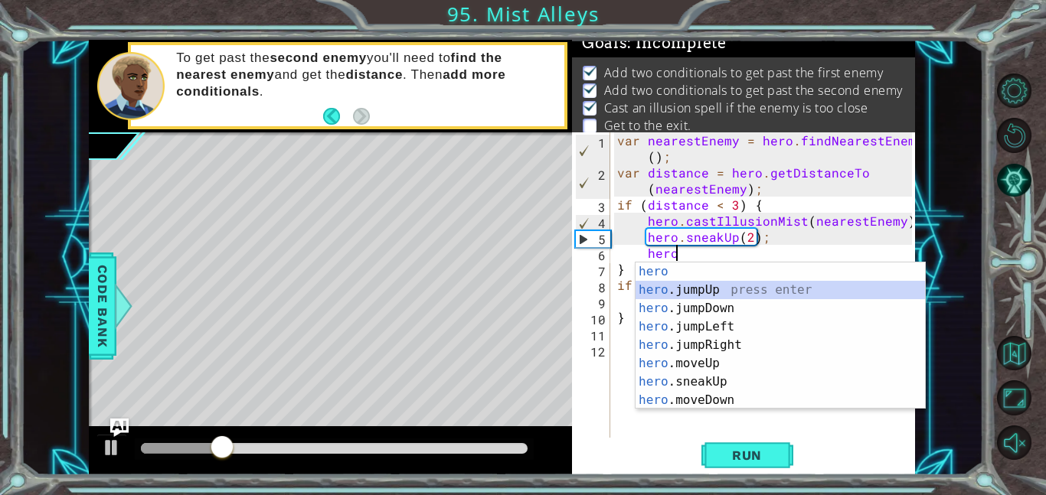
click at [783, 292] on div "hero press enter hero .jumpUp press enter hero .jumpDown press enter hero .jump…" at bounding box center [779, 355] width 289 height 184
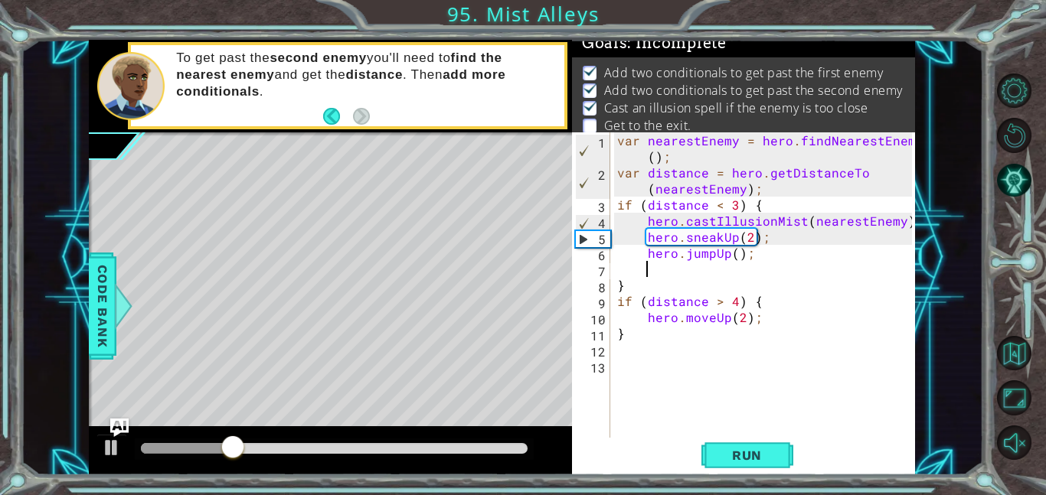
scroll to position [0, 0]
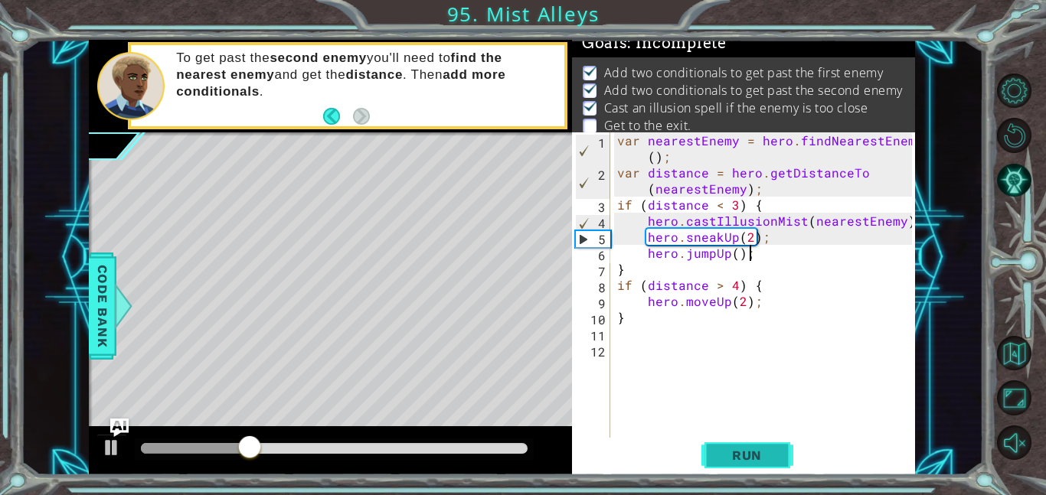
click at [739, 448] on span "Run" at bounding box center [746, 455] width 60 height 15
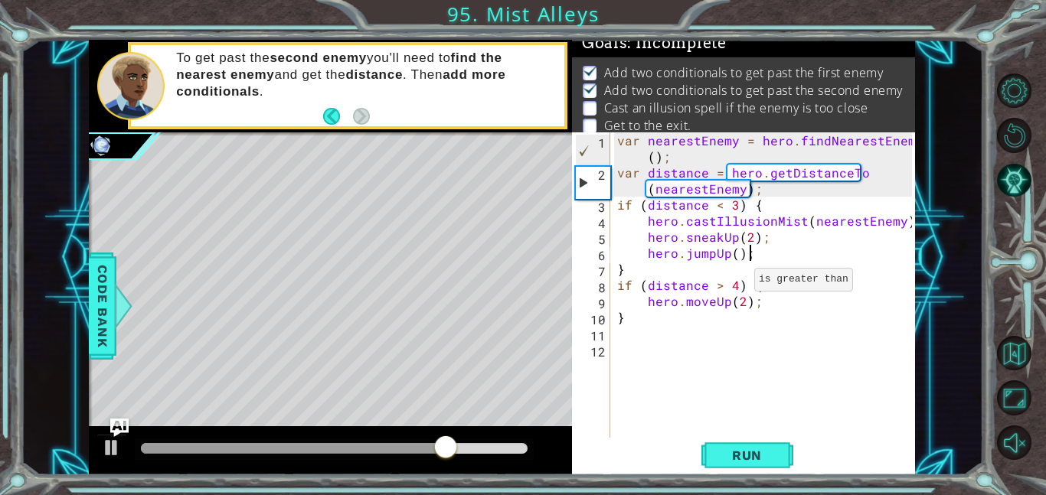
click at [735, 282] on div "var nearestEnemy = hero . findNearestEnemy ( ) ; var distance = hero . getDista…" at bounding box center [766, 309] width 305 height 354
type textarea "if (distance > 3) {"
click at [745, 449] on span "Run" at bounding box center [746, 455] width 60 height 15
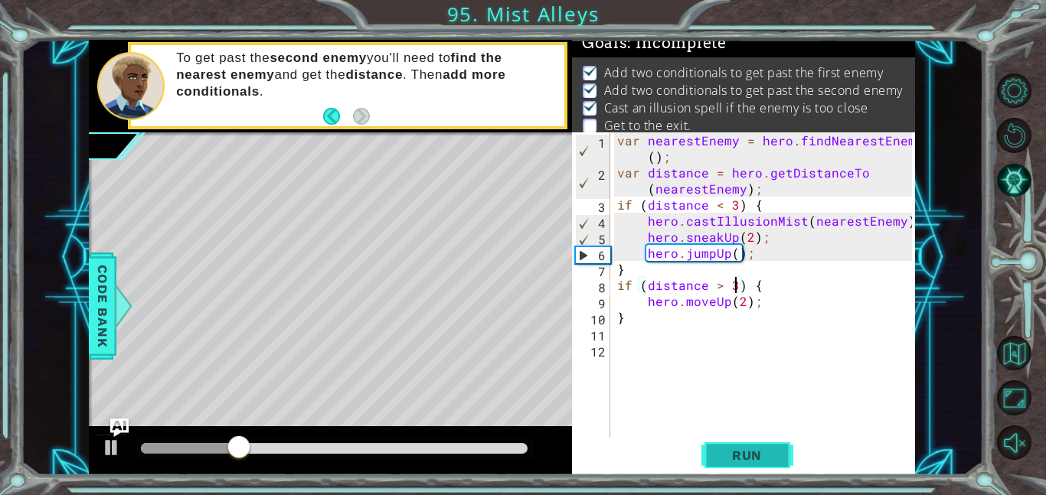
click at [745, 449] on span "Run" at bounding box center [746, 455] width 60 height 15
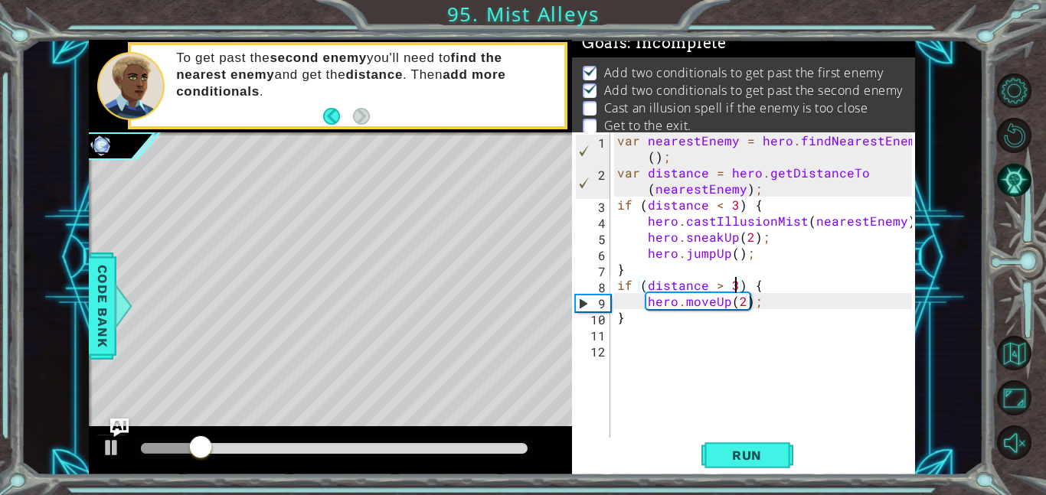
click at [732, 341] on div "var nearestEnemy = hero . findNearestEnemy ( ) ; var distance = hero . getDista…" at bounding box center [766, 309] width 305 height 354
click at [769, 304] on div "var nearestEnemy = hero . findNearestEnemy ( ) ; var distance = hero . getDista…" at bounding box center [766, 309] width 305 height 354
type textarea "hero.moveUp(2);"
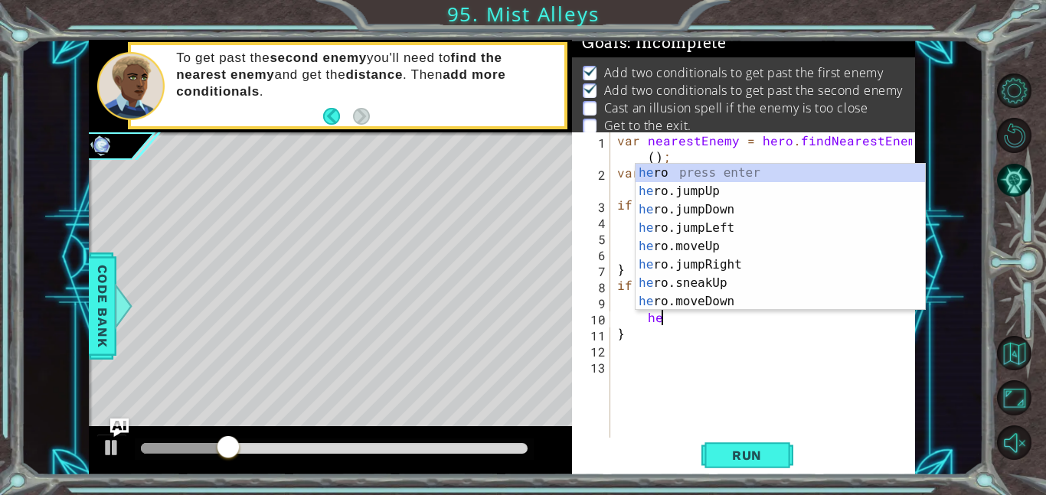
type textarea "hero"
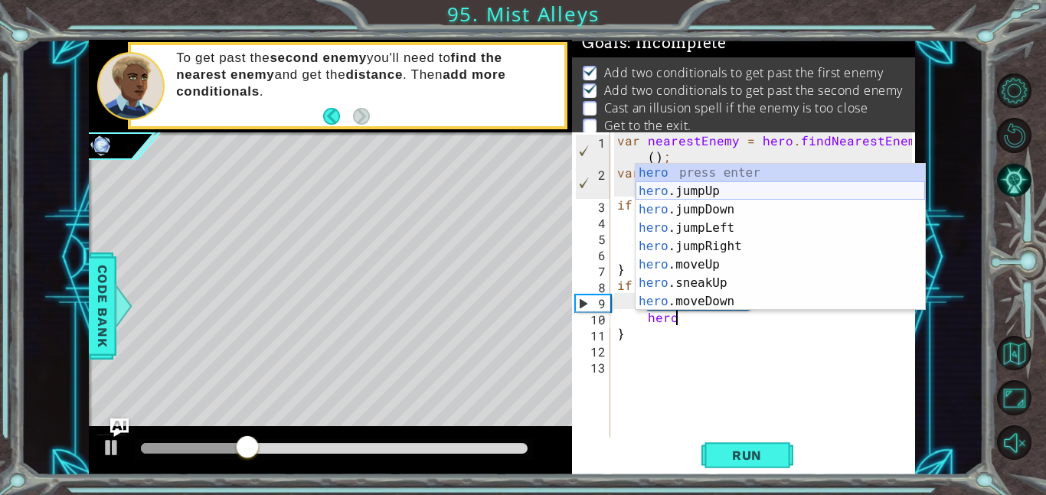
click at [710, 198] on div "hero press enter hero .jumpUp press enter hero .jumpDown press enter hero .jump…" at bounding box center [779, 256] width 289 height 184
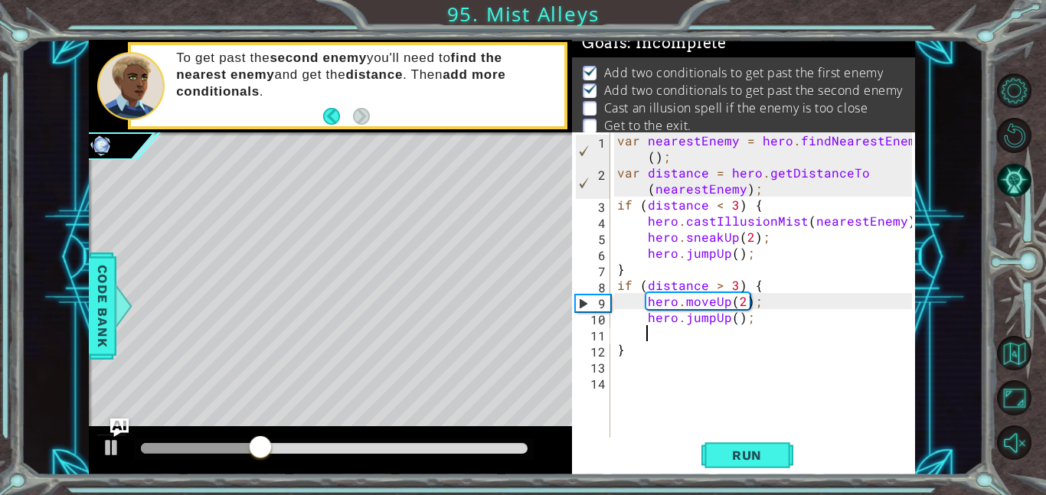
scroll to position [0, 0]
type textarea "hero.jumpUp();"
click at [625, 357] on div "var nearestEnemy = hero . findNearestEnemy ( ) ; var distance = hero . getDista…" at bounding box center [766, 309] width 305 height 354
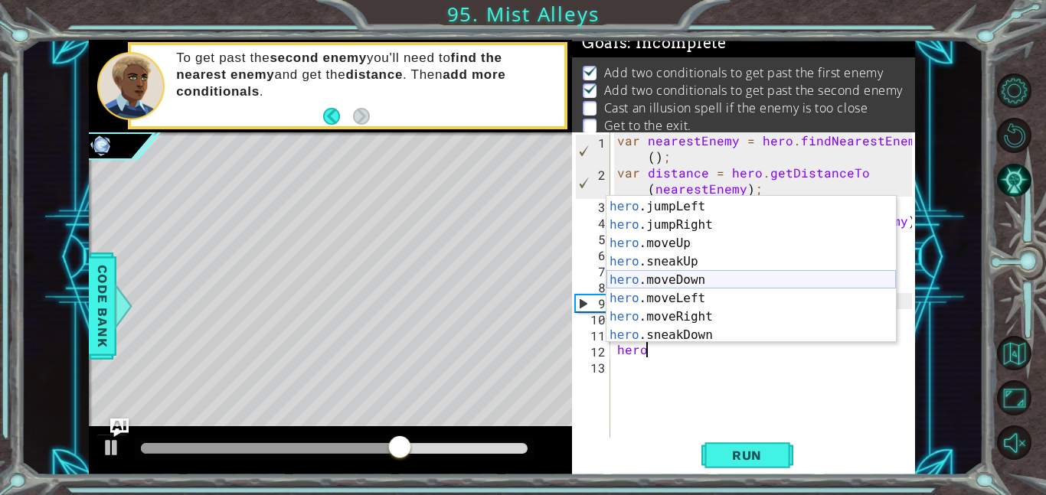
scroll to position [58, 0]
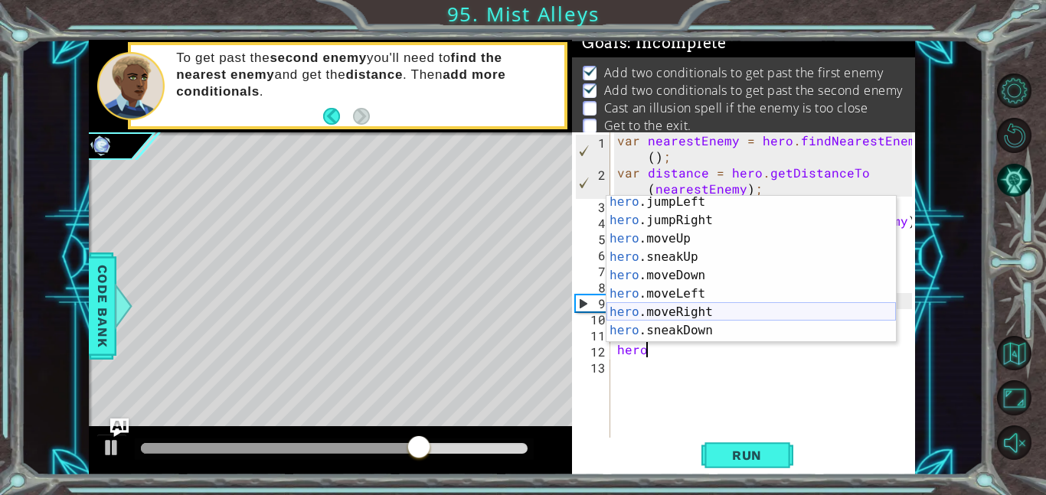
click at [710, 306] on div "hero .jumpLeft press enter hero .jumpRight press enter hero .moveUp press enter…" at bounding box center [750, 285] width 289 height 184
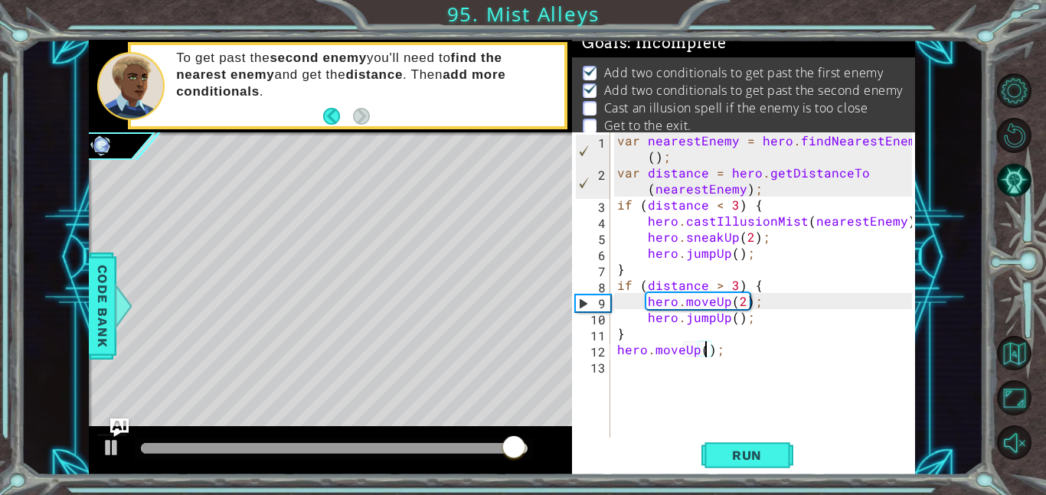
scroll to position [0, 5]
type textarea "hero.moveUp(1);"
click at [745, 349] on div "var nearestEnemy = hero . findNearestEnemy ( ) ; var distance = hero . getDista…" at bounding box center [766, 309] width 305 height 354
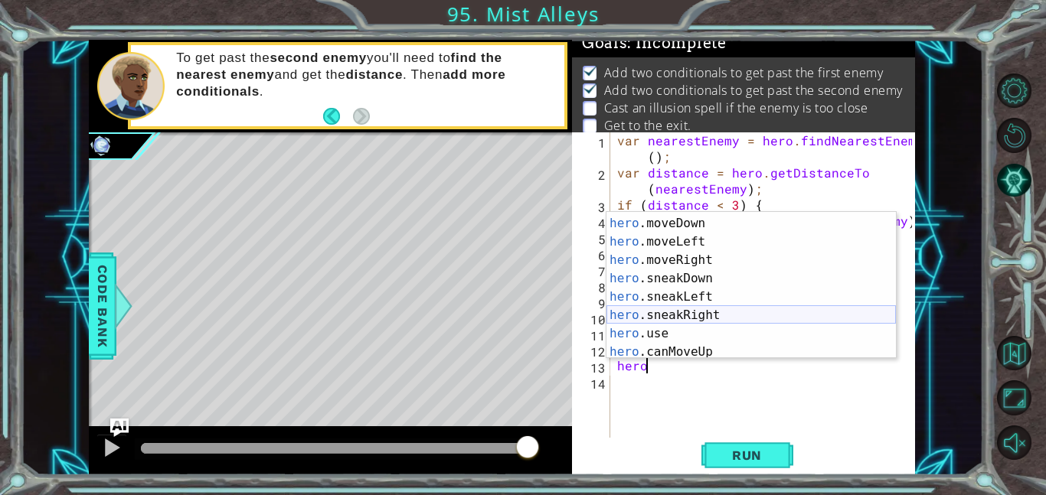
scroll to position [139, 0]
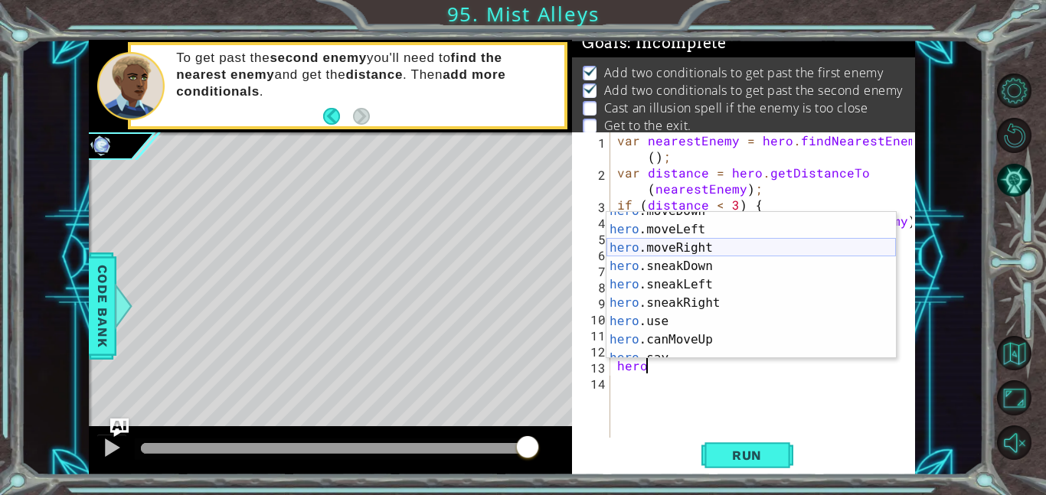
click at [694, 240] on div "hero .moveDown press enter hero .moveLeft press enter hero .moveRight press ent…" at bounding box center [750, 294] width 289 height 184
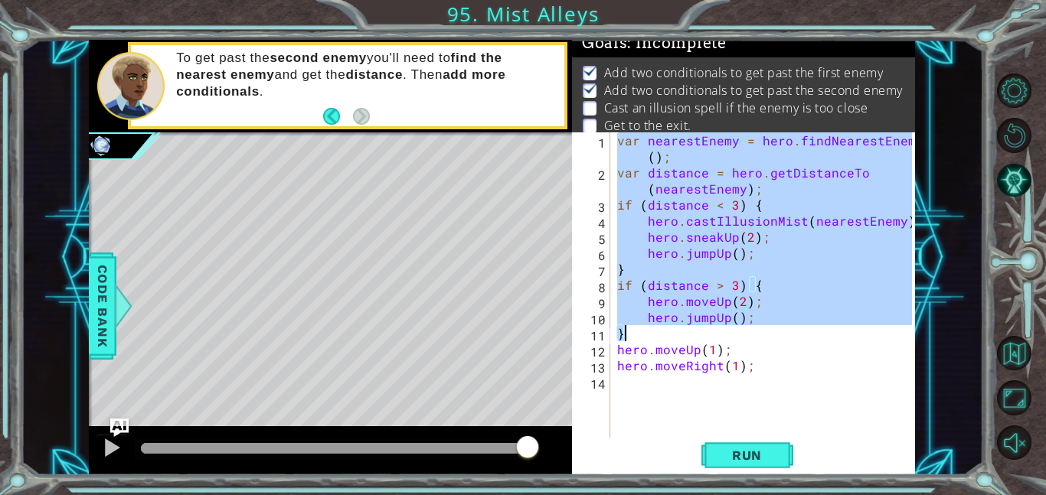
drag, startPoint x: 616, startPoint y: 138, endPoint x: 781, endPoint y: 337, distance: 258.7
click at [781, 337] on div "var nearestEnemy = hero . findNearestEnemy ( ) ; var distance = hero . getDista…" at bounding box center [766, 309] width 305 height 354
type textarea "hero.jumpUp(); }"
click at [670, 390] on div "var nearestEnemy = hero . findNearestEnemy ( ) ; var distance = hero . getDista…" at bounding box center [766, 309] width 305 height 354
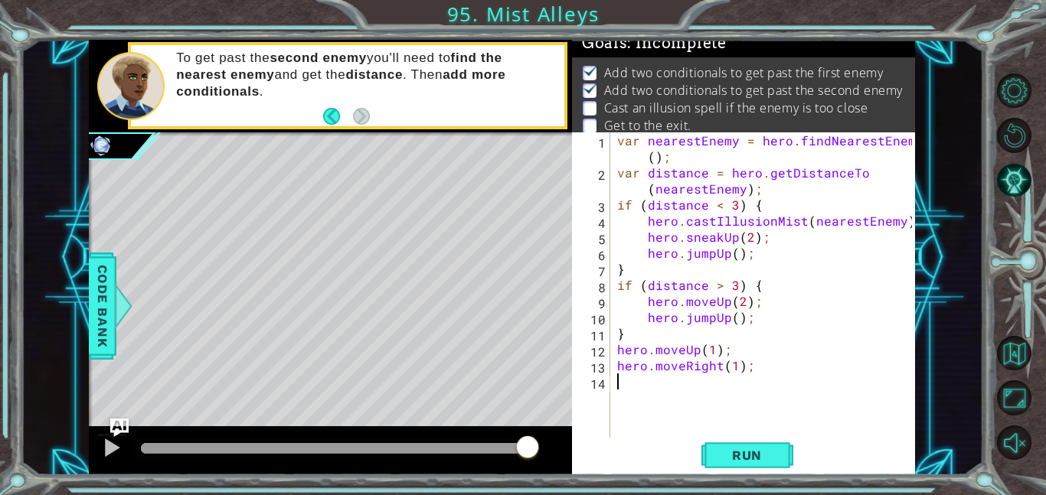
scroll to position [0, 0]
paste textarea "}"
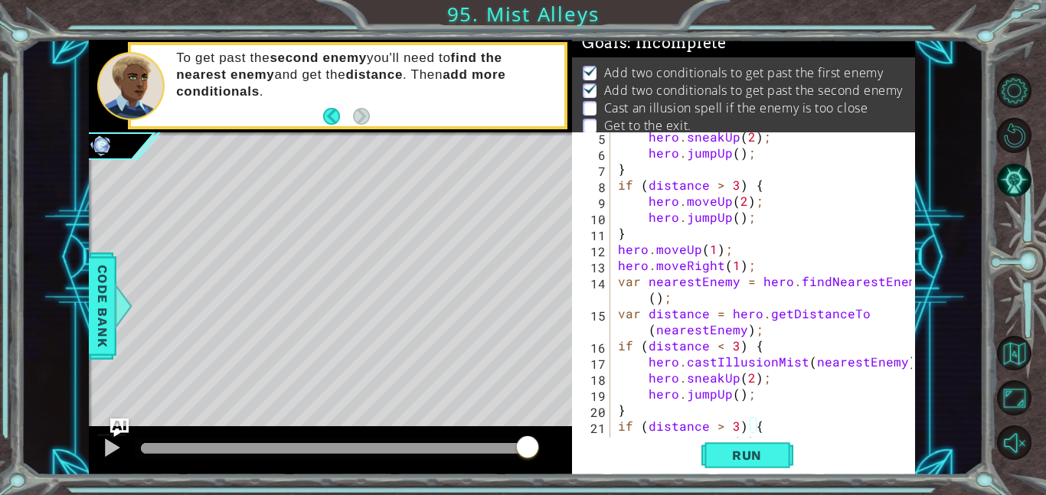
scroll to position [73, 0]
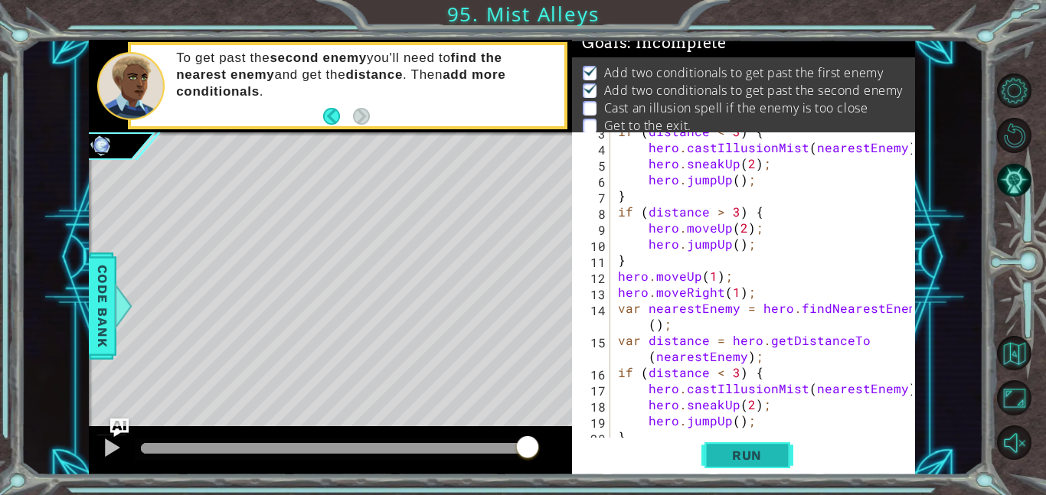
click at [743, 445] on button "Run" at bounding box center [747, 455] width 92 height 34
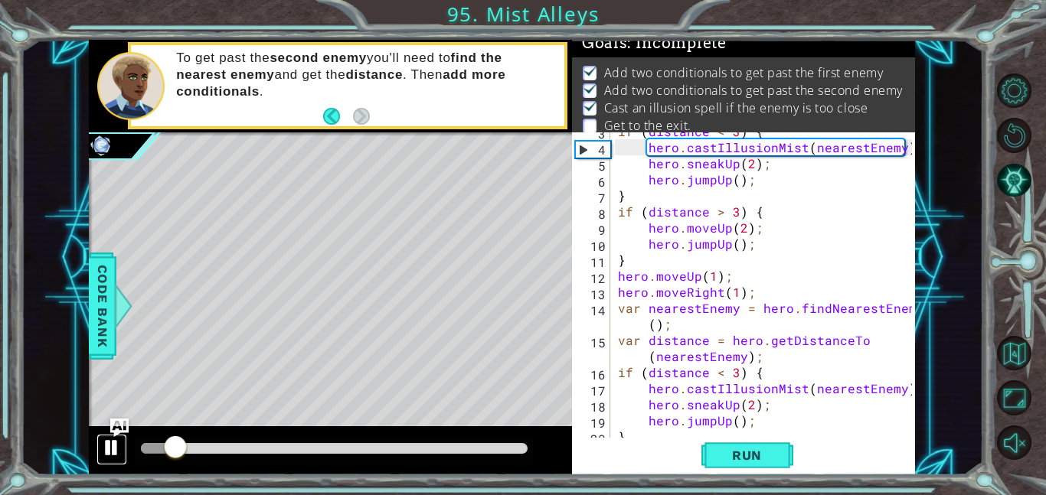
click at [112, 445] on div at bounding box center [112, 448] width 20 height 20
click at [642, 307] on div "if ( distance < 3 ) { hero . castIllusionMist ( nearestEnemy ) ; hero . sneakUp…" at bounding box center [767, 292] width 305 height 338
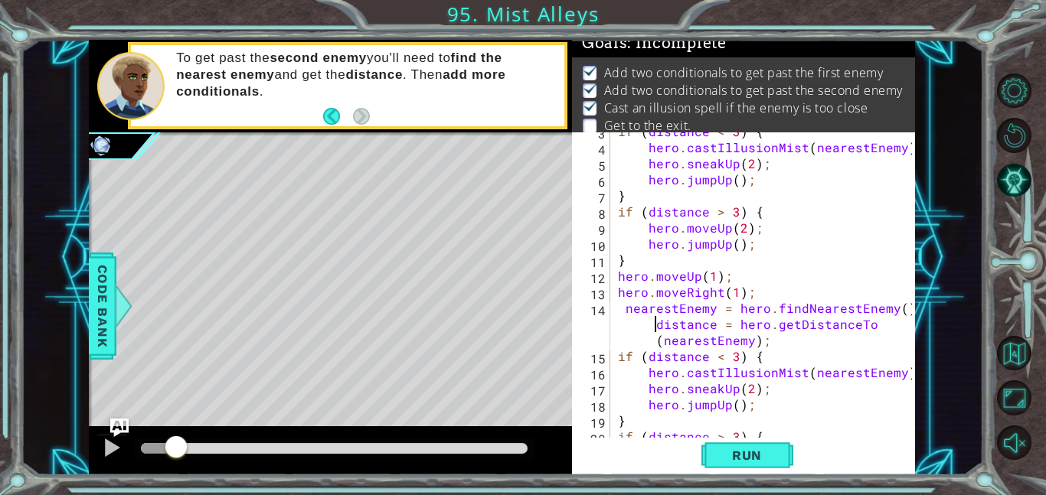
click at [652, 326] on div "if ( distance < 3 ) { hero . castIllusionMist ( nearestEnemy ) ; hero . sneakUp…" at bounding box center [767, 292] width 305 height 338
click at [626, 308] on div "if ( distance < 3 ) { hero . castIllusionMist ( nearestEnemy ) ; hero . sneakUp…" at bounding box center [767, 292] width 305 height 338
click at [620, 312] on div "if ( distance < 3 ) { hero . castIllusionMist ( nearestEnemy ) ; hero . sneakUp…" at bounding box center [767, 292] width 305 height 338
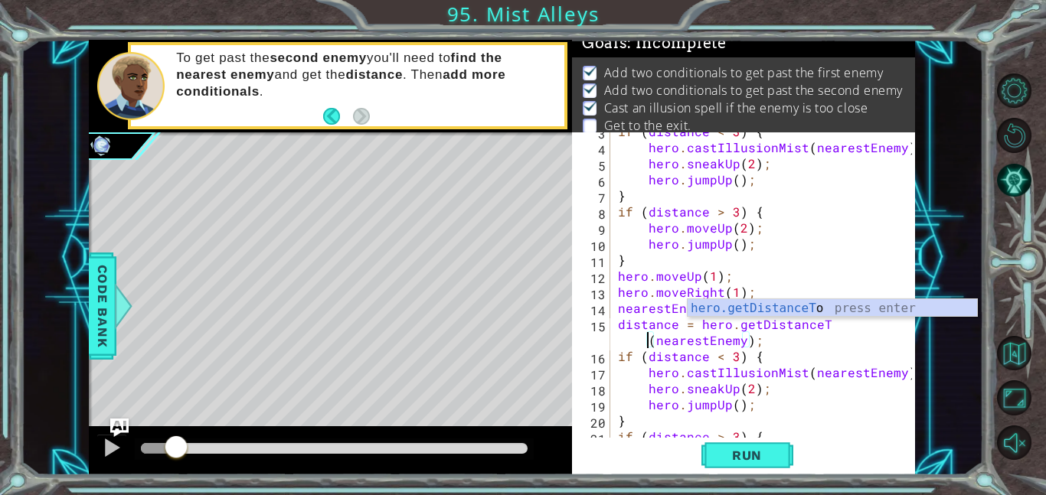
click at [694, 343] on div "if ( distance < 3 ) { hero . castIllusionMist ( nearestEnemy ) ; hero . sneakUp…" at bounding box center [767, 292] width 305 height 338
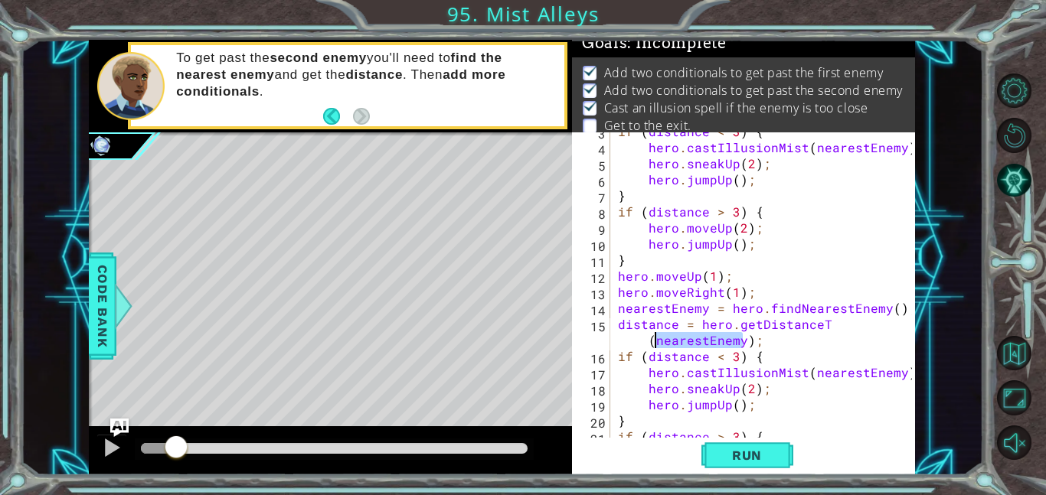
click at [694, 343] on div "if ( distance < 3 ) { hero . castIllusionMist ( nearestEnemy ) ; hero . sneakUp…" at bounding box center [767, 292] width 305 height 338
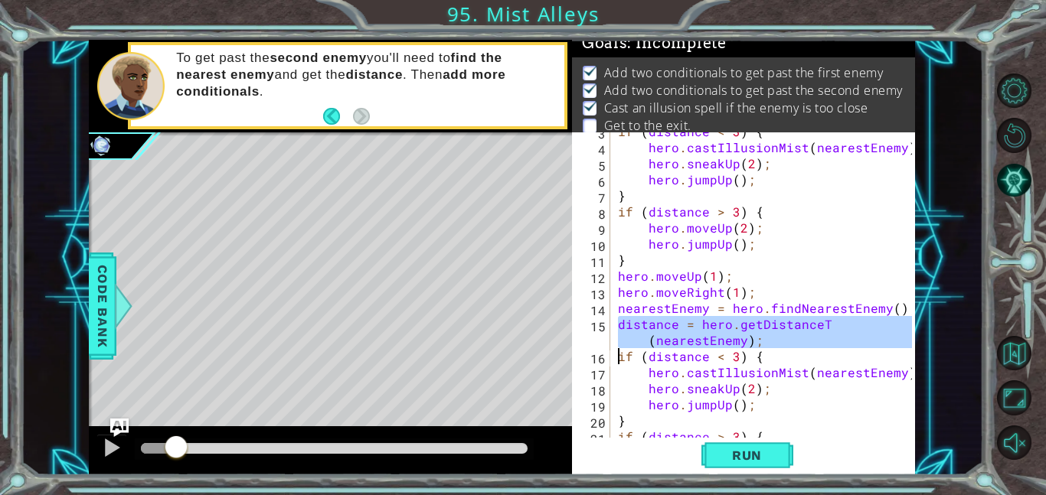
click at [694, 343] on div "if ( distance < 3 ) { hero . castIllusionMist ( nearestEnemy ) ; hero . sneakUp…" at bounding box center [763, 284] width 297 height 305
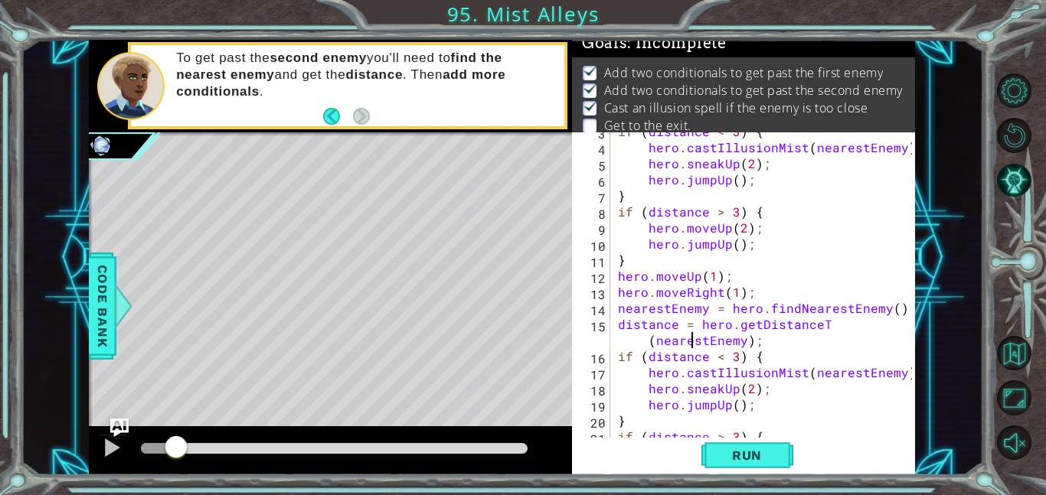
click at [855, 334] on div "if ( distance < 3 ) { hero . castIllusionMist ( nearestEnemy ) ; hero . sneakUp…" at bounding box center [767, 292] width 305 height 338
click at [849, 325] on div "if ( distance < 3 ) { hero . castIllusionMist ( nearestEnemy ) ; hero . sneakUp…" at bounding box center [767, 292] width 305 height 338
click at [853, 327] on div "if ( distance < 3 ) { hero . castIllusionMist ( nearestEnemy ) ; hero . sneakUp…" at bounding box center [767, 292] width 305 height 338
click at [784, 330] on div "if ( distance < 3 ) { hero . castIllusionMist ( nearestEnemy ) ; hero . sneakUp…" at bounding box center [767, 292] width 305 height 338
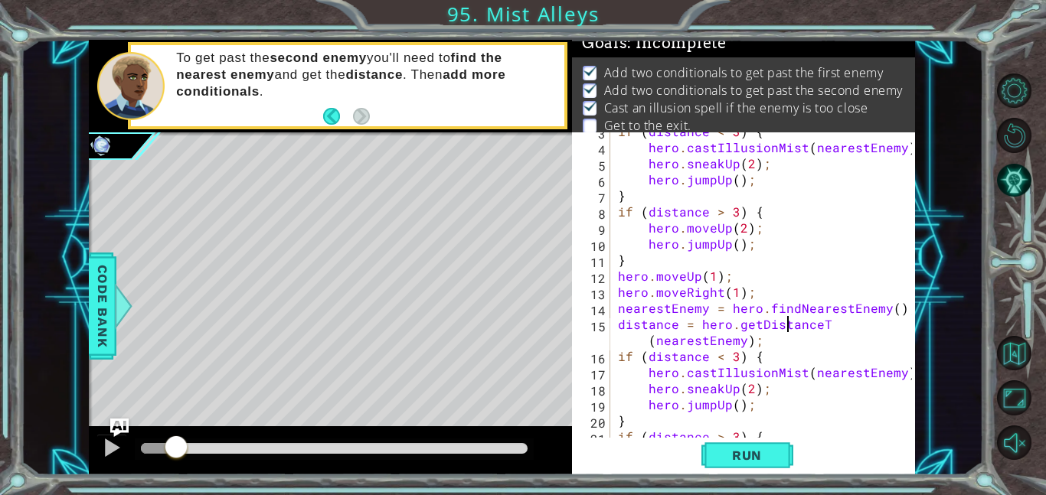
click at [784, 329] on div "if ( distance < 3 ) { hero . castIllusionMist ( nearestEnemy ) ; hero . sneakUp…" at bounding box center [767, 292] width 305 height 338
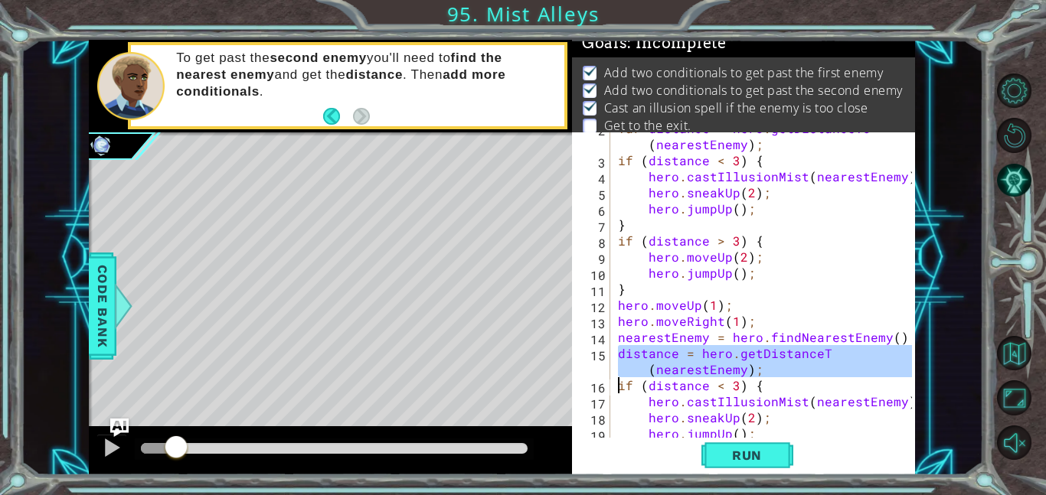
scroll to position [44, 0]
click at [794, 355] on div "var distance = hero . getDistanceTo ( nearestEnemy ) ; if ( distance < 3 ) { he…" at bounding box center [763, 284] width 297 height 305
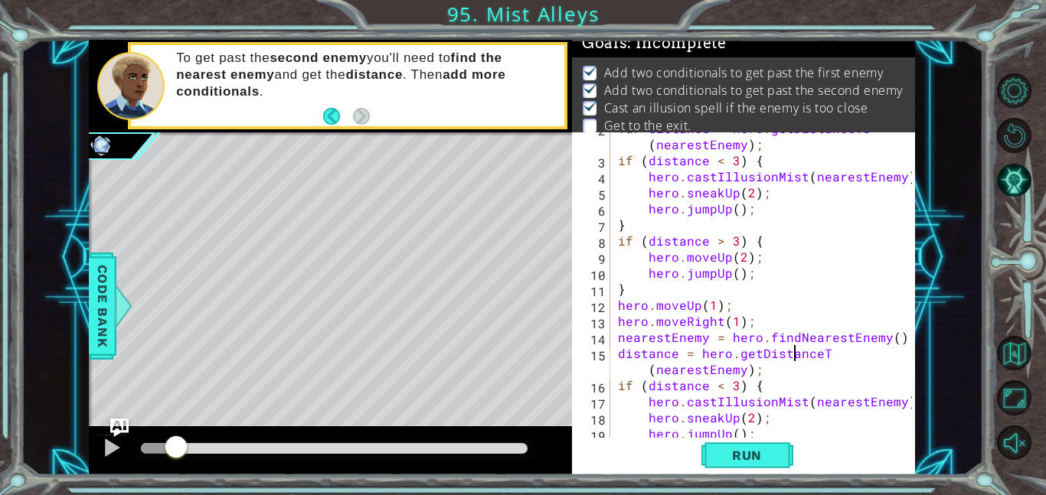
click at [821, 359] on div "var distance = hero . getDistanceTo ( nearestEnemy ) ; if ( distance < 3 ) { he…" at bounding box center [767, 297] width 305 height 354
click at [832, 358] on div "var distance = hero . getDistanceTo ( nearestEnemy ) ; if ( distance < 3 ) { he…" at bounding box center [767, 297] width 305 height 354
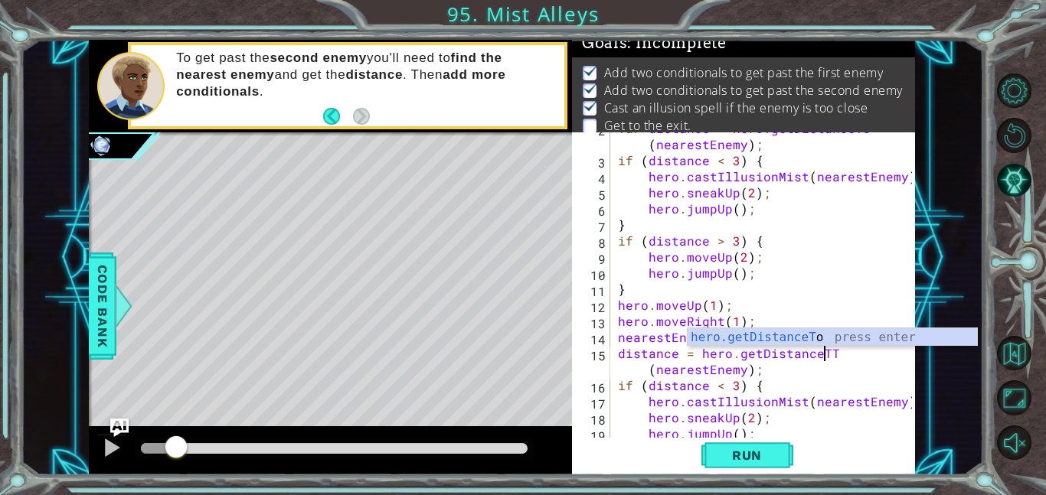
scroll to position [0, 13]
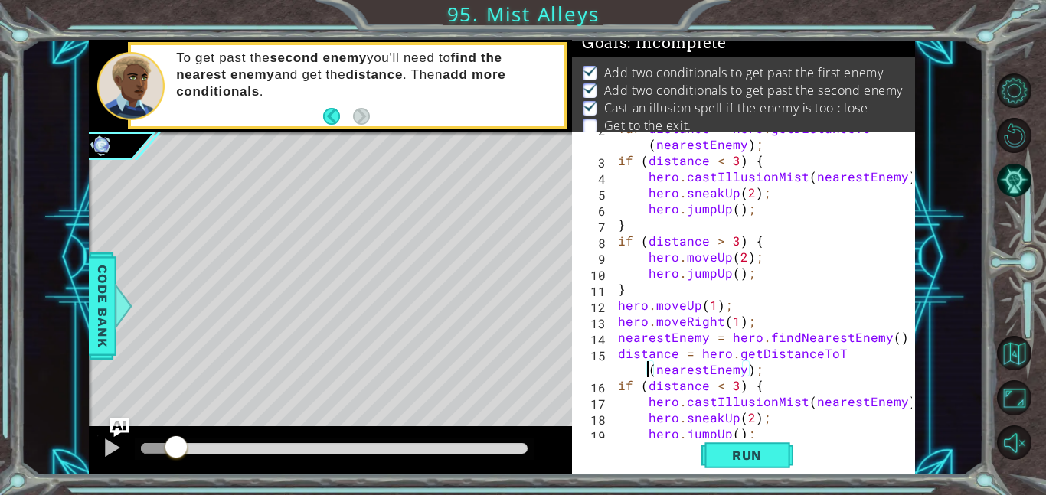
click at [826, 364] on div "var distance = hero . getDistanceTo ( nearestEnemy ) ; if ( distance < 3 ) { he…" at bounding box center [767, 297] width 305 height 354
click at [826, 360] on div "var distance = hero . getDistanceTo ( nearestEnemy ) ; if ( distance < 3 ) { he…" at bounding box center [767, 297] width 305 height 354
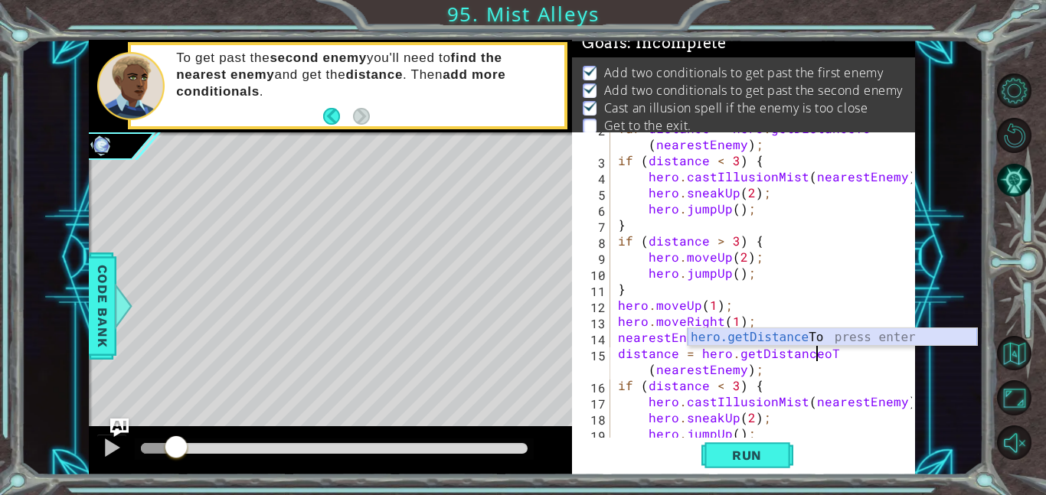
click at [824, 336] on div "hero.getDistance To press enter" at bounding box center [831, 355] width 289 height 55
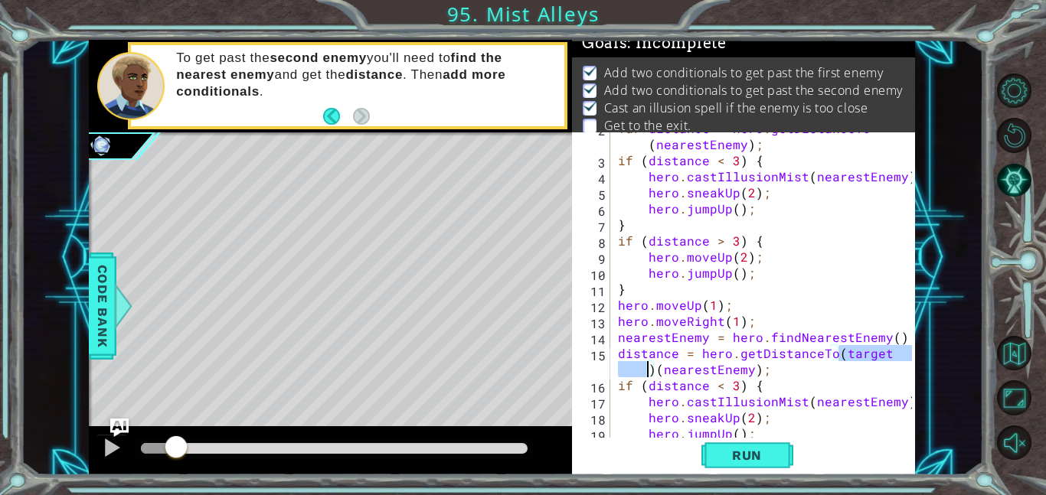
click at [654, 367] on div "var distance = hero . getDistanceTo ( nearestEnemy ) ; if ( distance < 3 ) { he…" at bounding box center [767, 297] width 305 height 354
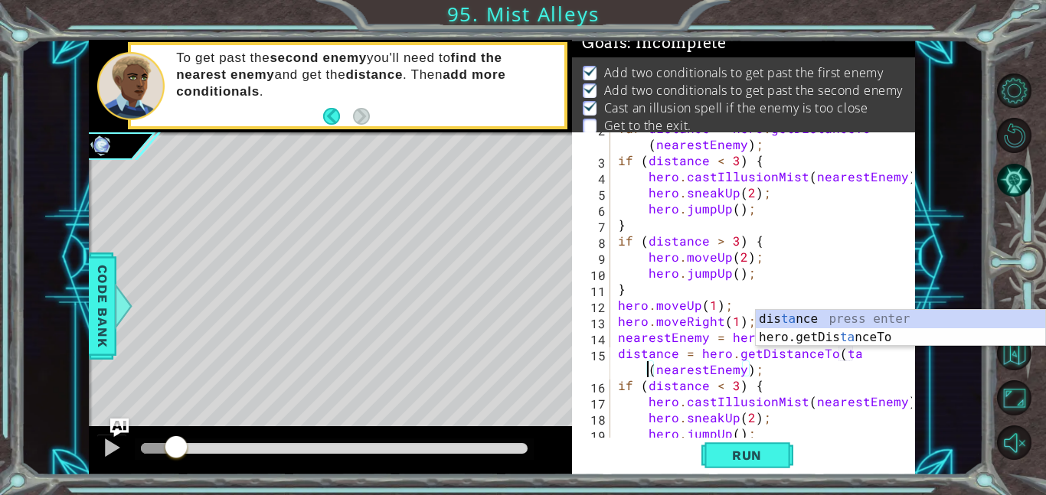
scroll to position [0, 0]
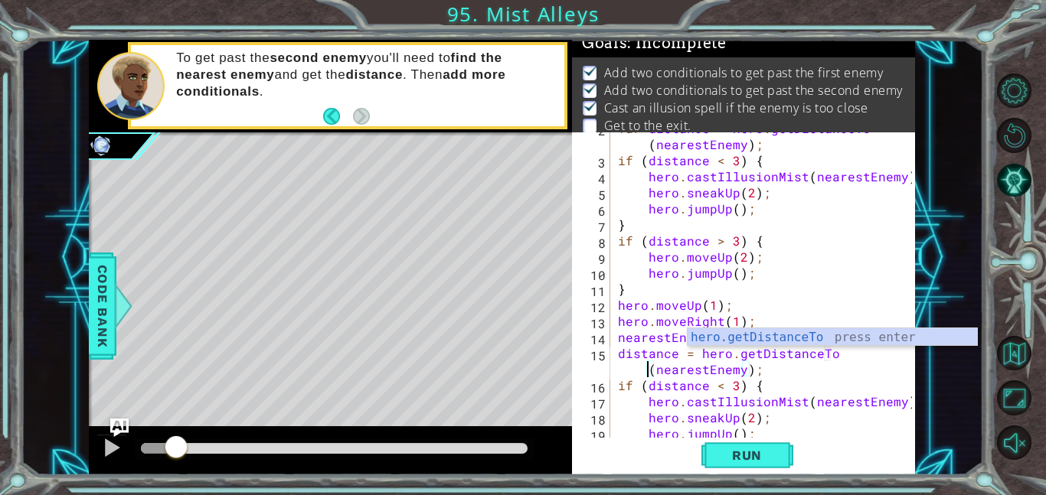
click at [803, 373] on div "var distance = hero . getDistanceTo ( nearestEnemy ) ; if ( distance < 3 ) { he…" at bounding box center [767, 297] width 305 height 354
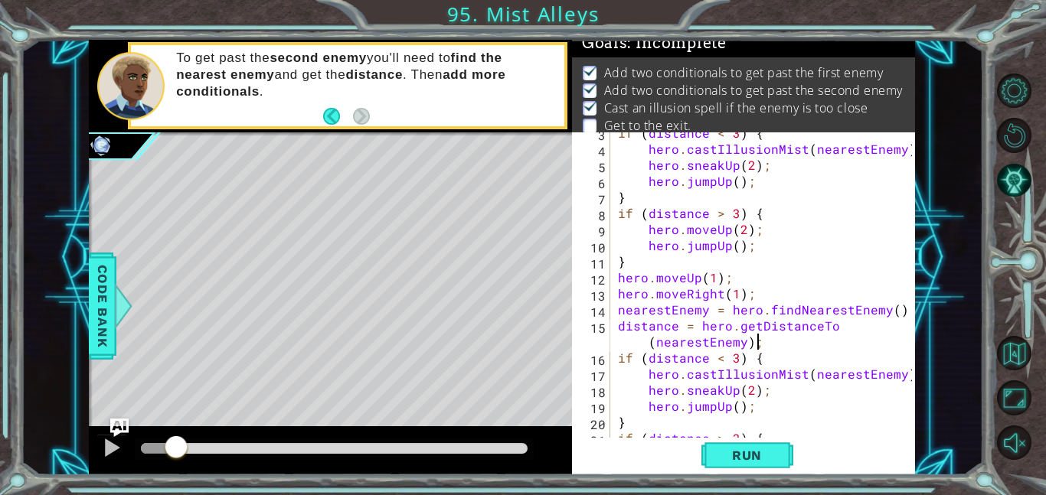
scroll to position [74, 0]
click at [721, 455] on span "Run" at bounding box center [746, 455] width 60 height 15
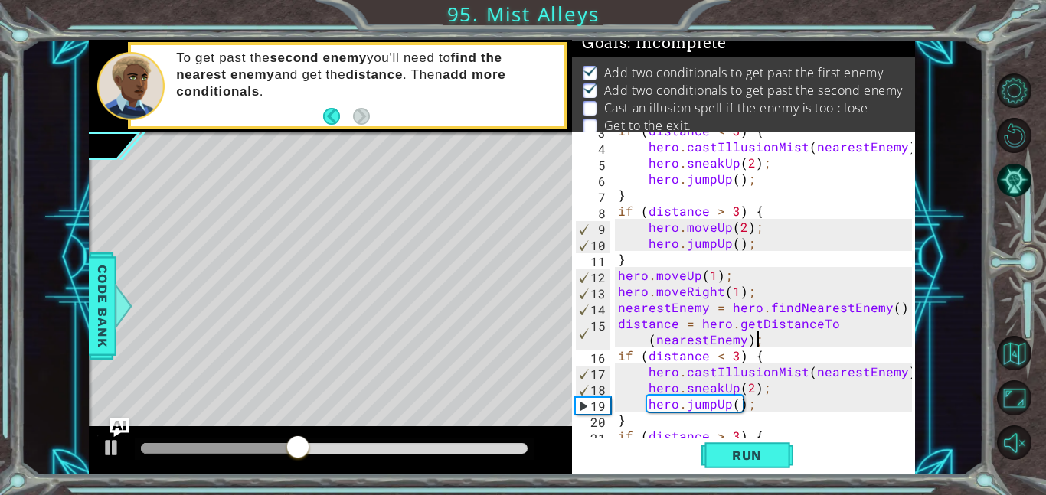
click at [733, 385] on div "if ( distance < 3 ) { hero . castIllusionMist ( nearestEnemy ) ; hero . sneakUp…" at bounding box center [767, 291] width 305 height 338
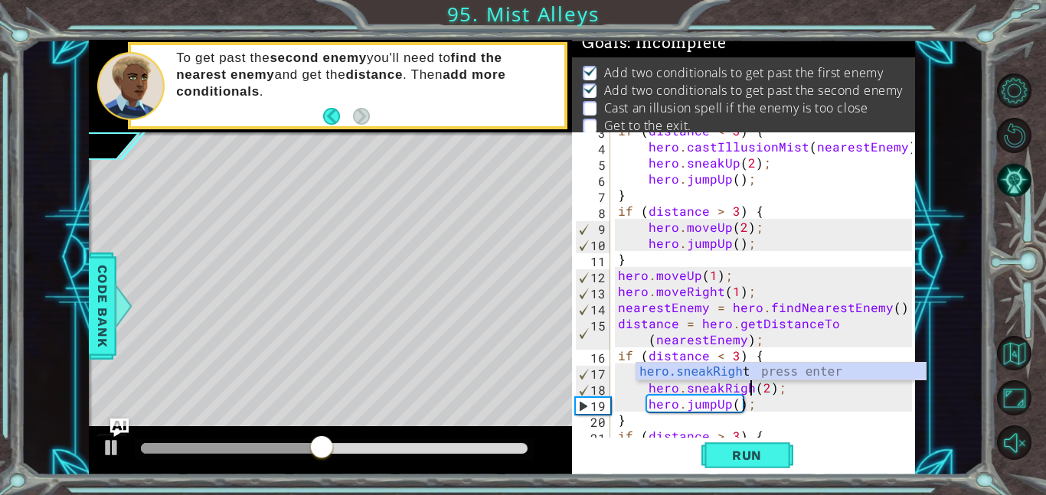
scroll to position [0, 8]
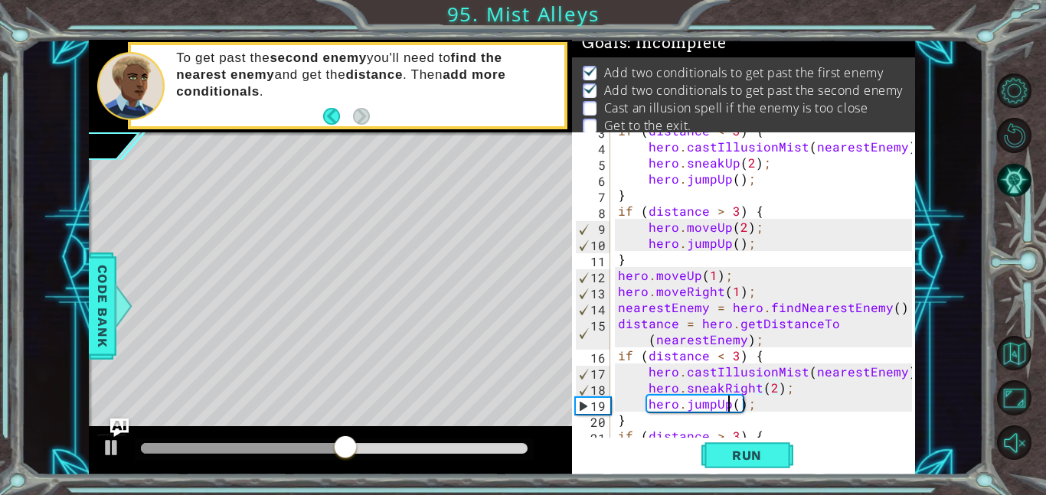
click at [727, 403] on div "if ( distance < 3 ) { hero . castIllusionMist ( nearestEnemy ) ; hero . sneakUp…" at bounding box center [767, 291] width 305 height 338
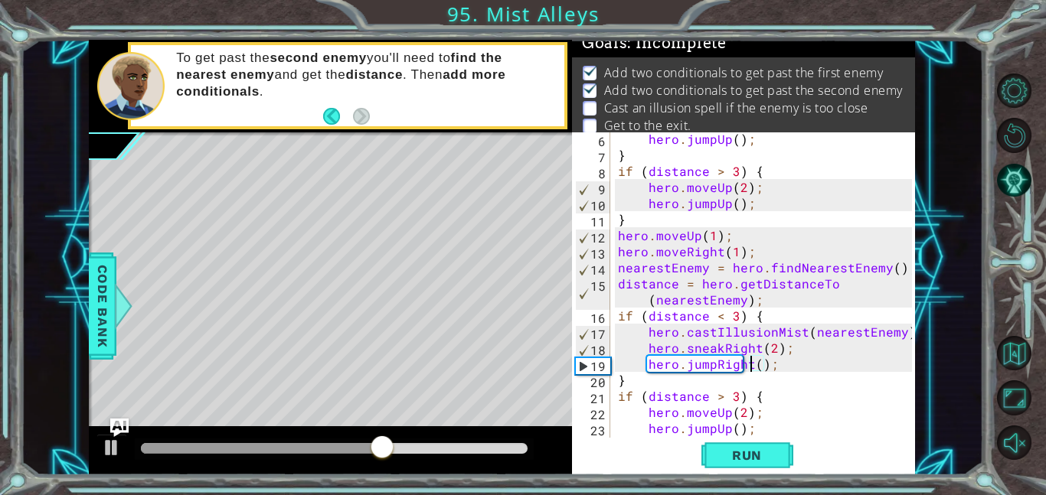
scroll to position [145, 0]
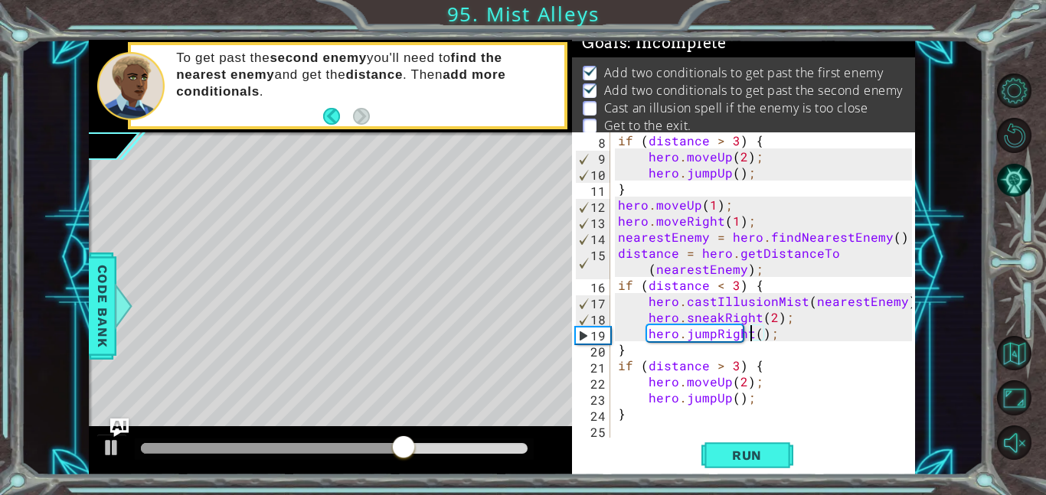
click at [729, 381] on div "if ( distance > 3 ) { hero . moveUp ( 2 ) ; hero . jumpUp ( ) ; } hero . moveUp…" at bounding box center [767, 301] width 305 height 338
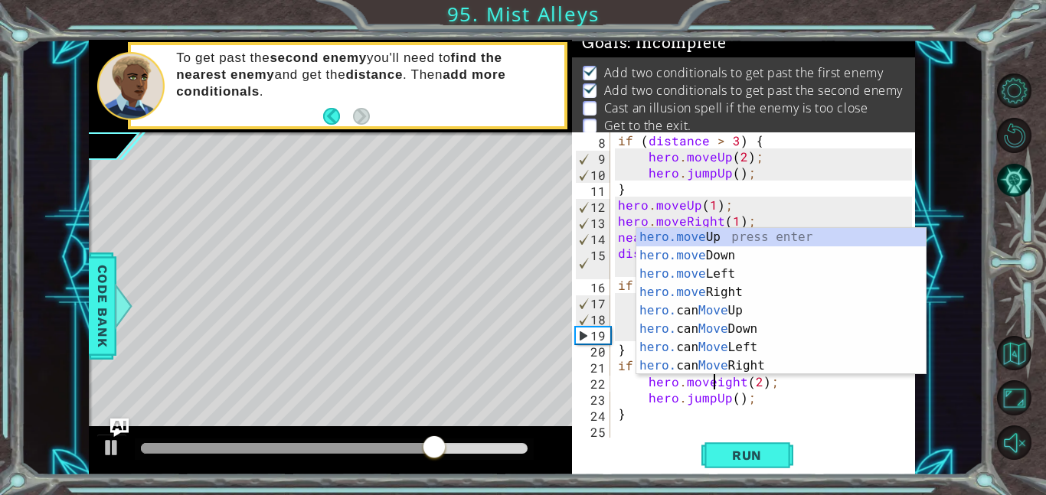
scroll to position [0, 6]
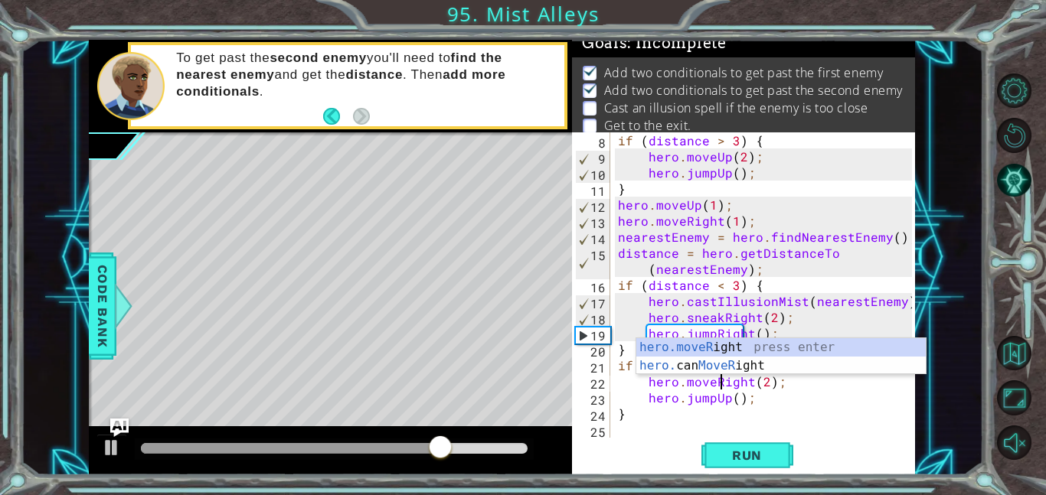
click at [727, 400] on div "if ( distance > 3 ) { hero . moveUp ( 2 ) ; hero . jumpUp ( ) ; } hero . moveUp…" at bounding box center [767, 301] width 305 height 338
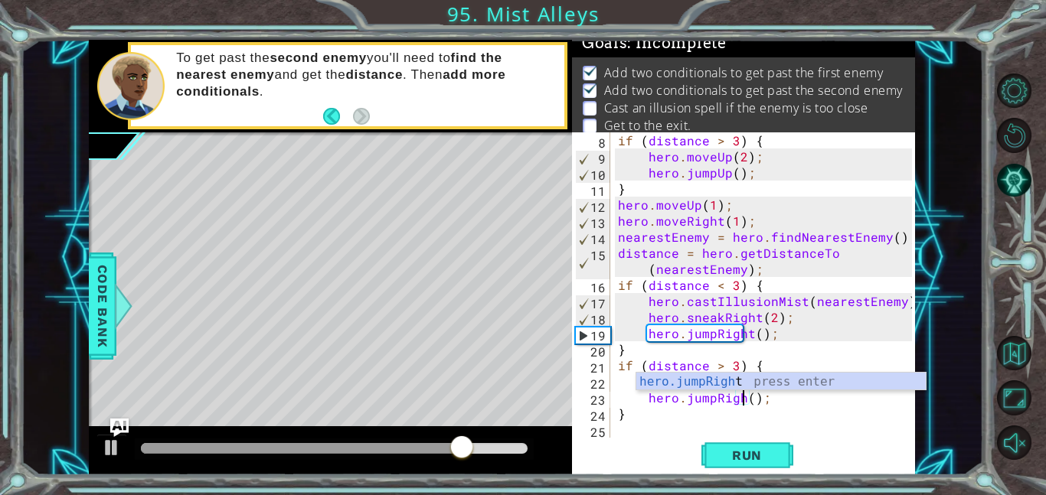
scroll to position [0, 8]
type textarea "hero.jumpRight();"
click at [743, 451] on span "Run" at bounding box center [746, 455] width 60 height 15
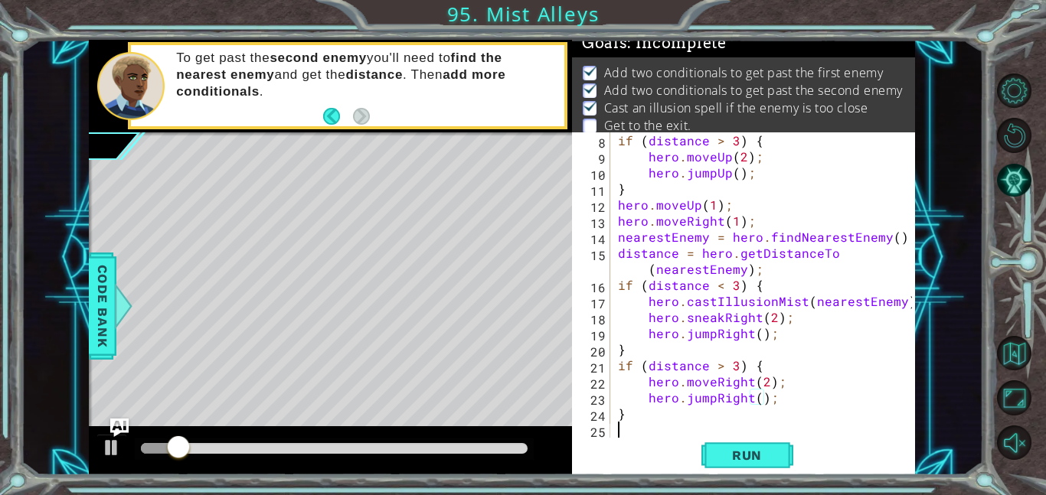
click at [670, 432] on div "if ( distance > 3 ) { hero . moveUp ( 2 ) ; hero . jumpUp ( ) ; } hero . moveUp…" at bounding box center [767, 301] width 305 height 338
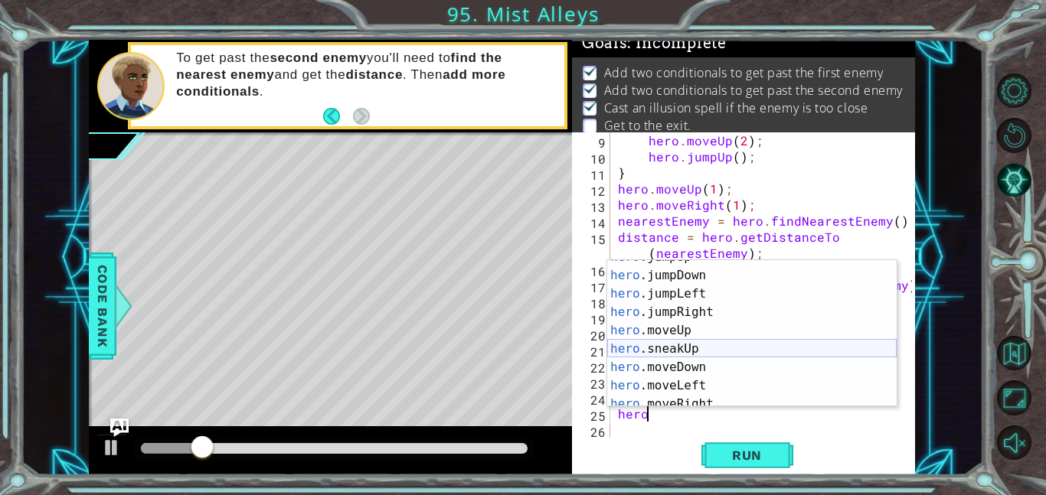
scroll to position [39, 0]
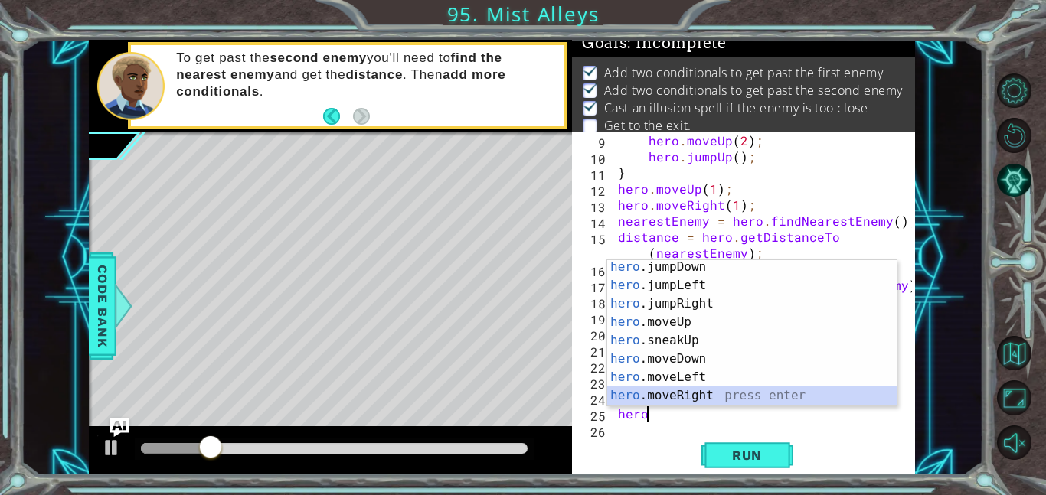
click at [690, 396] on div "hero .jumpDown press enter hero .jumpLeft press enter hero .jumpRight press ent…" at bounding box center [751, 350] width 289 height 184
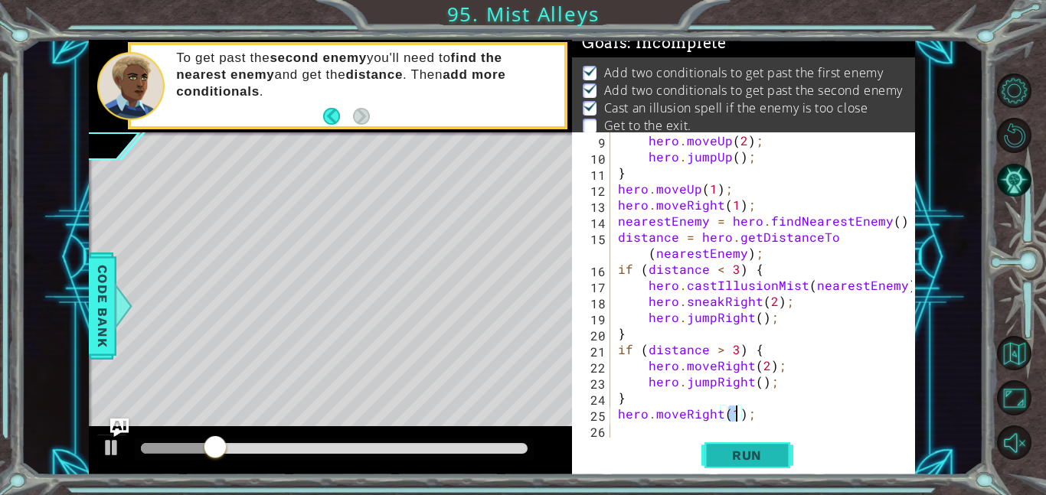
type textarea "hero.moveRight(1);"
click at [753, 465] on button "Run" at bounding box center [747, 455] width 92 height 34
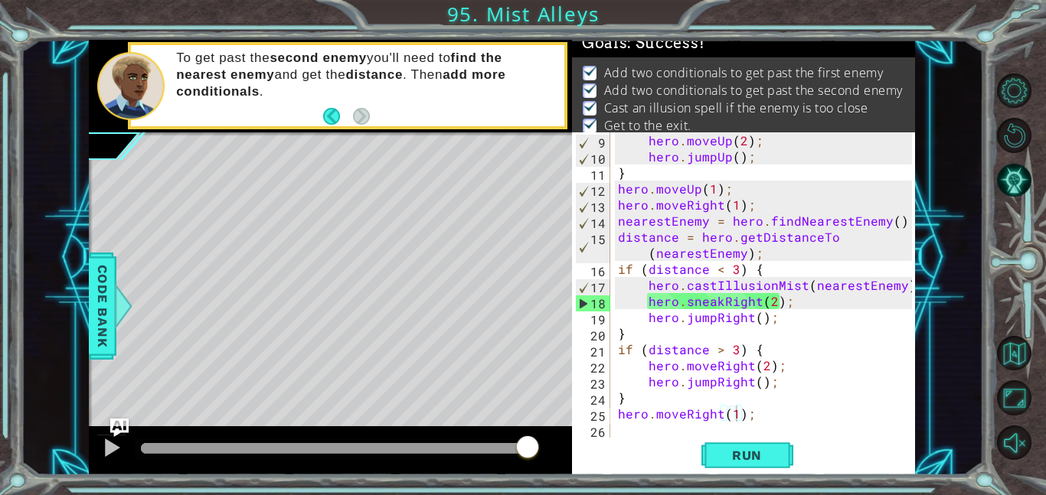
drag, startPoint x: 175, startPoint y: 448, endPoint x: 693, endPoint y: 490, distance: 519.9
click at [693, 490] on body "1 ההההההההההההההההההההההההההההההההההההההההההההההההההההההההההההההההההההההההההההה…" at bounding box center [523, 247] width 1046 height 495
